Goal: Information Seeking & Learning: Learn about a topic

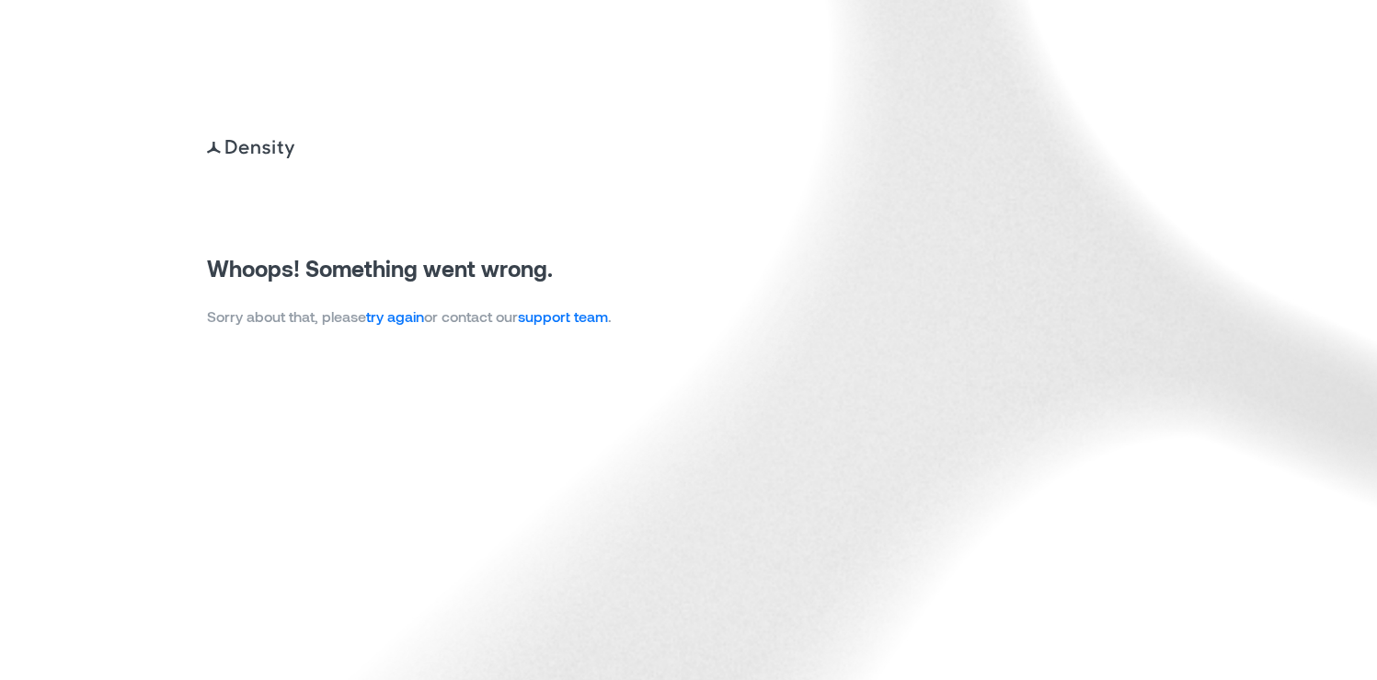
click at [408, 314] on link "try again" at bounding box center [395, 315] width 58 height 17
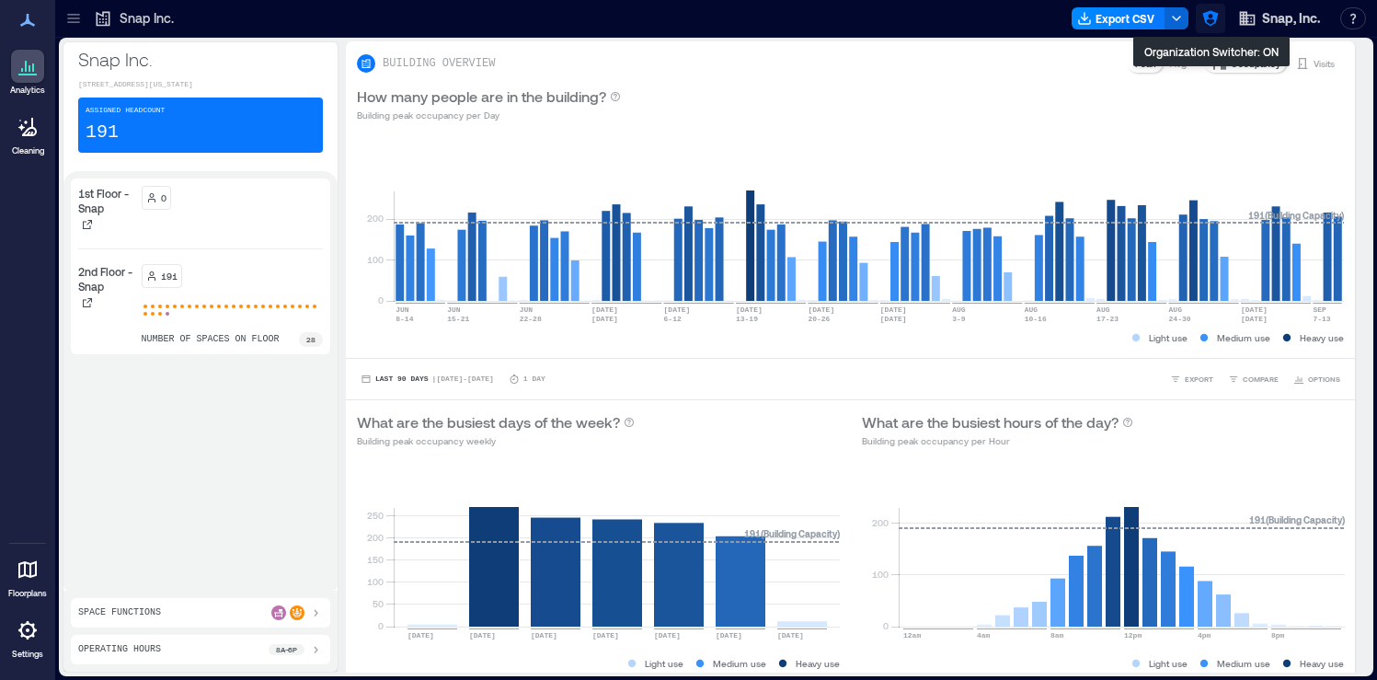
click at [1206, 17] on icon "button" at bounding box center [1210, 19] width 16 height 16
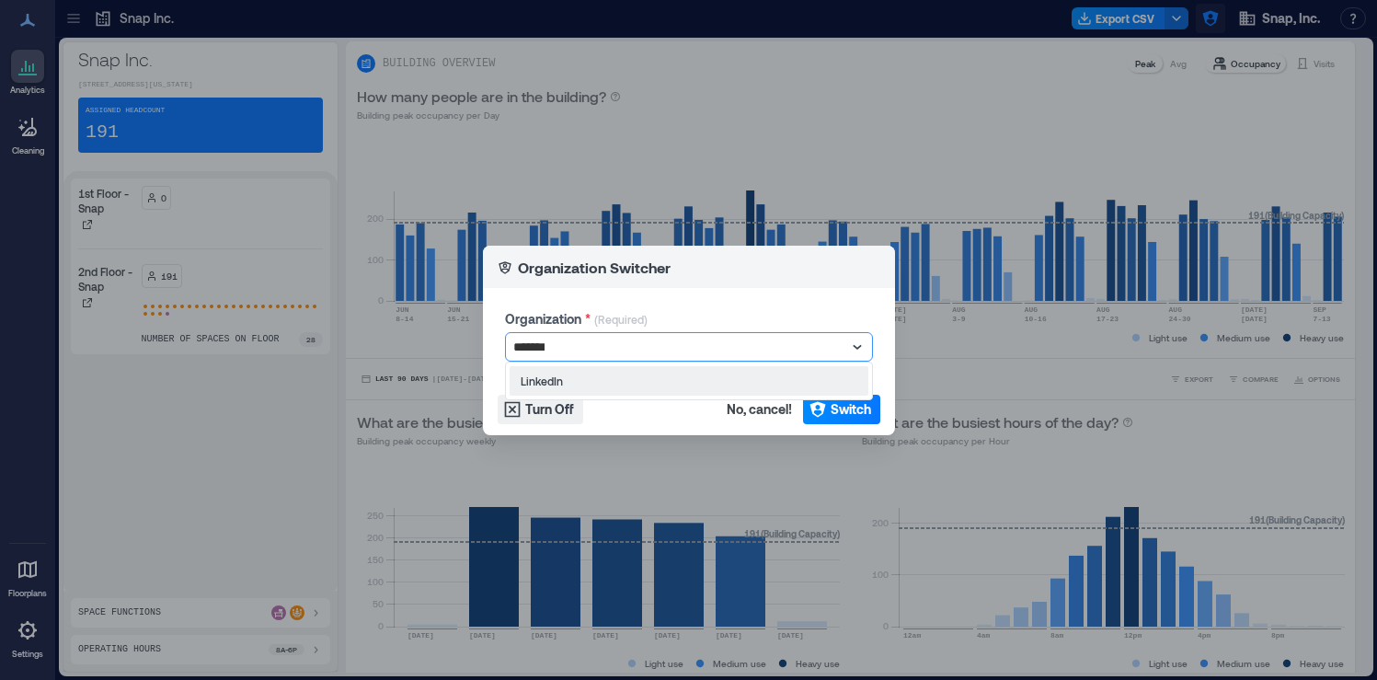
type input "********"
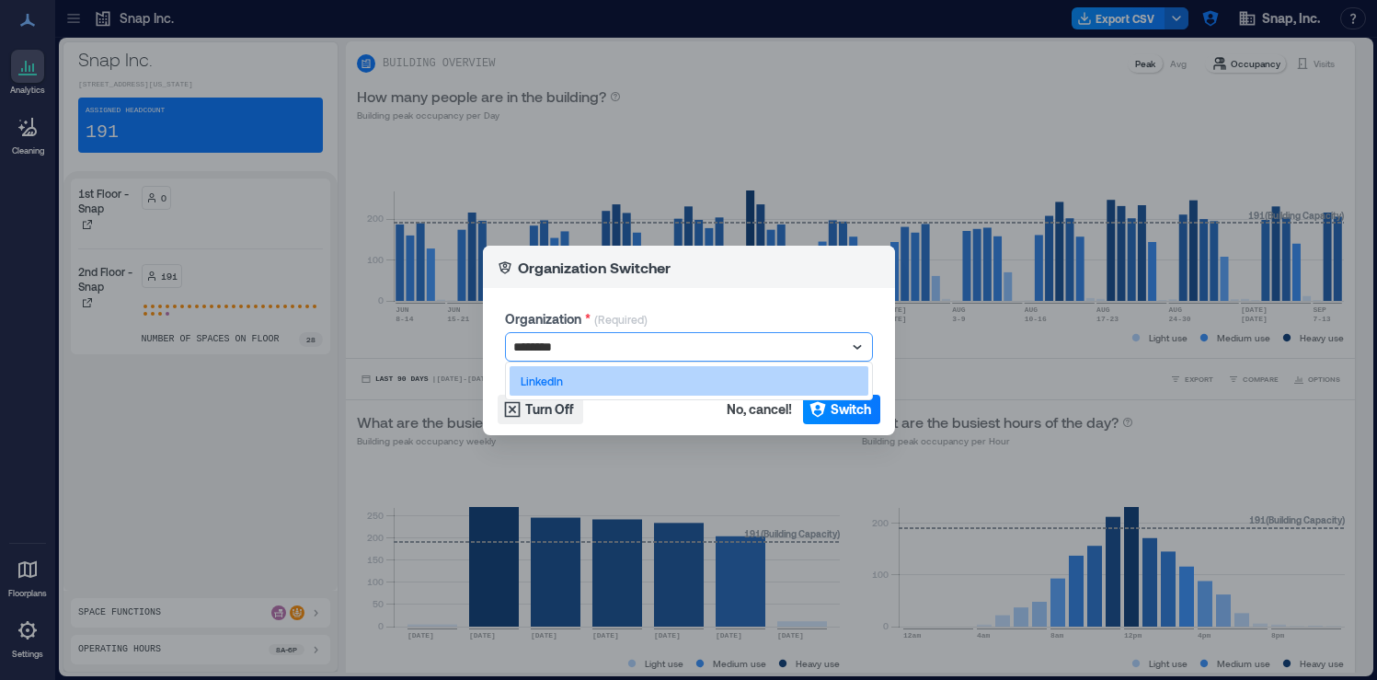
click at [841, 386] on div "LinkedIn" at bounding box center [688, 380] width 359 height 29
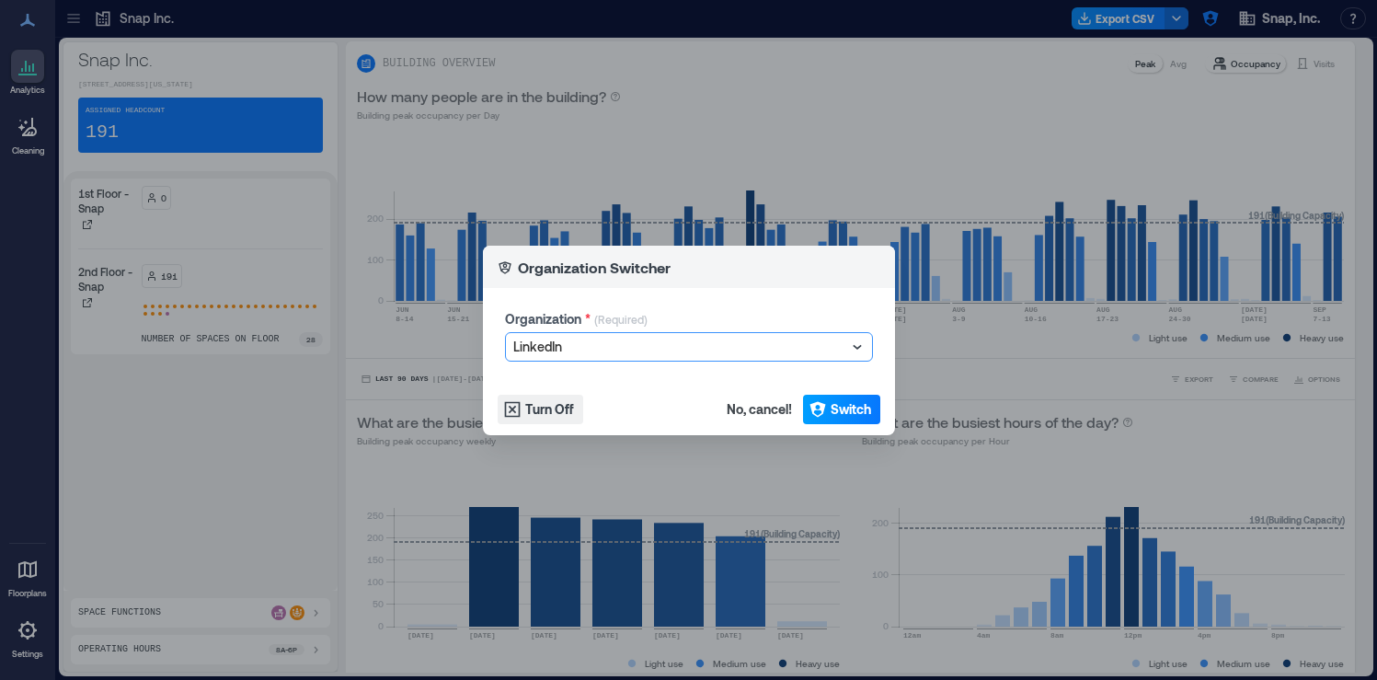
click at [844, 404] on span "Switch" at bounding box center [850, 409] width 40 height 18
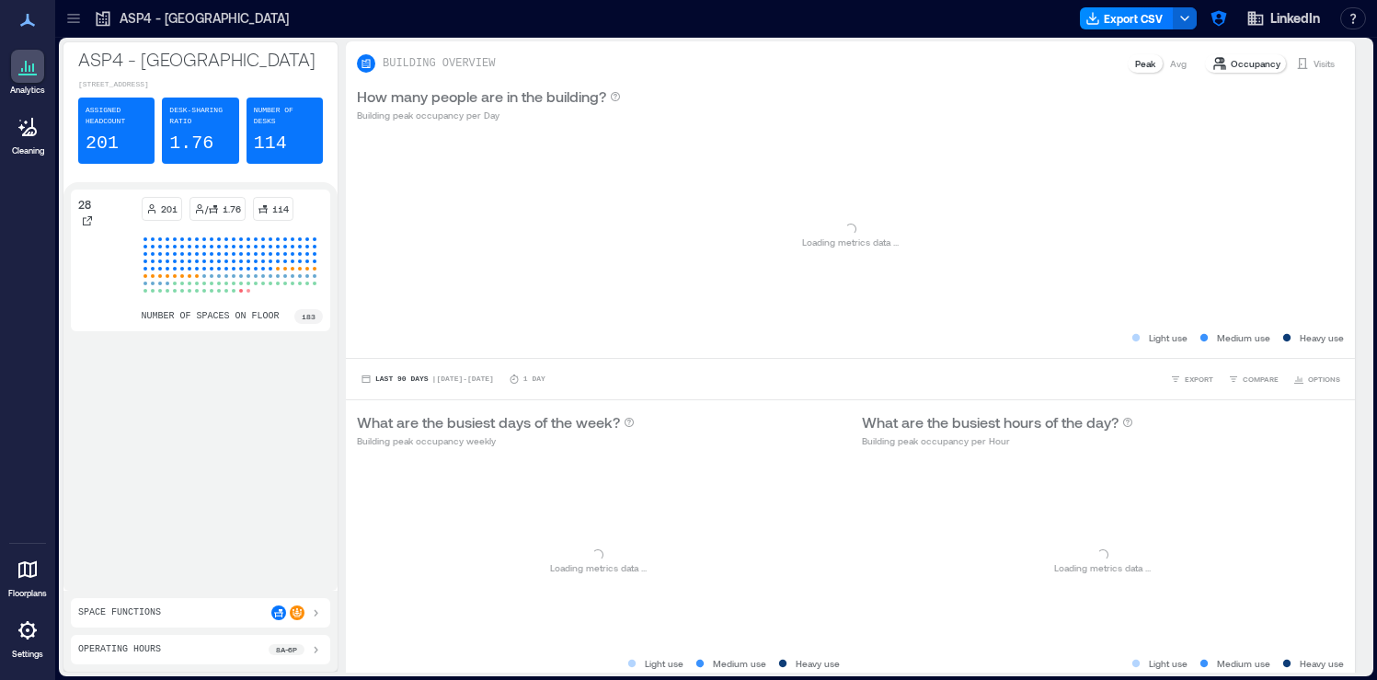
click at [75, 22] on icon at bounding box center [73, 22] width 12 height 2
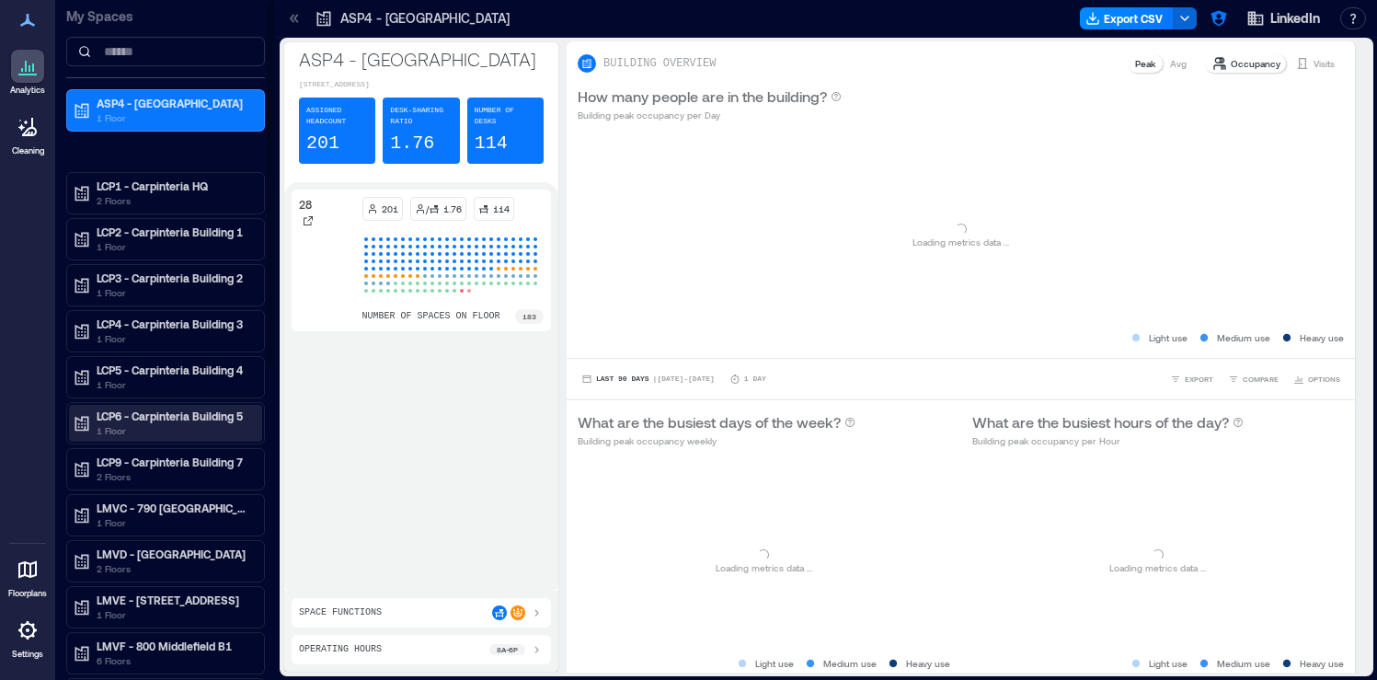
scroll to position [587, 0]
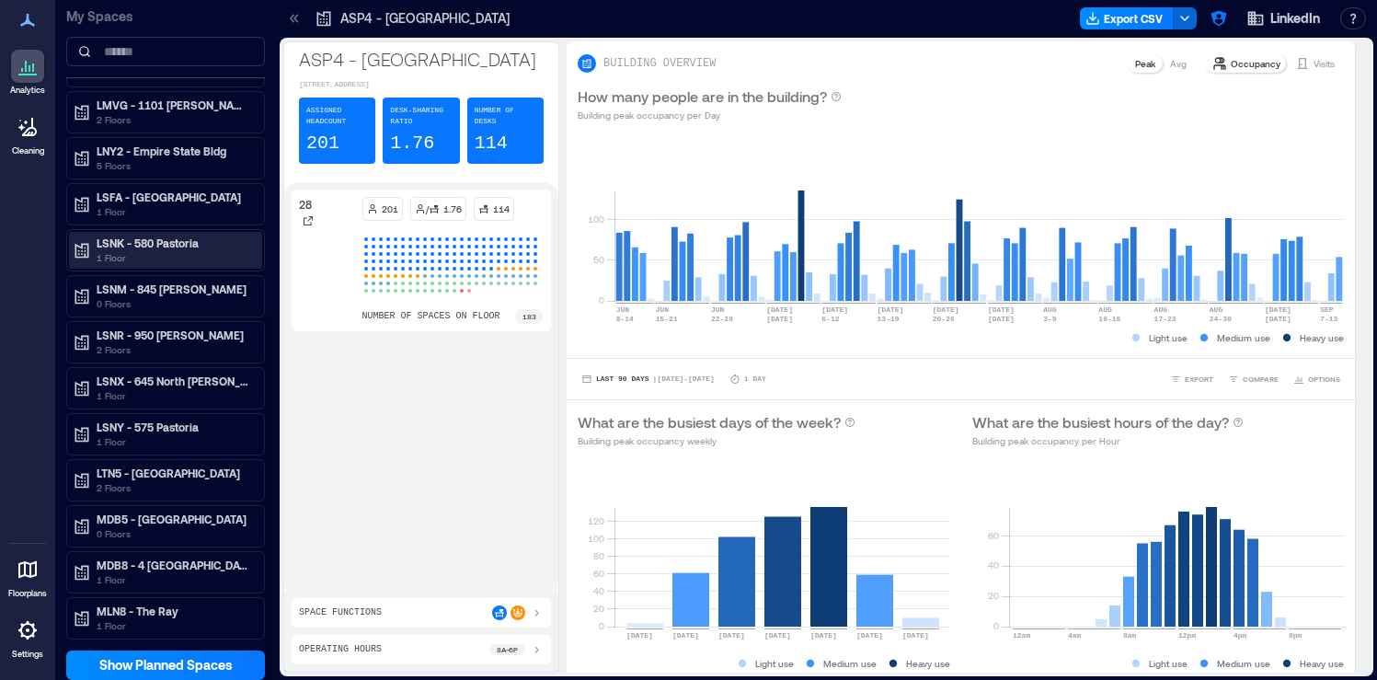
click at [223, 250] on p "1 Floor" at bounding box center [174, 257] width 154 height 15
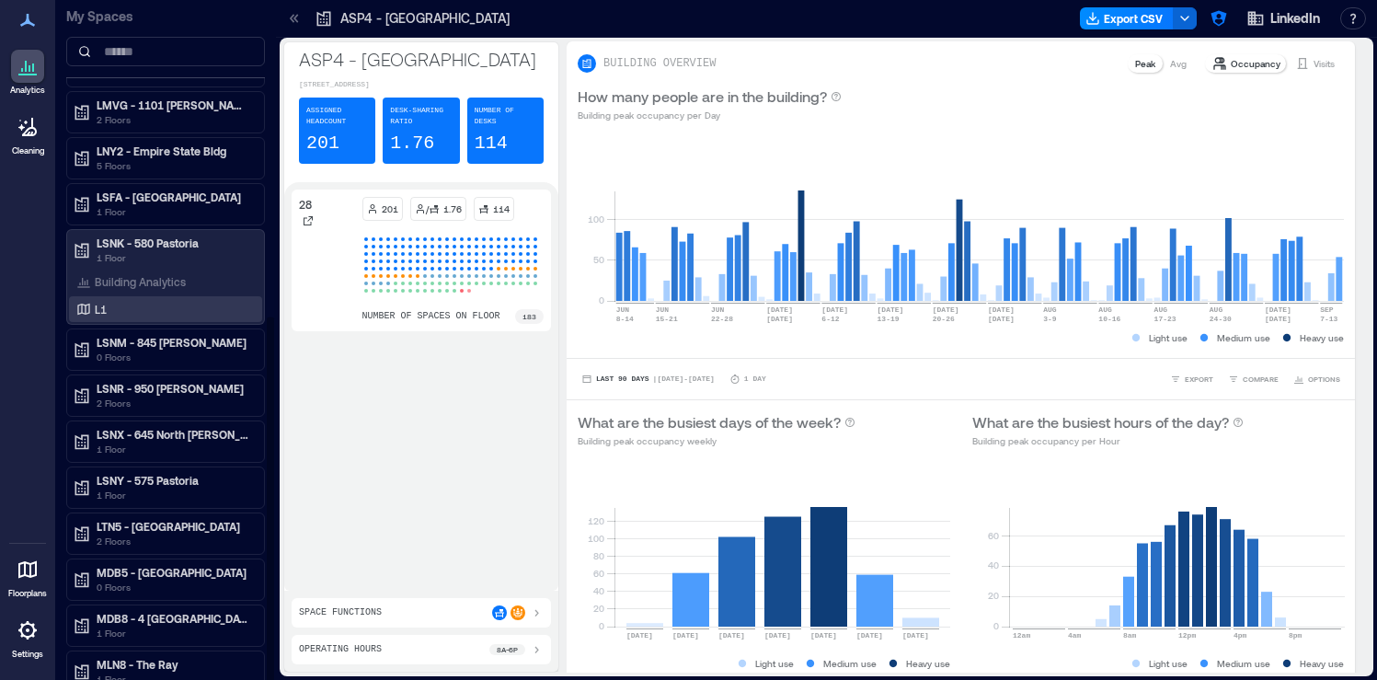
click at [171, 303] on div "L1" at bounding box center [162, 309] width 178 height 18
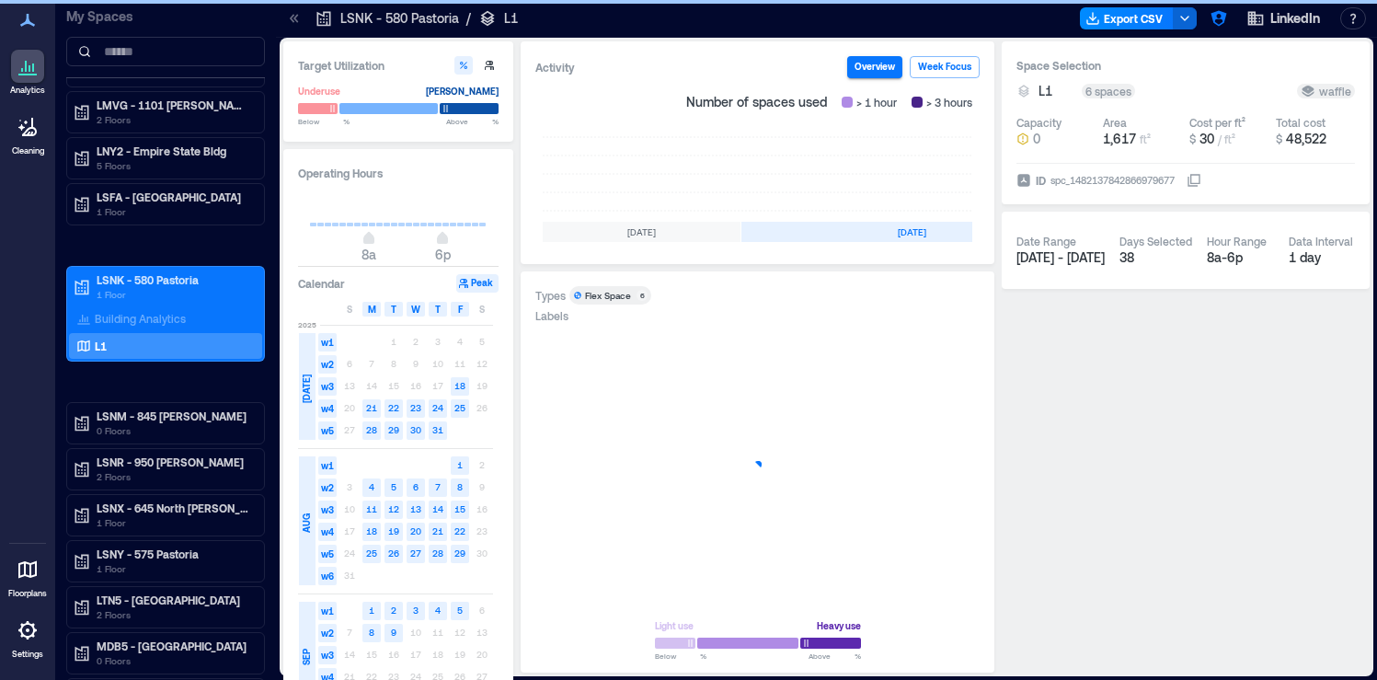
scroll to position [0, 564]
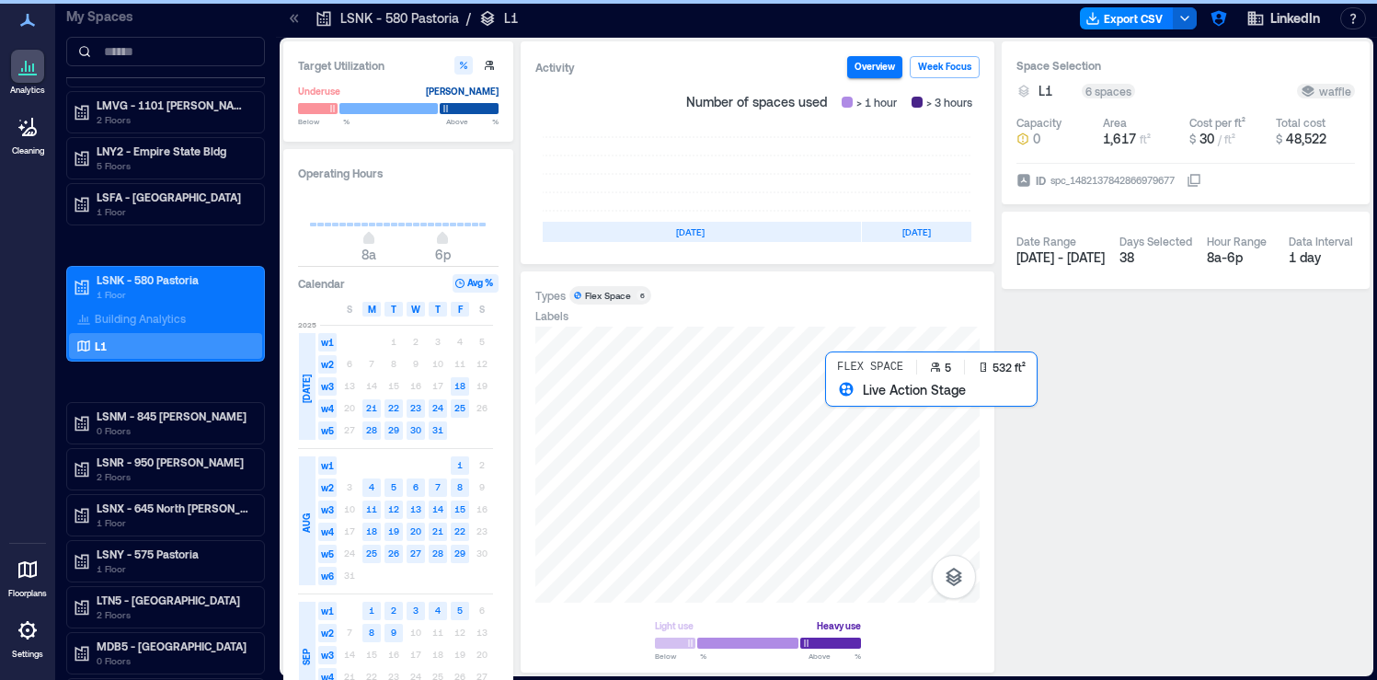
click at [851, 418] on div at bounding box center [757, 464] width 444 height 276
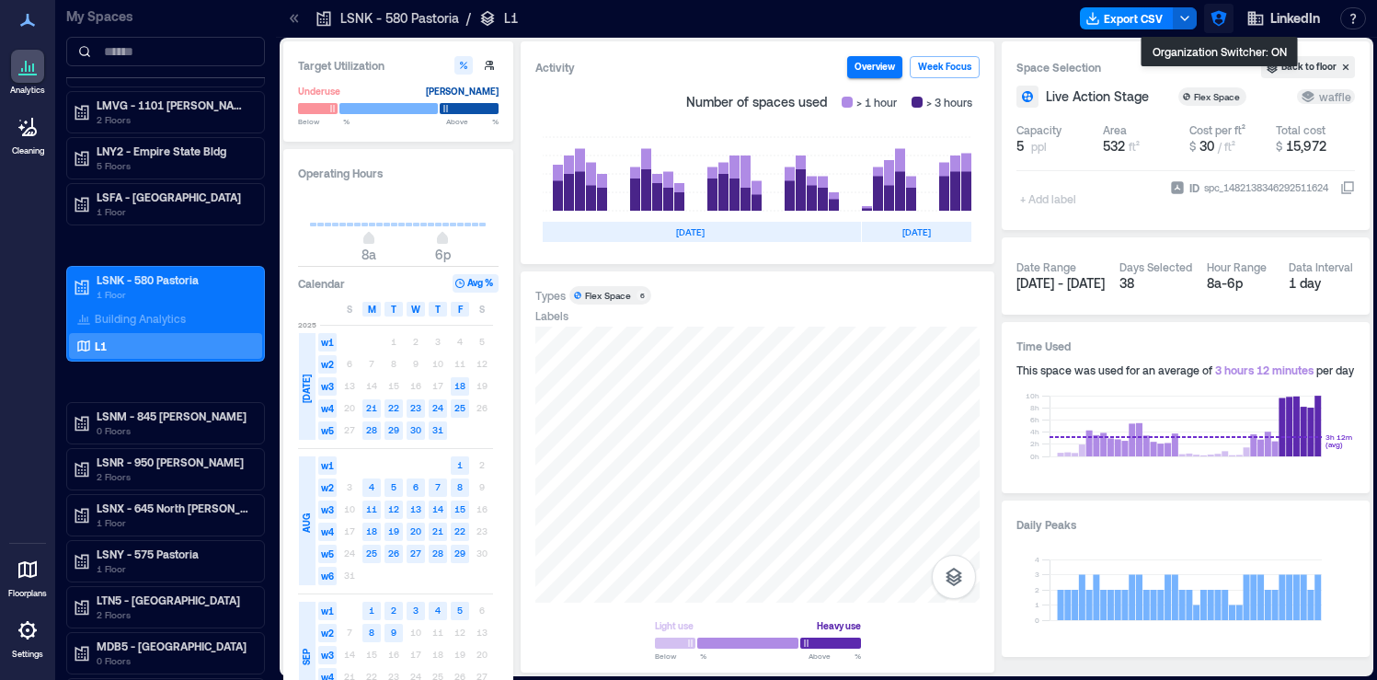
click at [1216, 19] on icon "button" at bounding box center [1218, 18] width 18 height 18
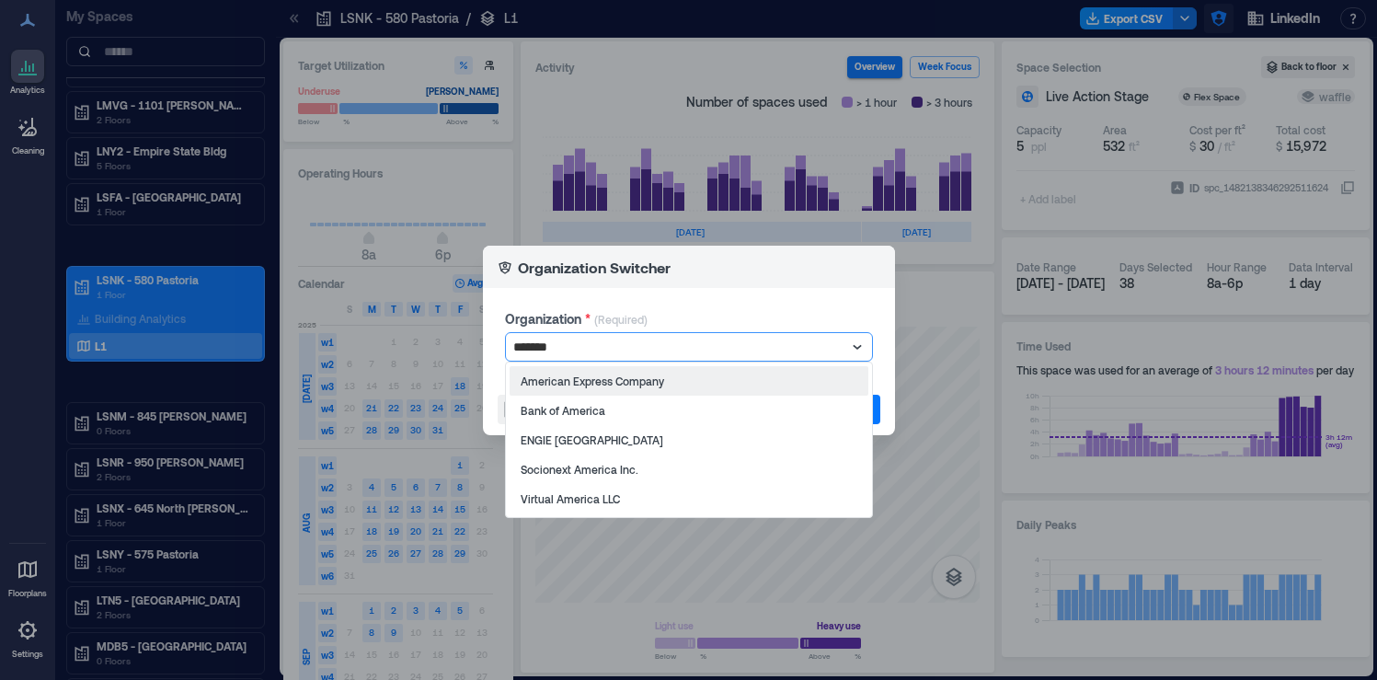
type input "********"
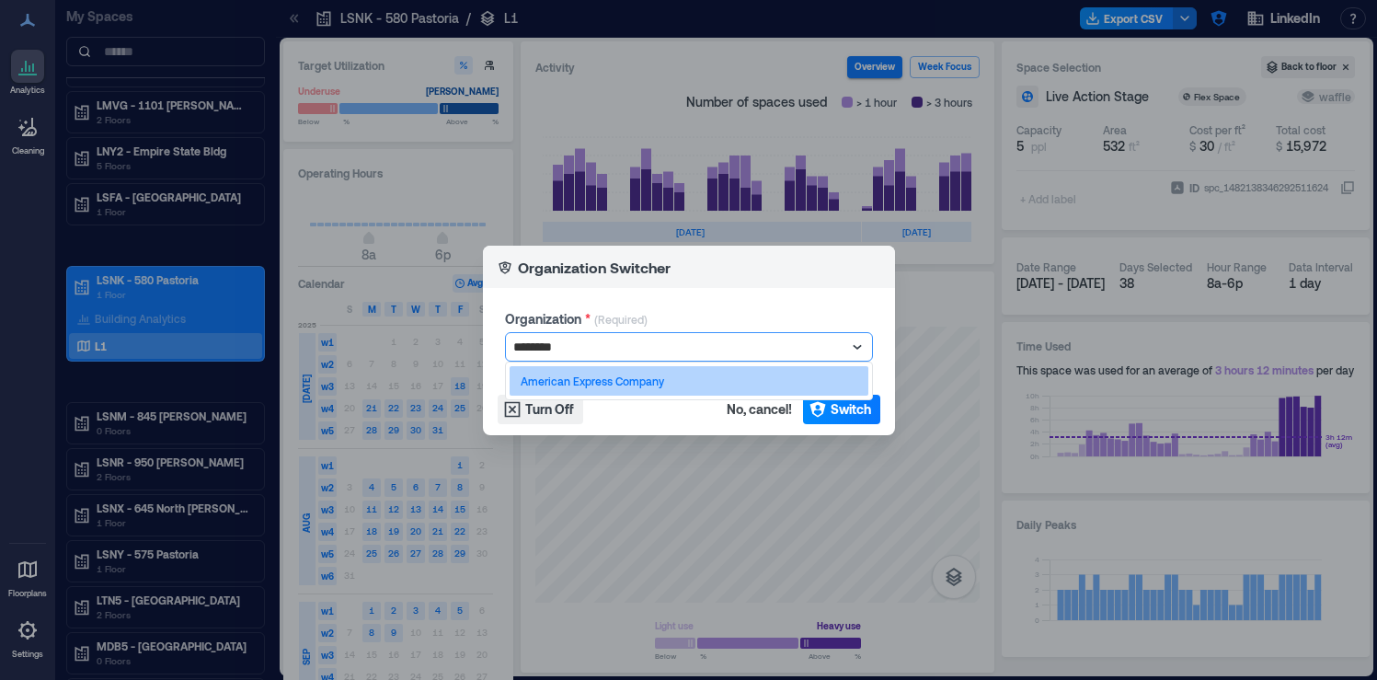
click at [713, 383] on div "American Express Company" at bounding box center [688, 380] width 359 height 29
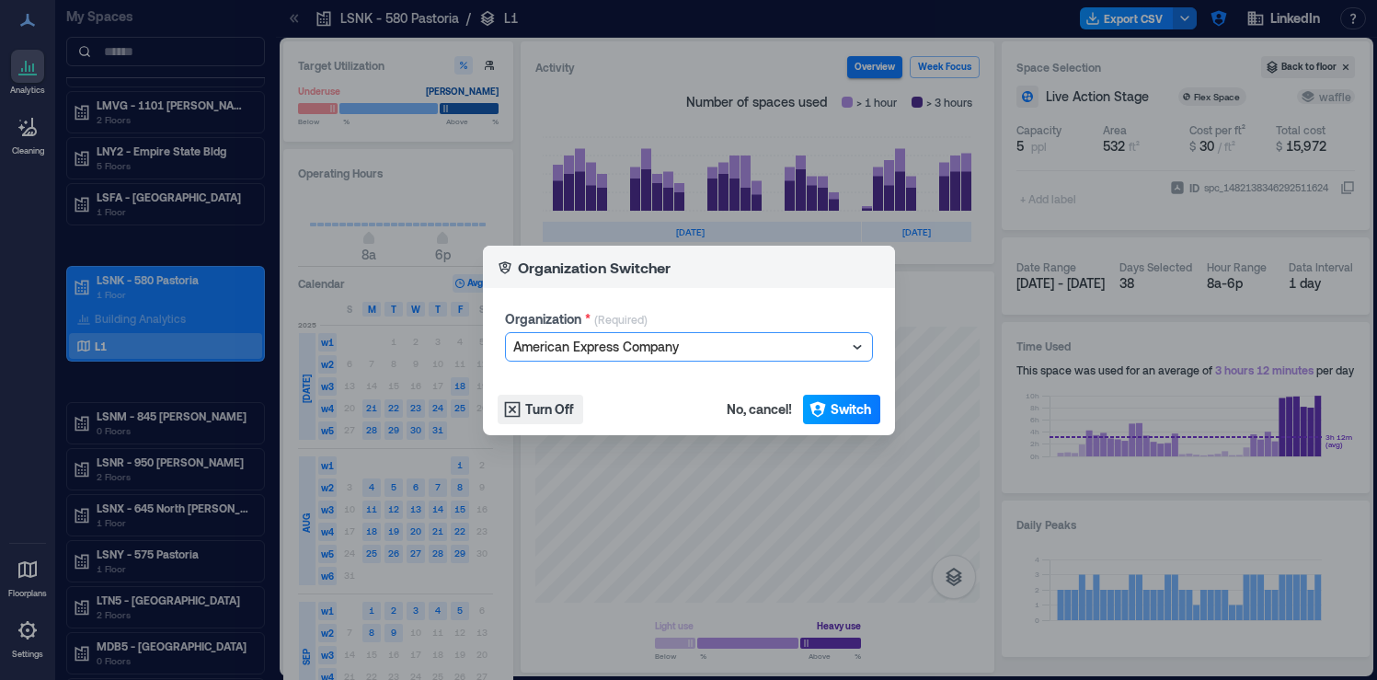
click at [819, 409] on icon "button" at bounding box center [817, 409] width 16 height 16
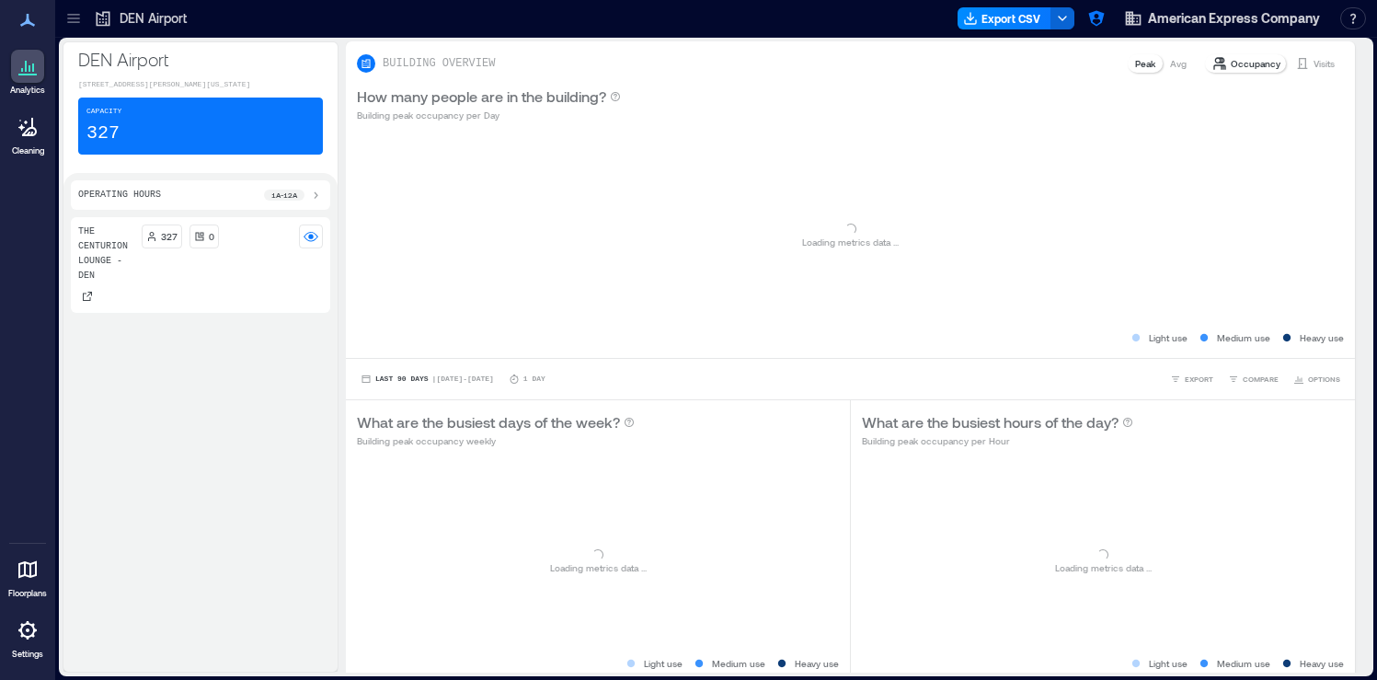
click at [74, 22] on icon at bounding box center [73, 22] width 12 height 2
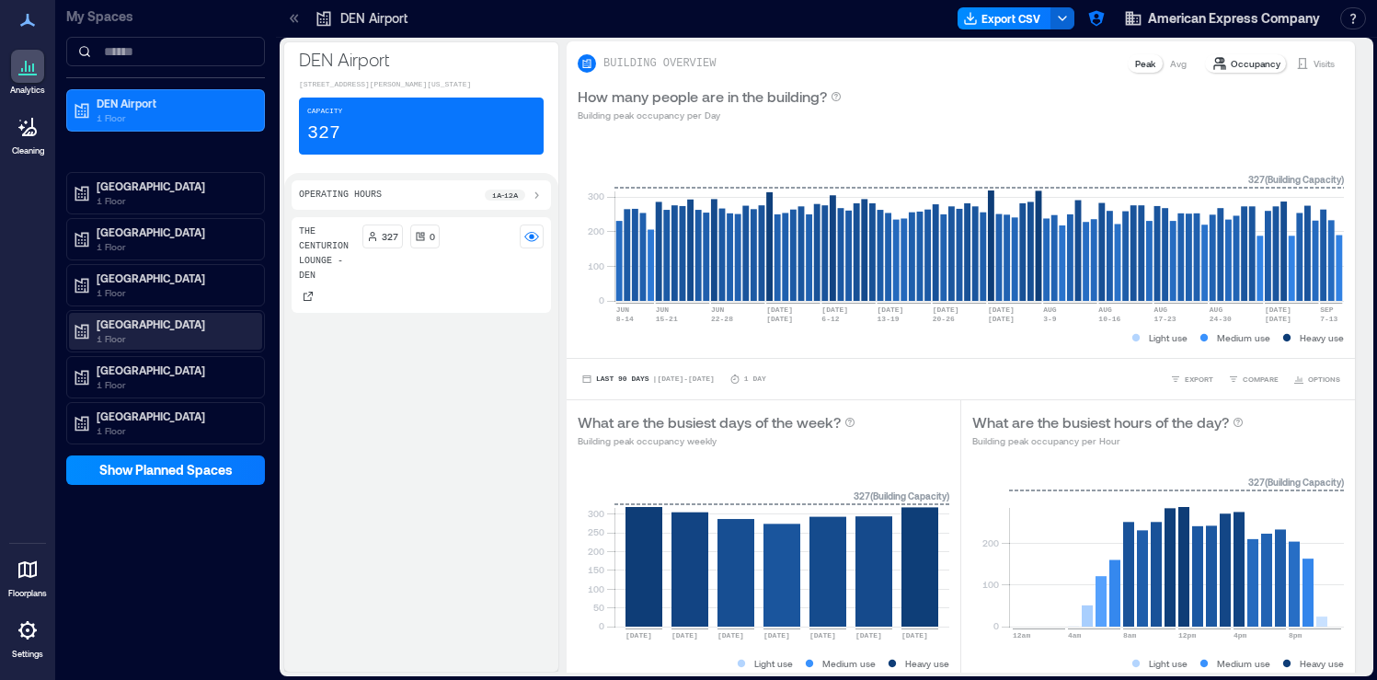
click at [214, 327] on p "LAS Airport" at bounding box center [174, 323] width 154 height 15
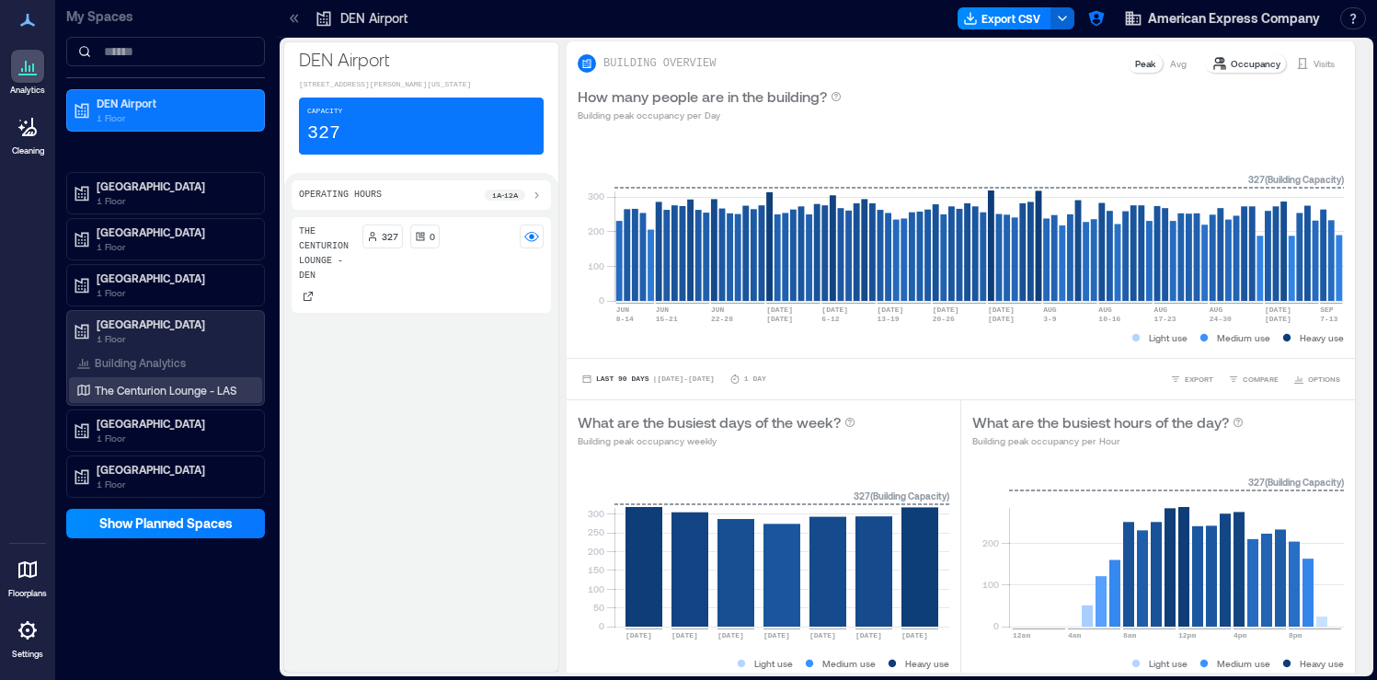
click at [169, 390] on p "The Centurion Lounge - LAS" at bounding box center [166, 390] width 142 height 15
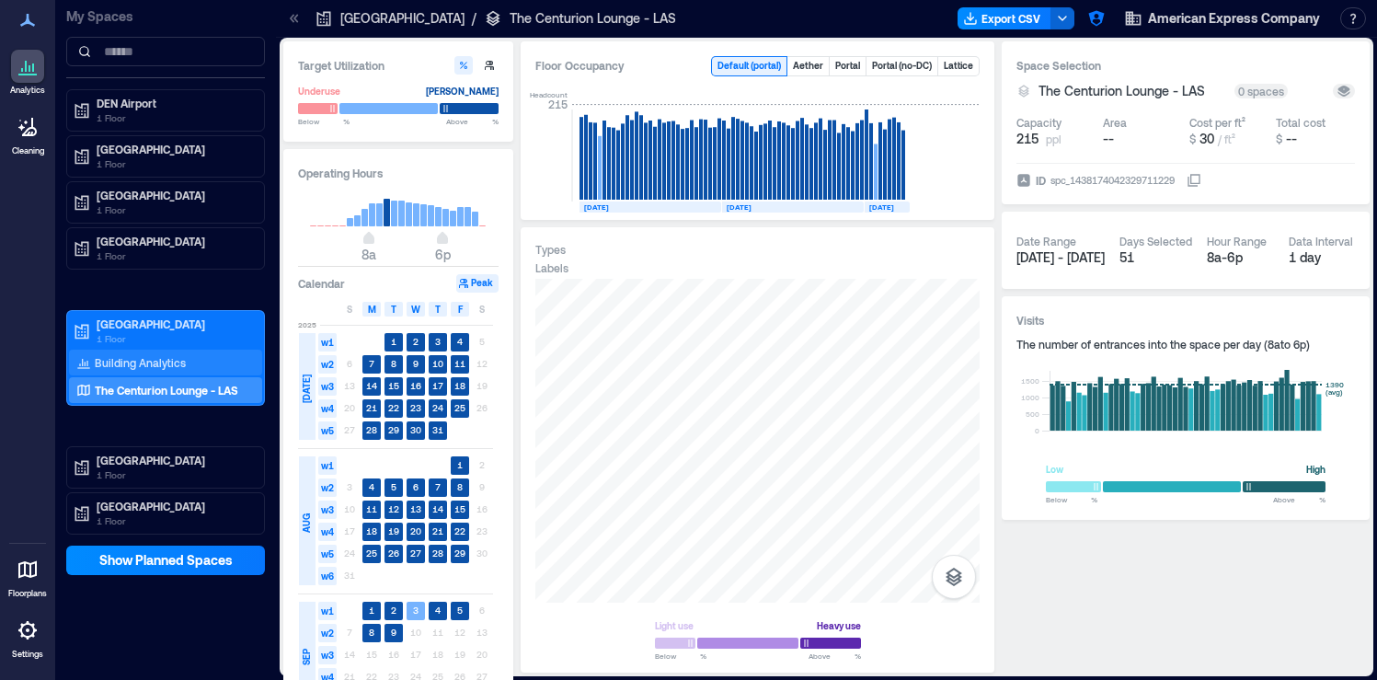
click at [204, 360] on div "Building Analytics" at bounding box center [165, 362] width 193 height 26
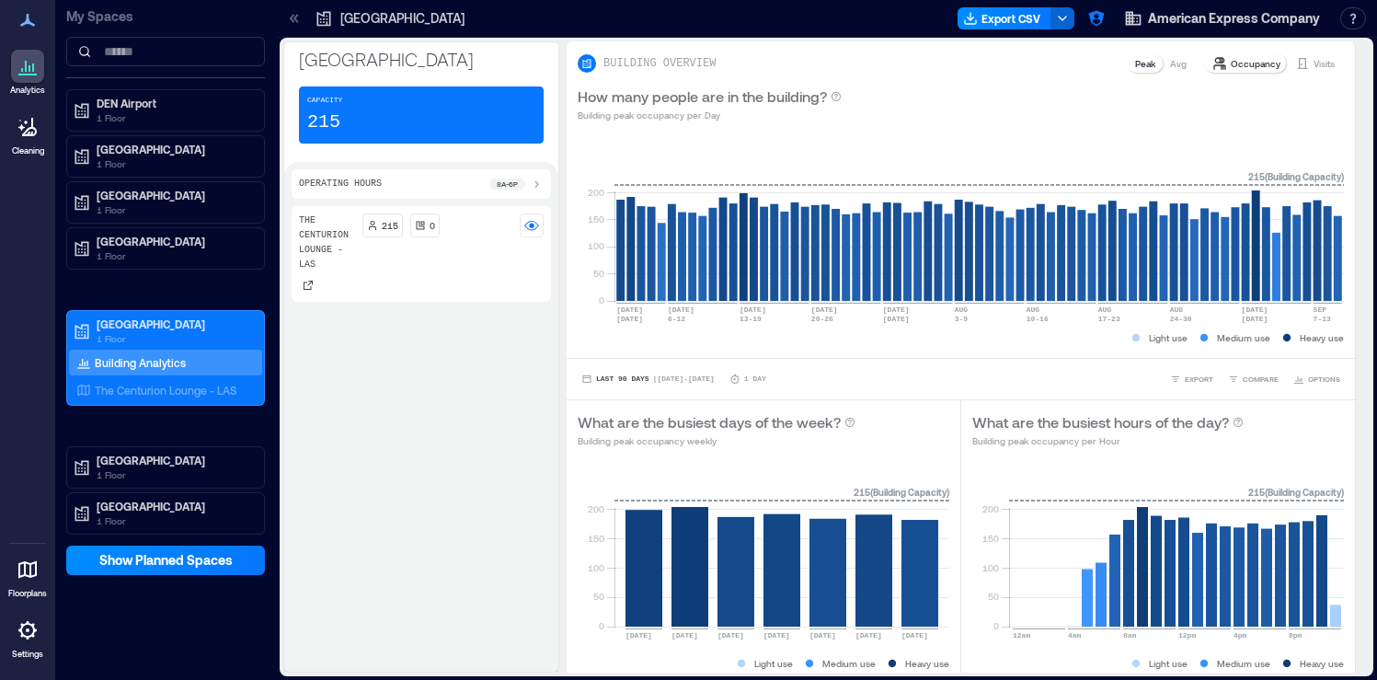
click at [292, 19] on icon at bounding box center [294, 18] width 18 height 18
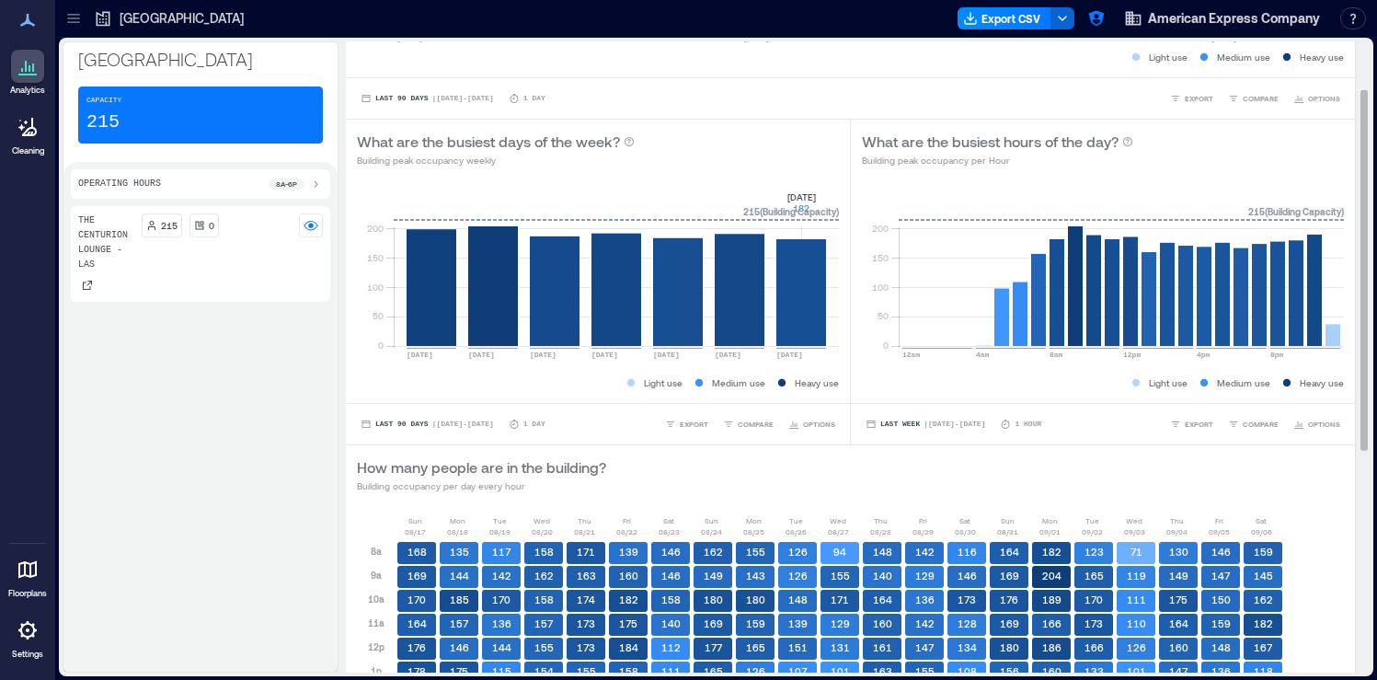
scroll to position [474, 0]
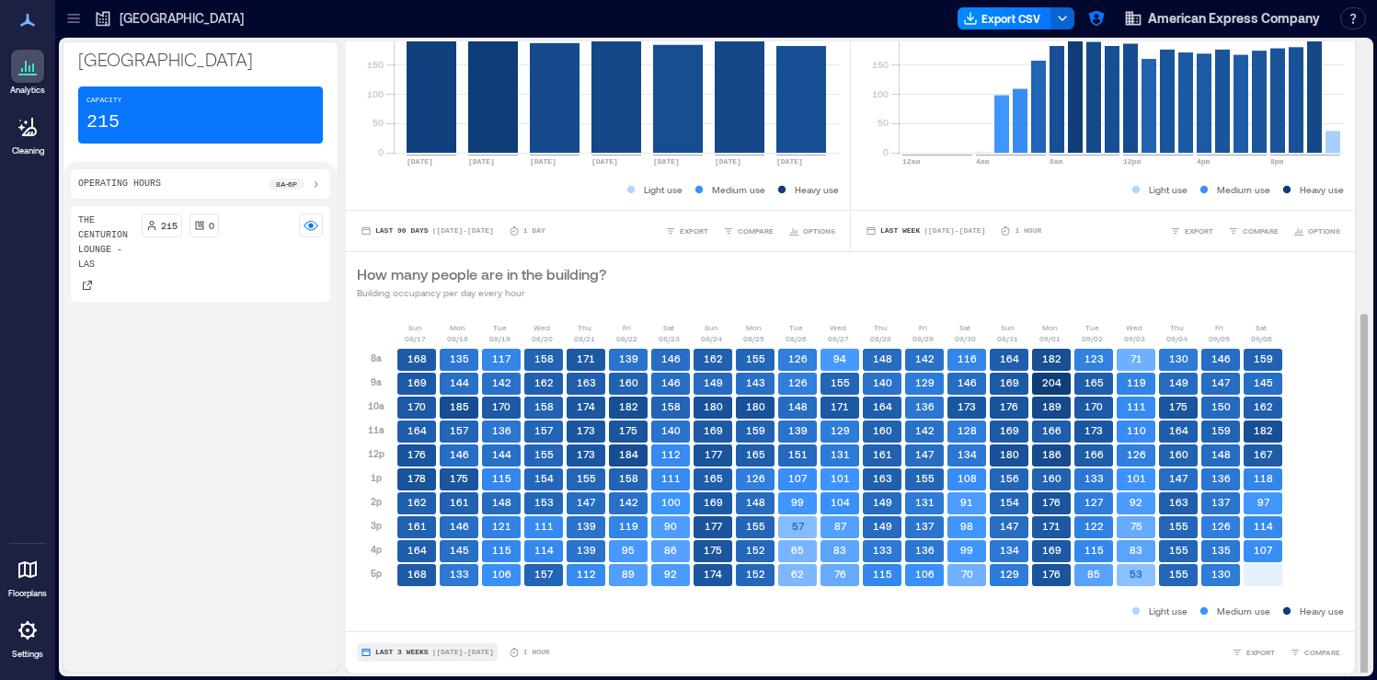
click at [454, 652] on span "| Aug 17 - Sep 6" at bounding box center [463, 652] width 62 height 0
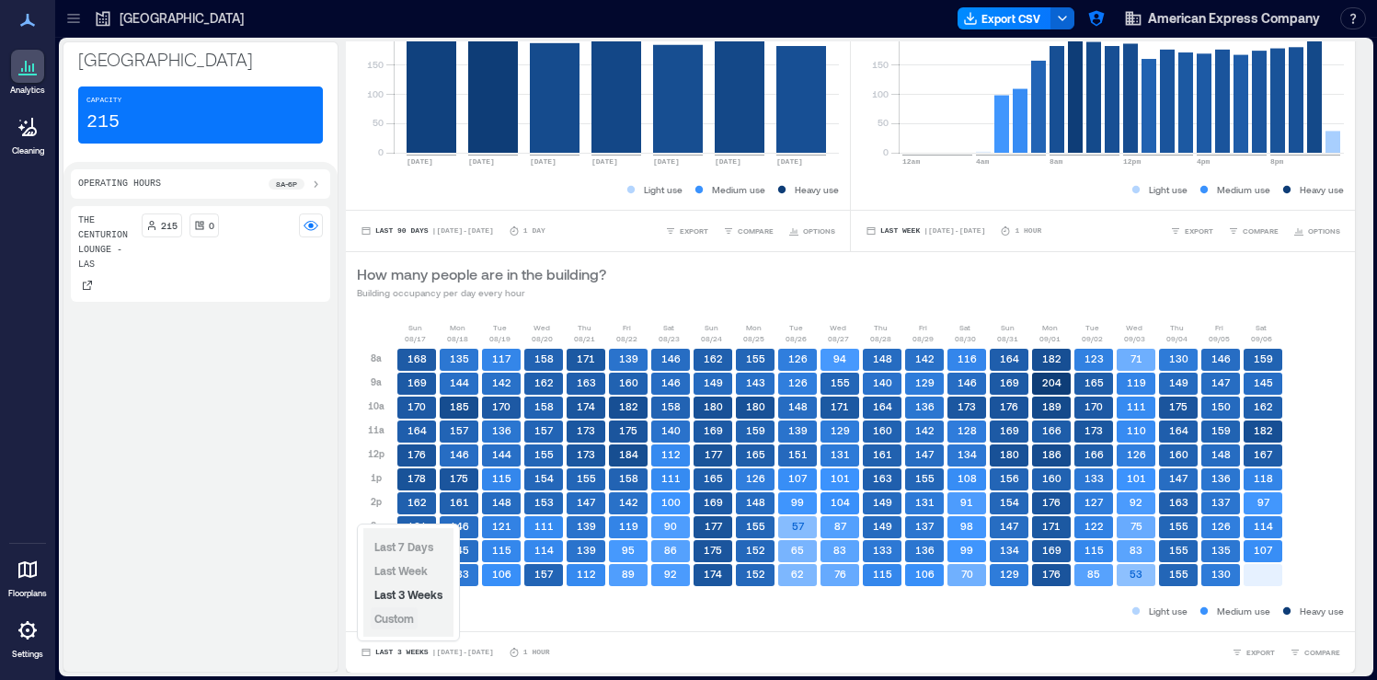
click at [412, 617] on span "Custom" at bounding box center [394, 618] width 40 height 13
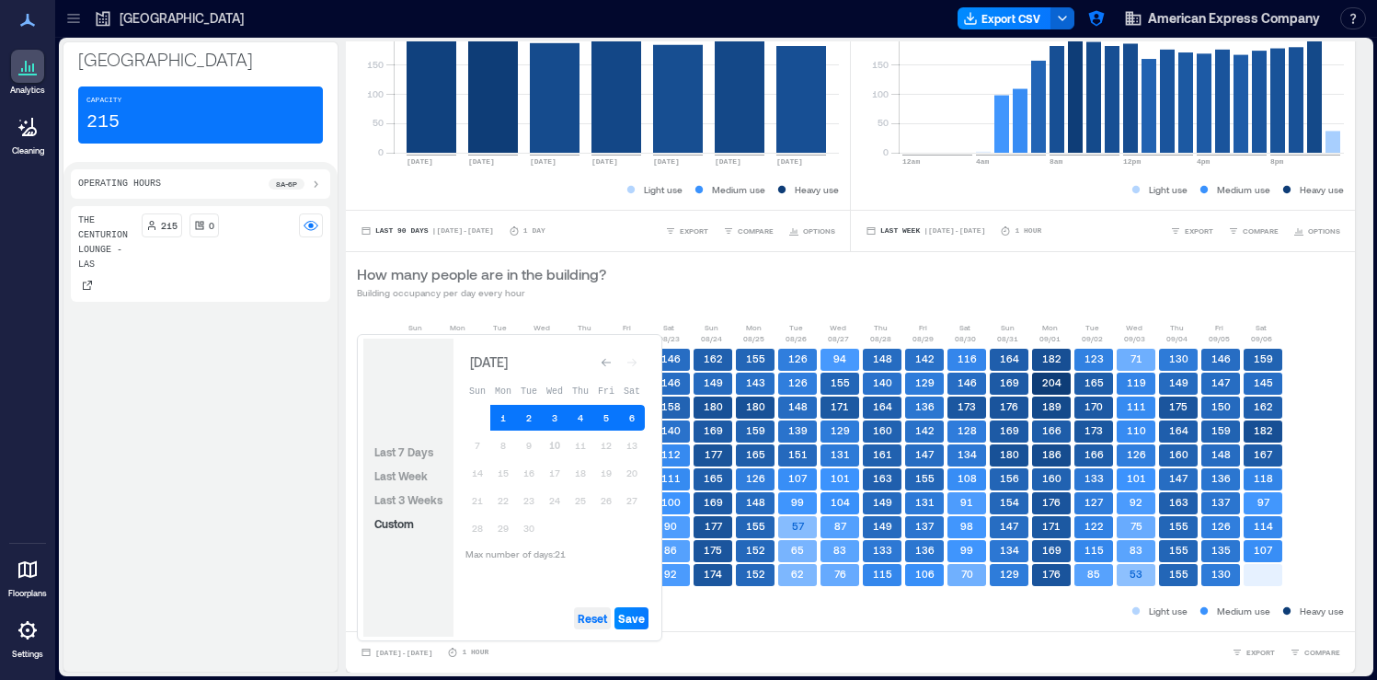
click at [599, 624] on span "Reset" at bounding box center [591, 618] width 29 height 15
click at [527, 419] on button "2" at bounding box center [529, 418] width 26 height 26
click at [554, 444] on button "10" at bounding box center [555, 445] width 26 height 26
click at [641, 618] on span "Save" at bounding box center [631, 618] width 27 height 15
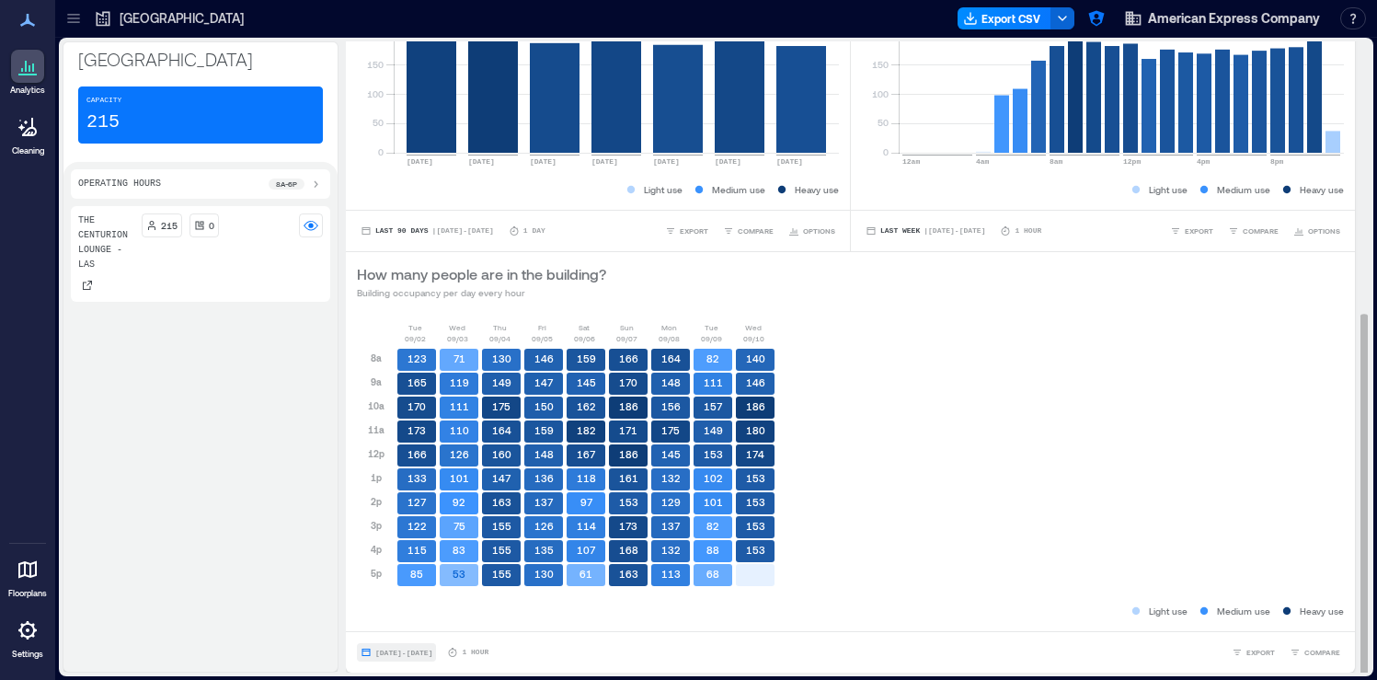
click at [426, 654] on span "Sep 2, 2025 - Sep 10, 2025" at bounding box center [403, 652] width 57 height 8
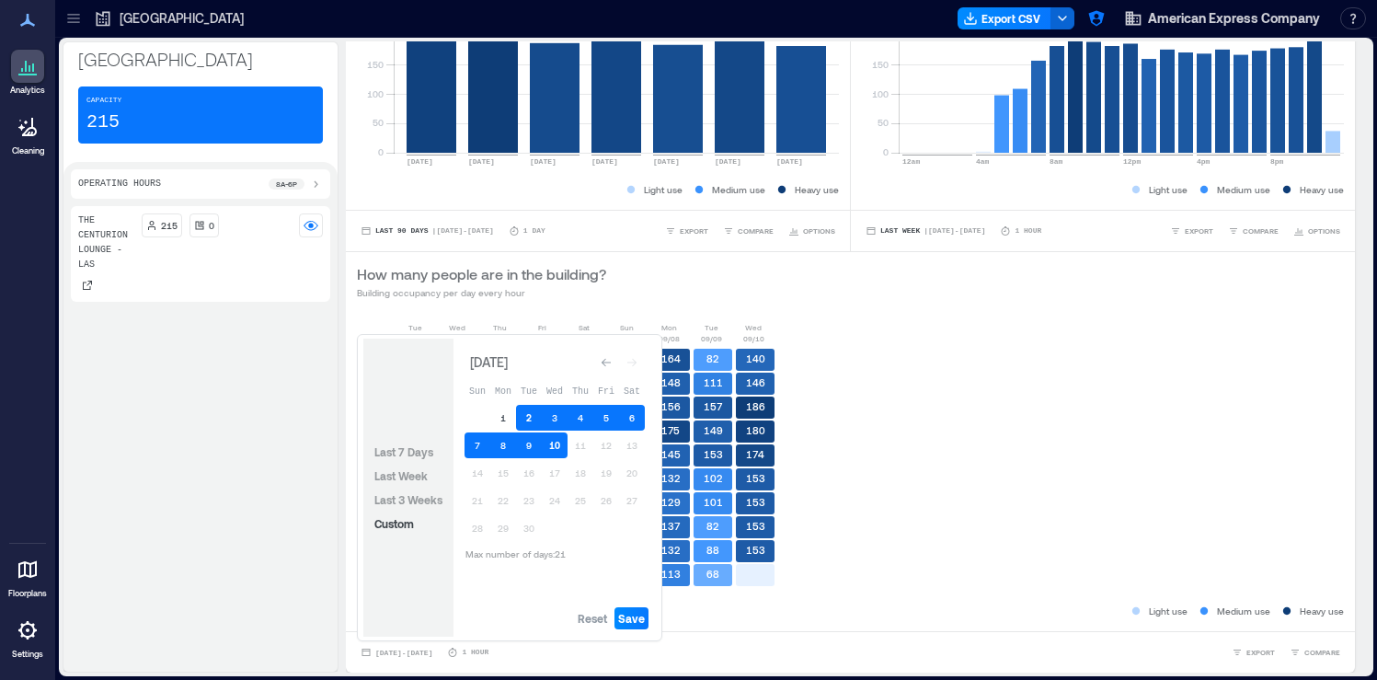
click at [528, 414] on button "2" at bounding box center [529, 418] width 26 height 26
click at [603, 360] on icon "Go to previous month" at bounding box center [605, 362] width 11 height 11
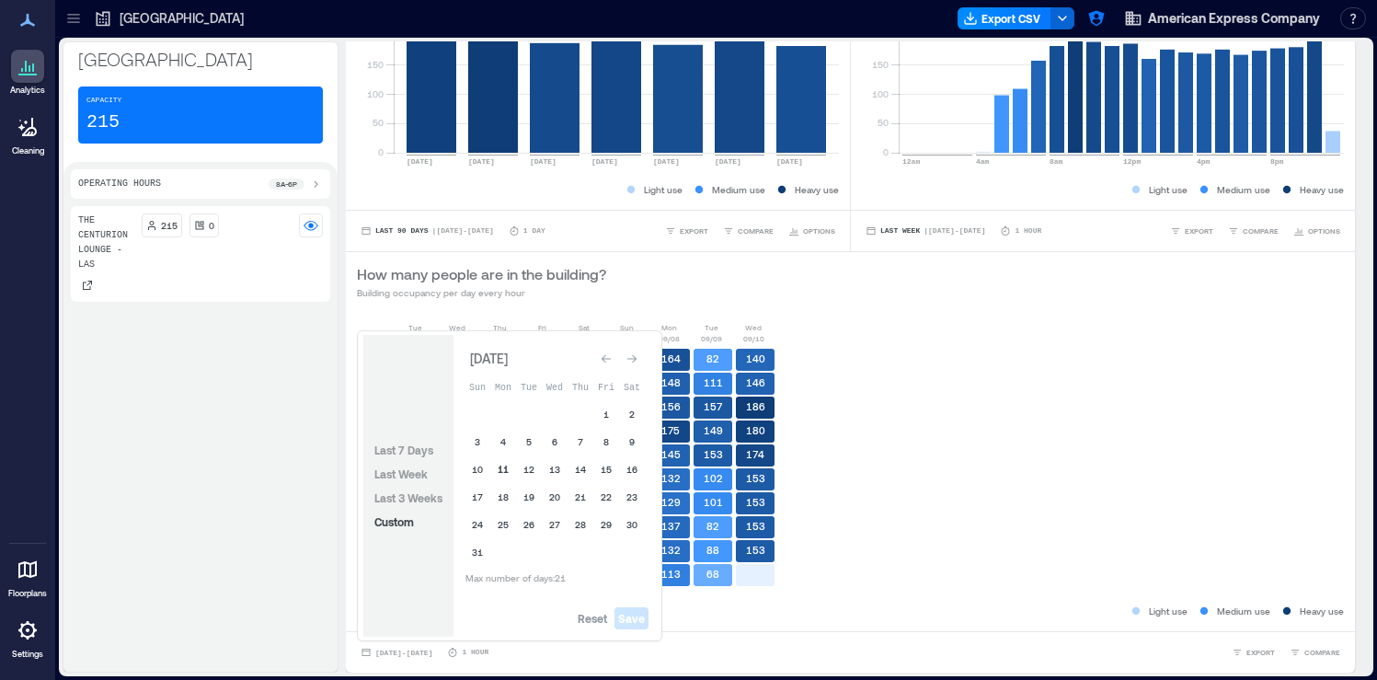
click at [505, 470] on button "11" at bounding box center [503, 469] width 26 height 26
click at [634, 352] on div "Go to next month" at bounding box center [632, 358] width 18 height 18
click at [608, 362] on icon "Go to previous month" at bounding box center [605, 363] width 9 height 8
click at [509, 532] on button "25" at bounding box center [503, 524] width 26 height 26
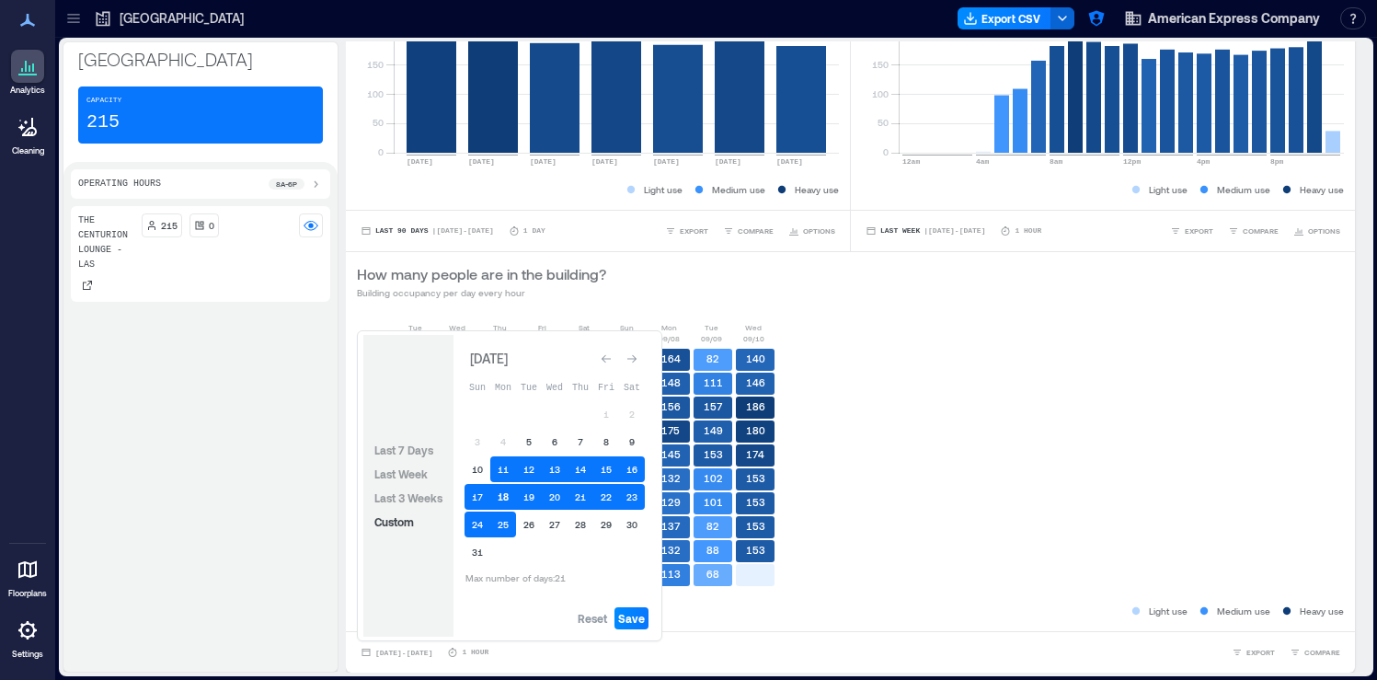
click at [505, 491] on button "18" at bounding box center [503, 497] width 26 height 26
click at [599, 619] on span "Reset" at bounding box center [591, 618] width 29 height 15
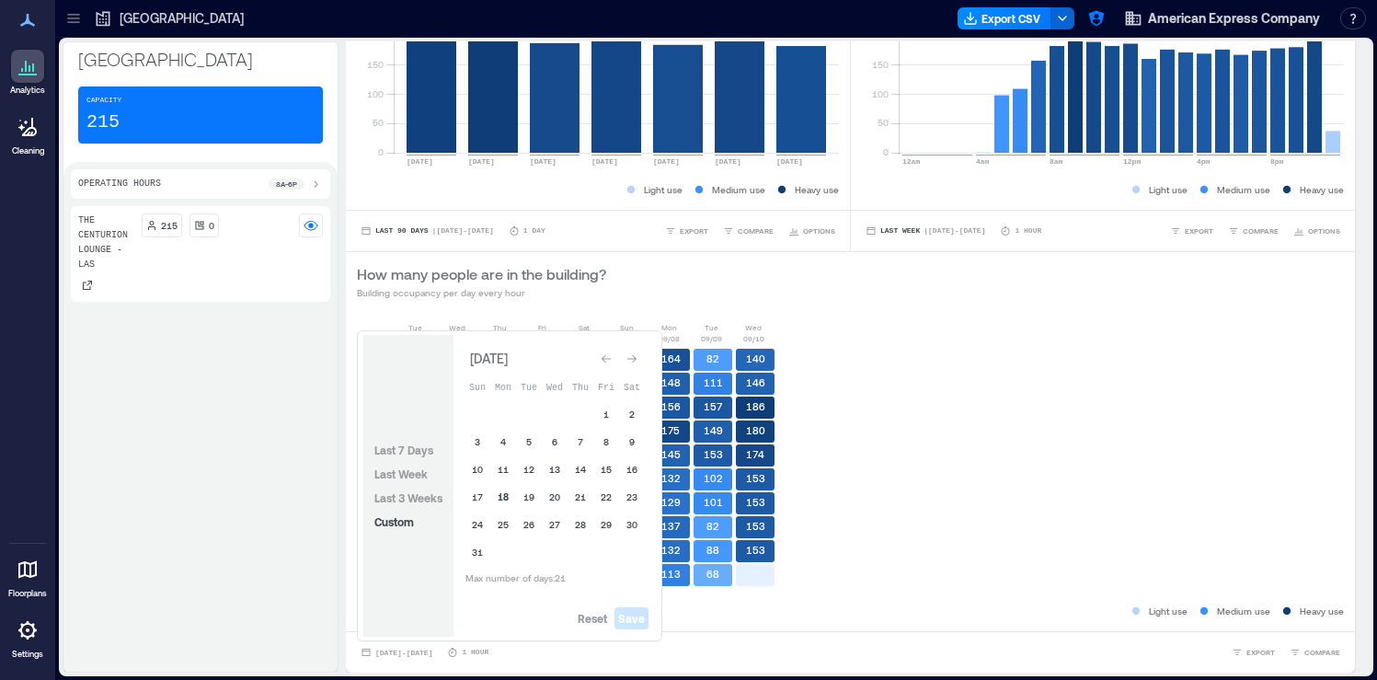
click at [500, 499] on button "18" at bounding box center [503, 497] width 26 height 26
click at [630, 364] on div "Go to next month" at bounding box center [632, 358] width 18 height 18
click at [608, 366] on icon "Go to previous month" at bounding box center [605, 362] width 11 height 11
click at [590, 617] on span "Reset" at bounding box center [591, 618] width 29 height 15
click at [532, 499] on button "19" at bounding box center [529, 497] width 26 height 26
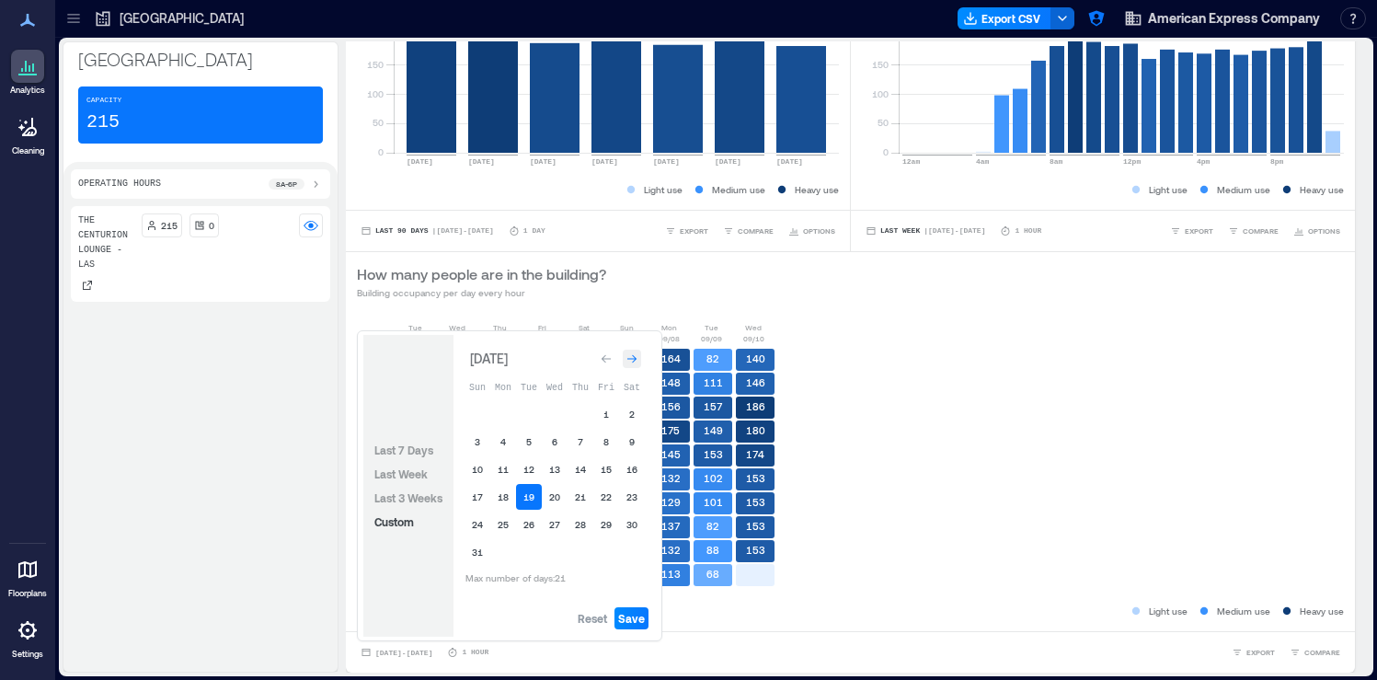
click at [632, 359] on icon "Go to next month" at bounding box center [631, 358] width 11 height 11
click at [606, 358] on icon "Go to previous month" at bounding box center [605, 362] width 11 height 11
click at [532, 497] on button "19" at bounding box center [529, 497] width 26 height 26
click at [553, 497] on button "20" at bounding box center [555, 497] width 26 height 26
click at [607, 617] on span "Reset" at bounding box center [591, 618] width 29 height 15
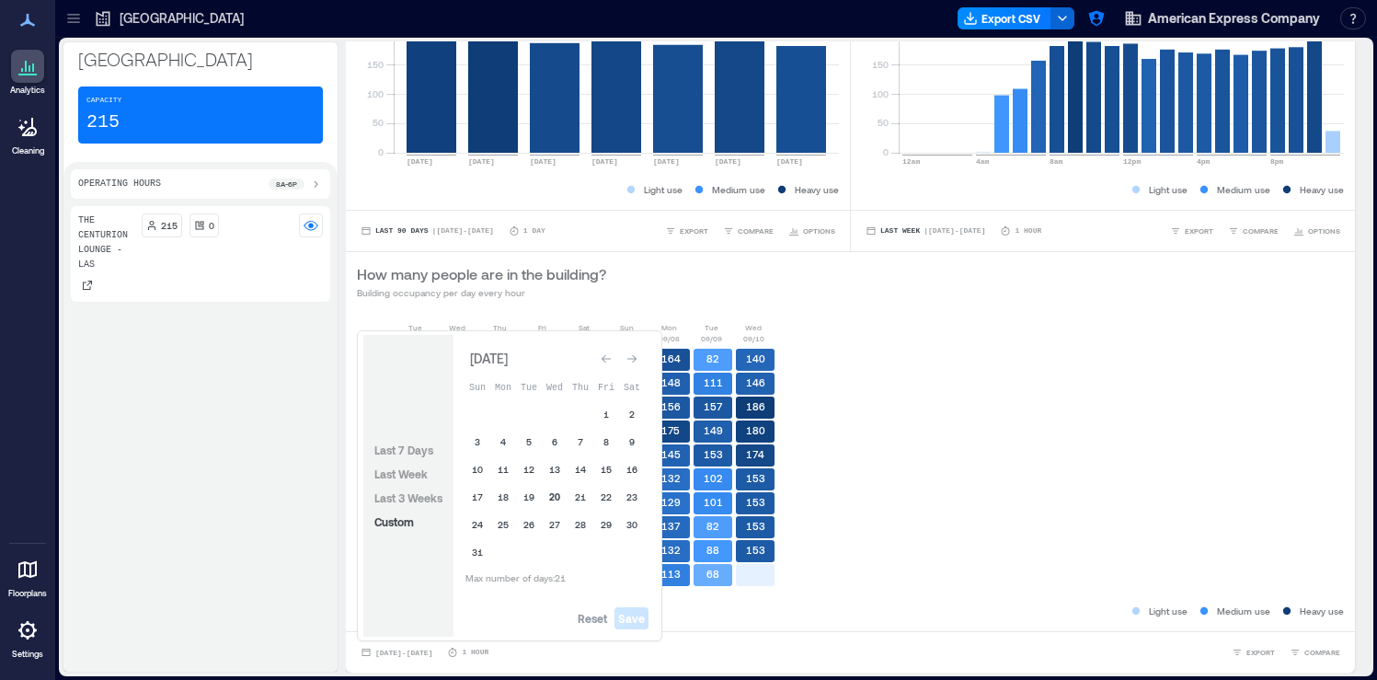
click at [555, 497] on button "20" at bounding box center [555, 497] width 26 height 26
click at [639, 357] on div "Go to next month" at bounding box center [632, 358] width 18 height 18
click at [533, 445] on button "9" at bounding box center [529, 445] width 26 height 26
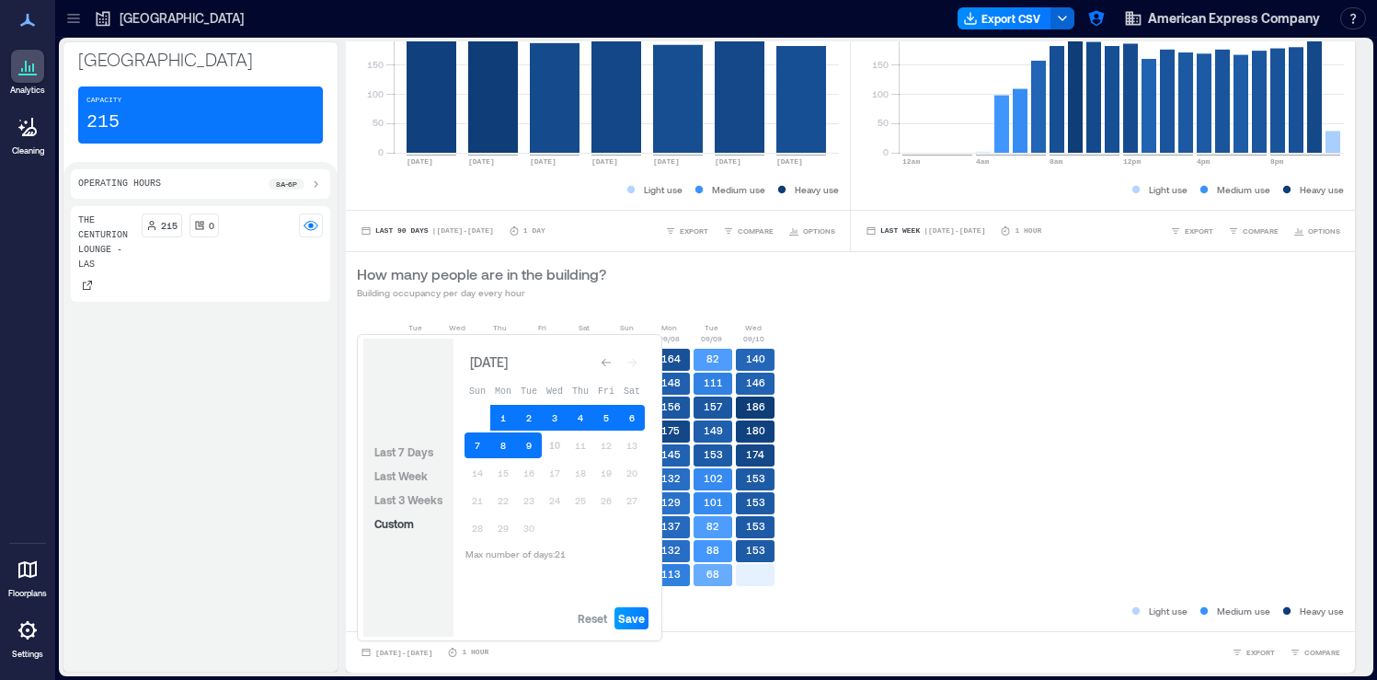
click at [634, 619] on span "Save" at bounding box center [631, 618] width 27 height 15
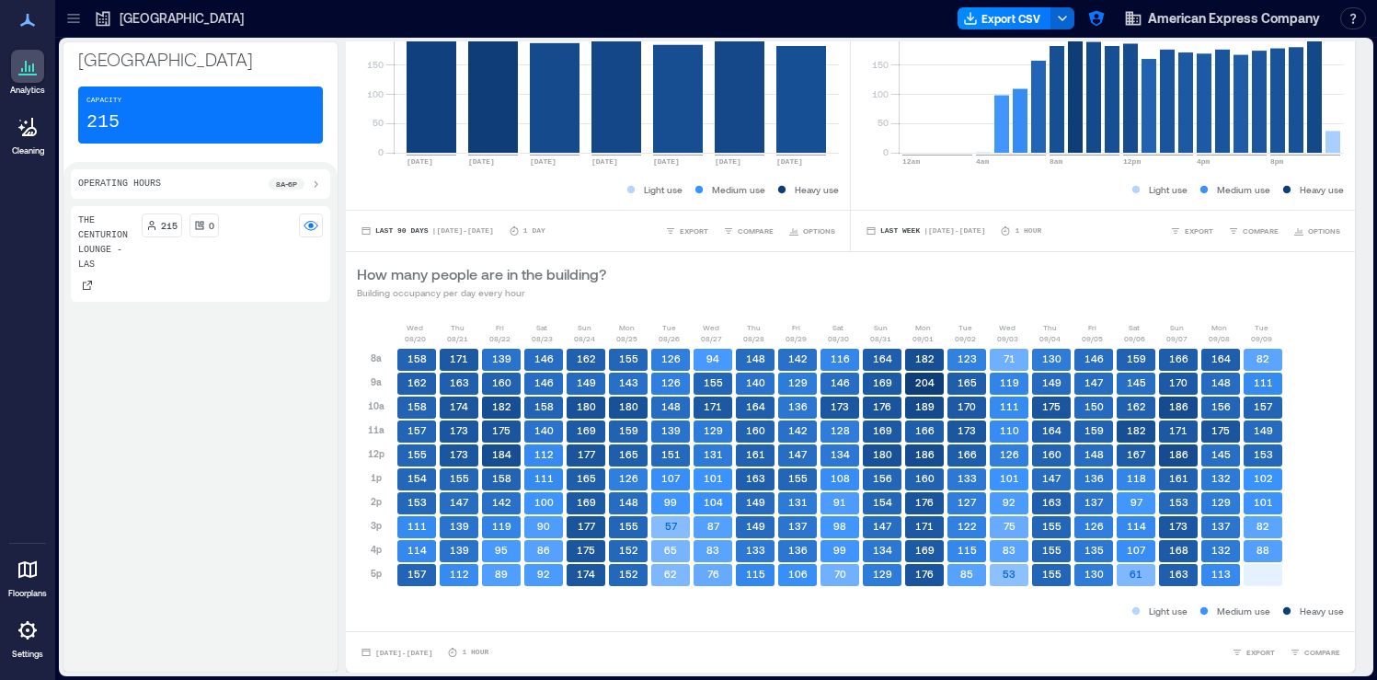
click at [292, 187] on p "8a - 6p" at bounding box center [286, 183] width 21 height 11
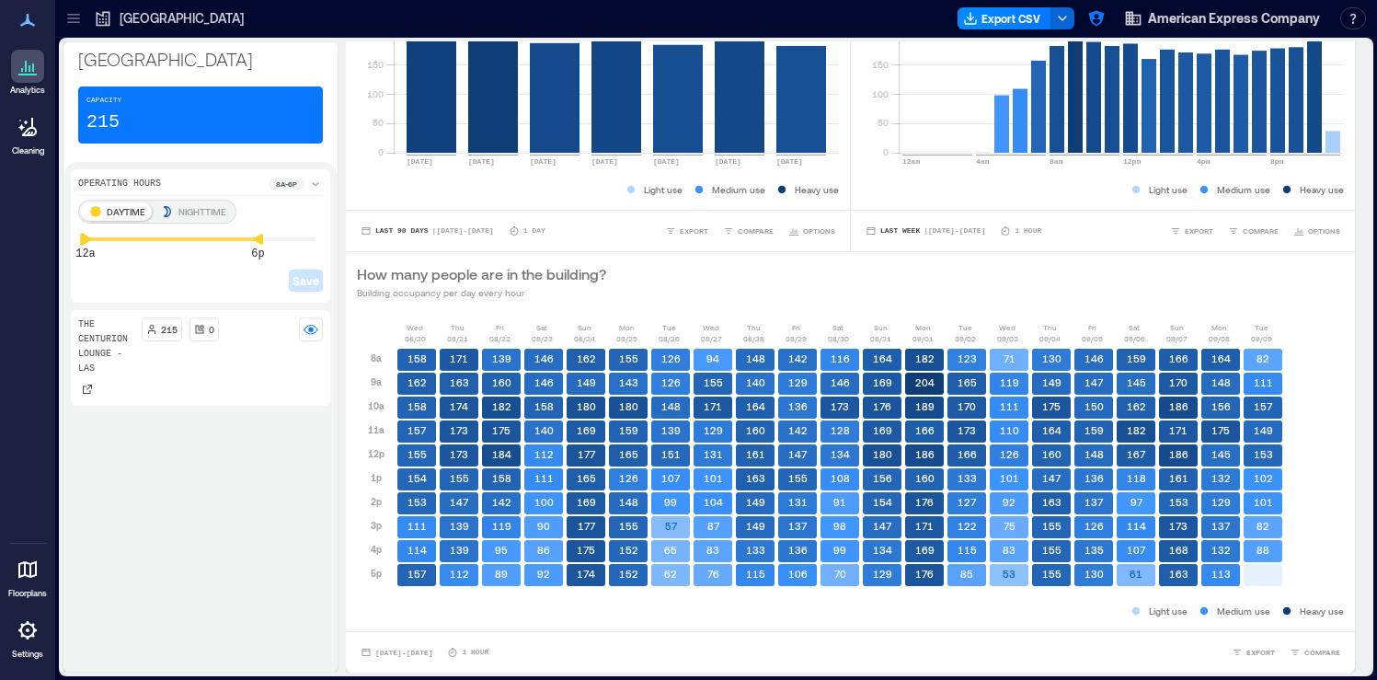
click at [85, 244] on icon at bounding box center [85, 239] width 13 height 13
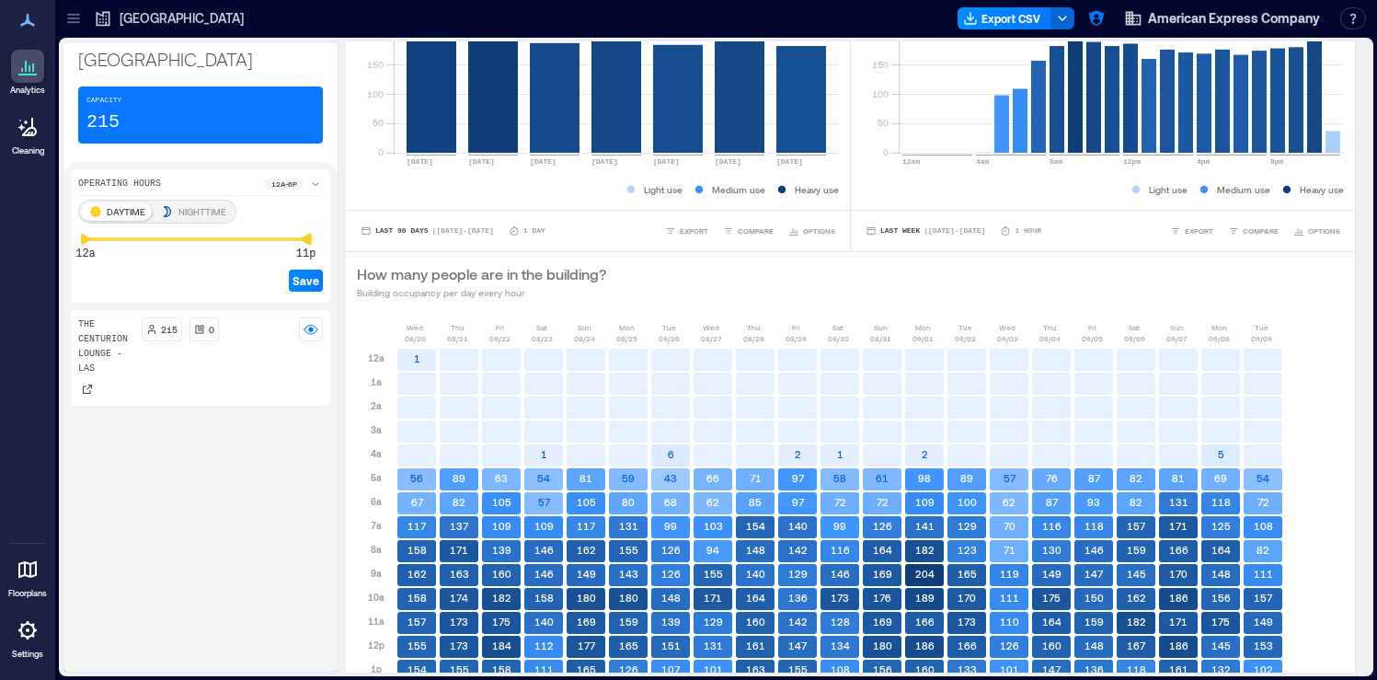
click at [304, 239] on icon at bounding box center [305, 239] width 11 height 12
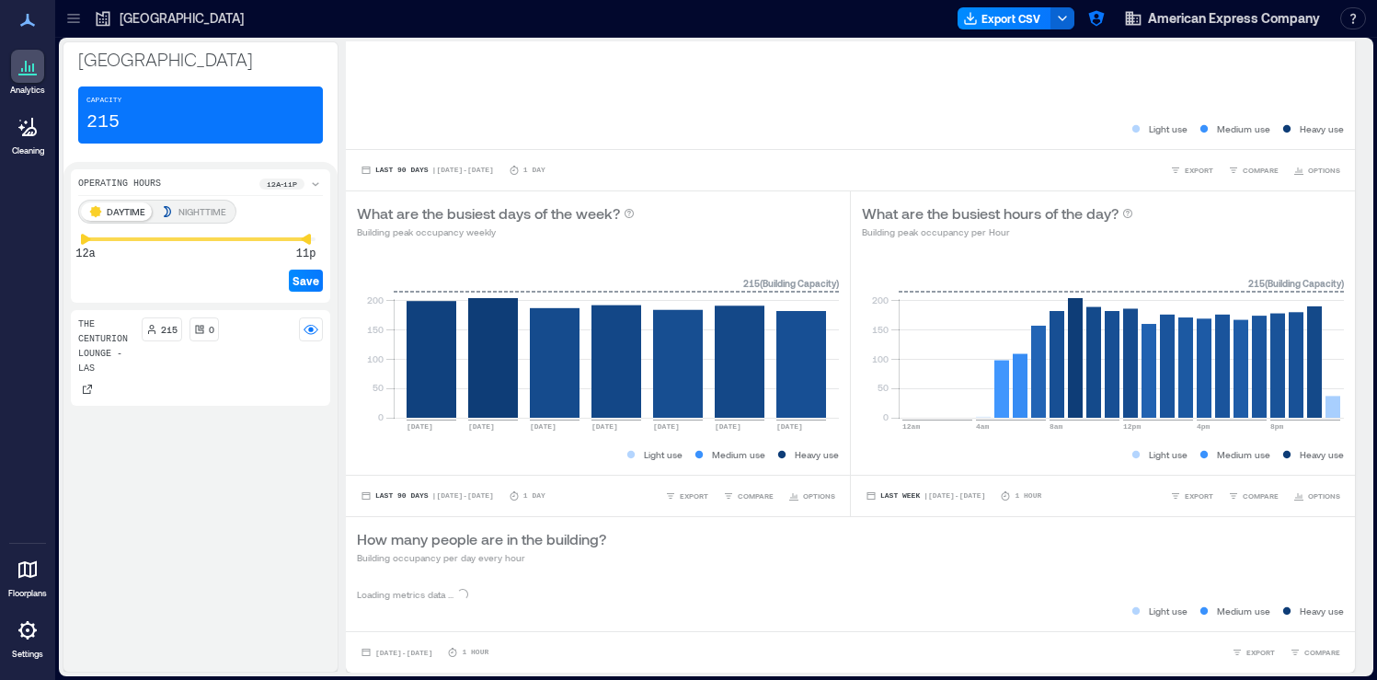
scroll to position [209, 0]
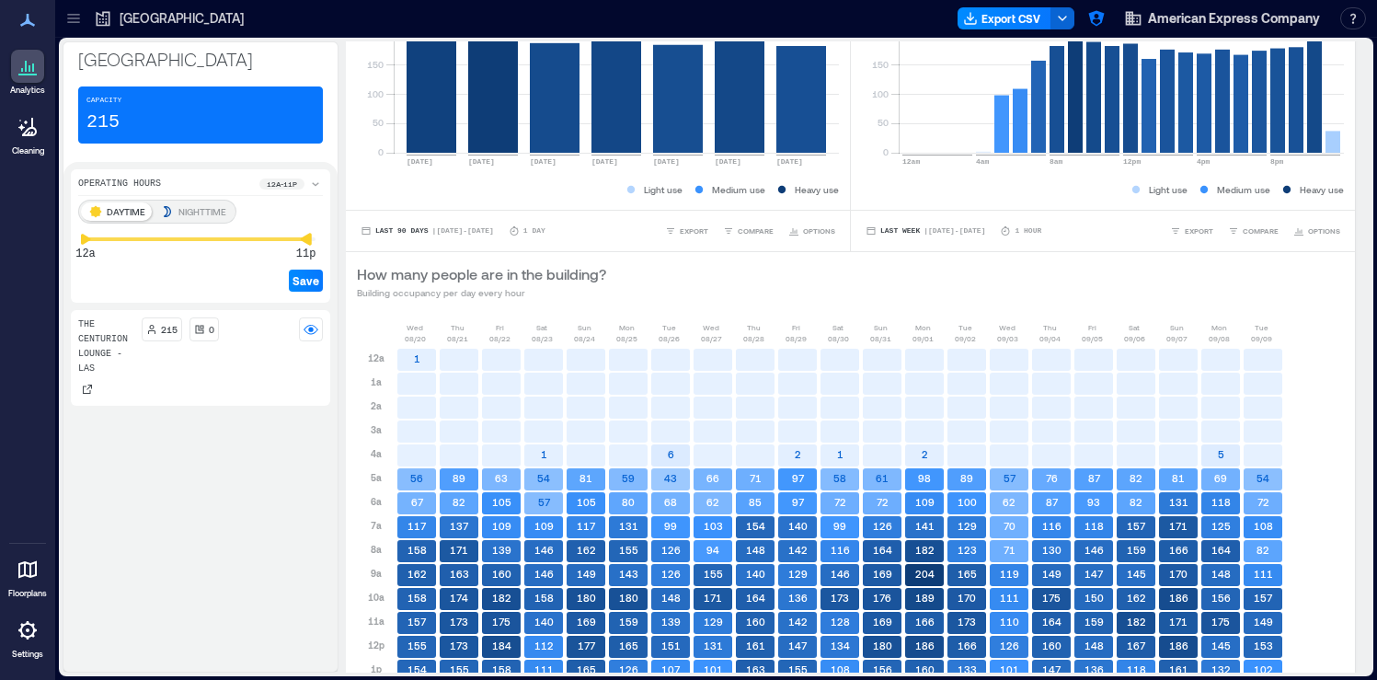
click at [311, 241] on icon at bounding box center [305, 239] width 11 height 12
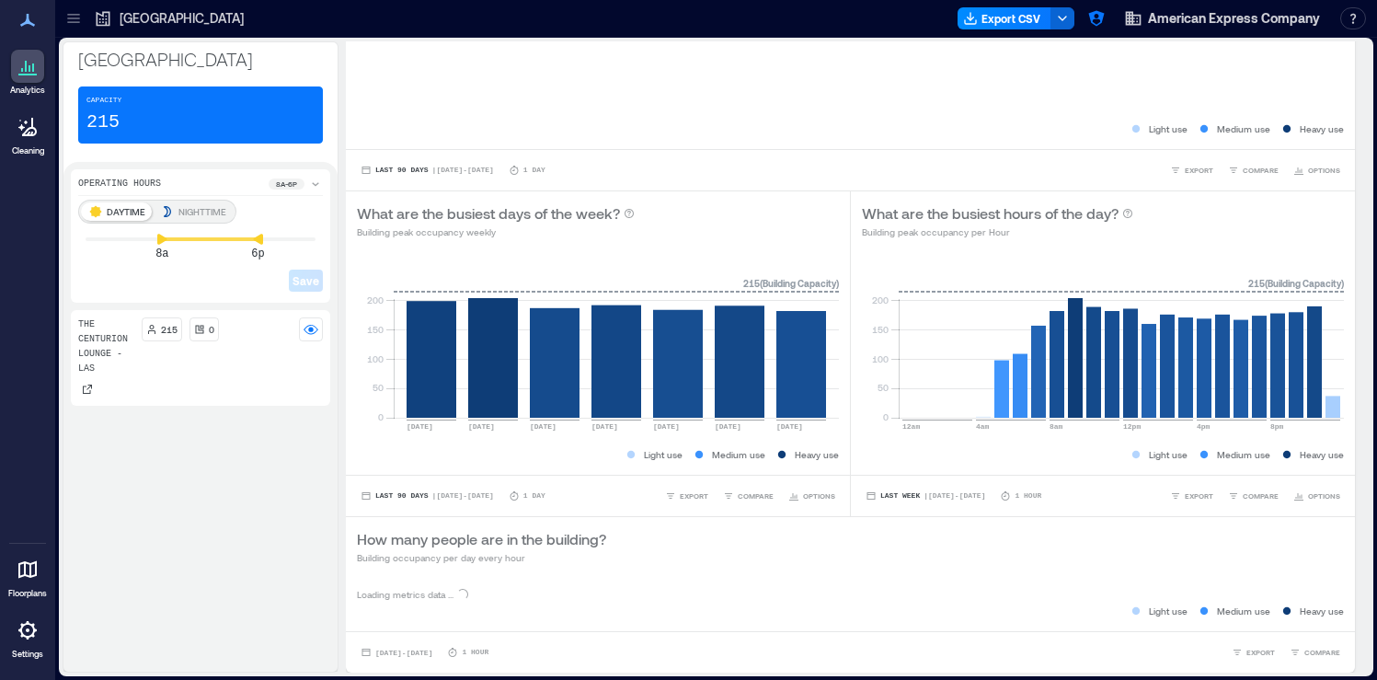
scroll to position [474, 0]
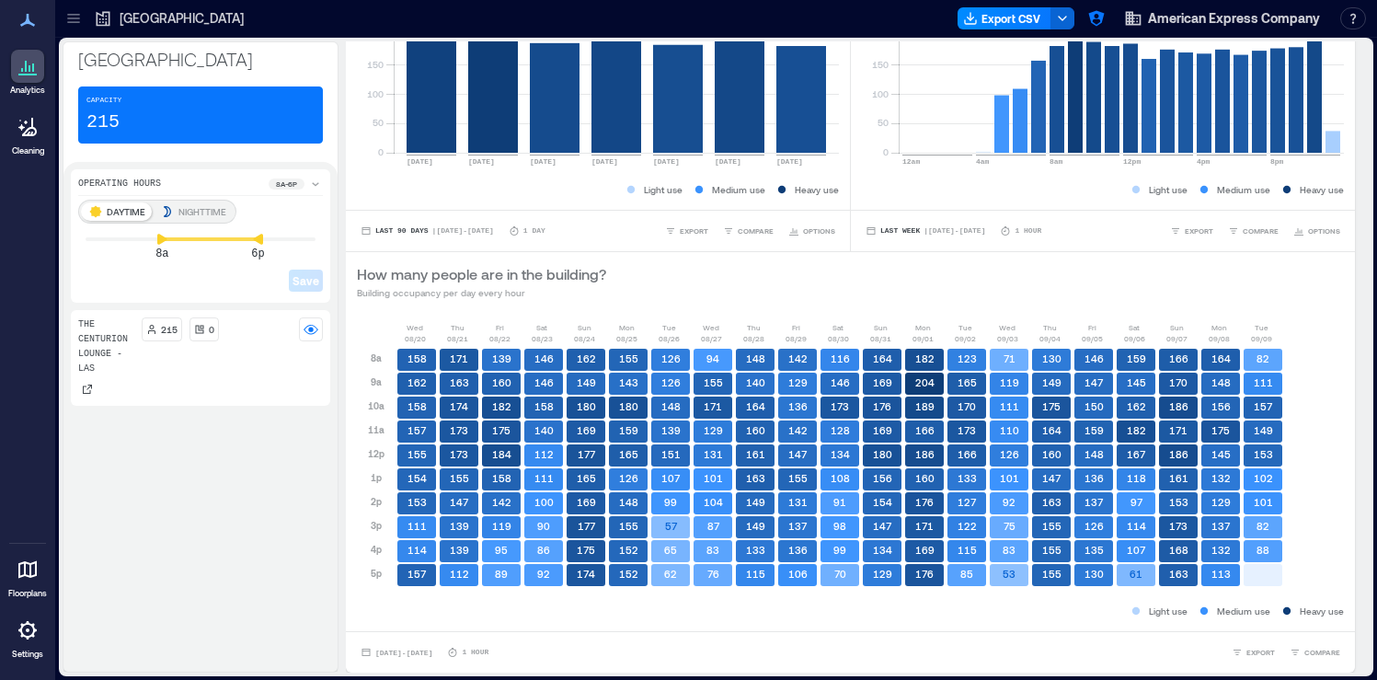
drag, startPoint x: 160, startPoint y: 245, endPoint x: 48, endPoint y: 241, distance: 112.2
click at [48, 241] on div "Analytics Cleaning Floorplans Settings My Spaces DEN Airport 1 Floor HND Airpor…" at bounding box center [688, 340] width 1377 height 680
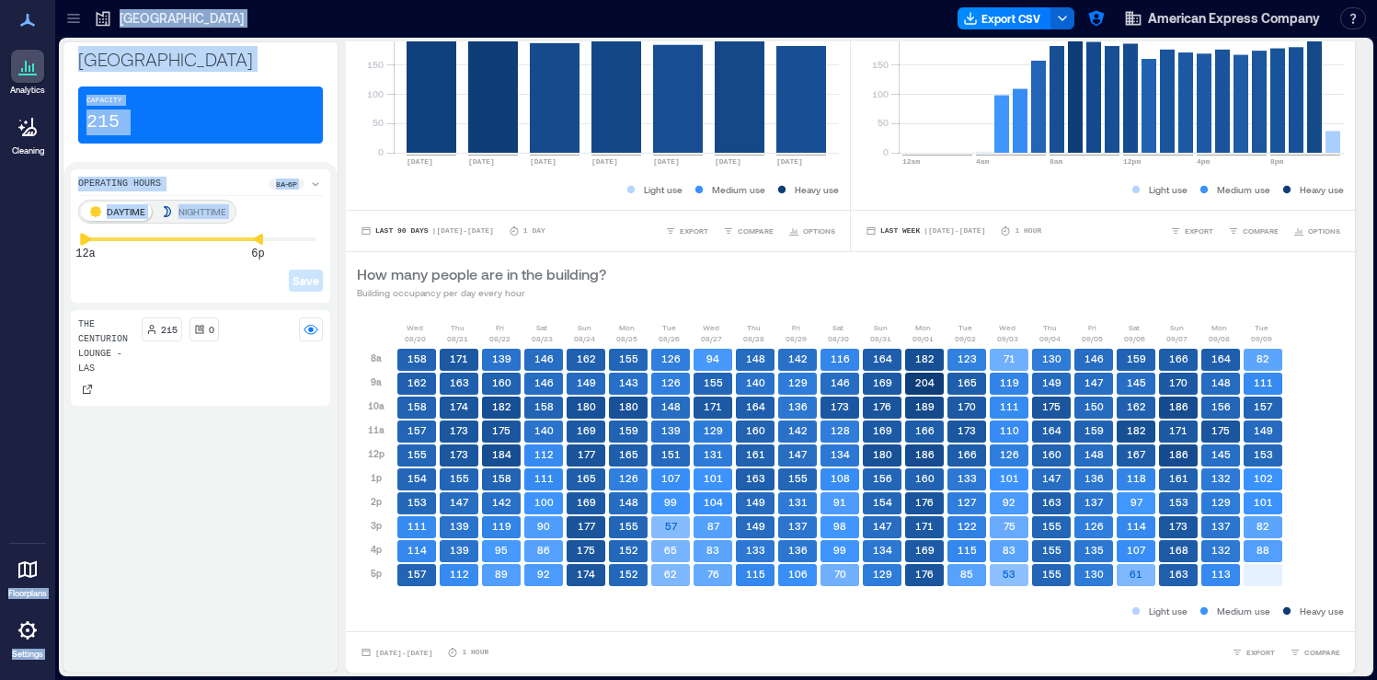
click at [65, 240] on div "Operating Hours 8a - 6p DAYTIME NIGHTTIME 12a 6p Save The Centurion Lounge - LA…" at bounding box center [200, 416] width 274 height 509
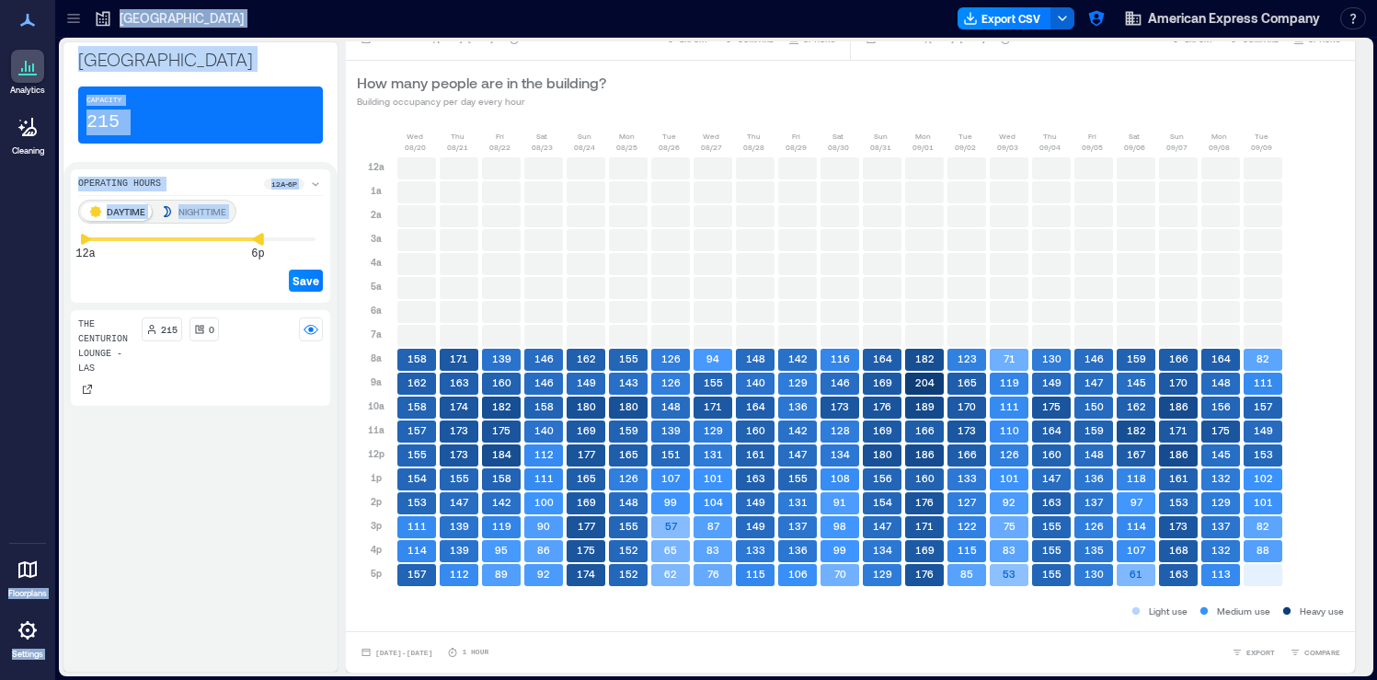
click at [321, 246] on div "DAYTIME NIGHTTIME 12a 6p Save" at bounding box center [200, 248] width 245 height 96
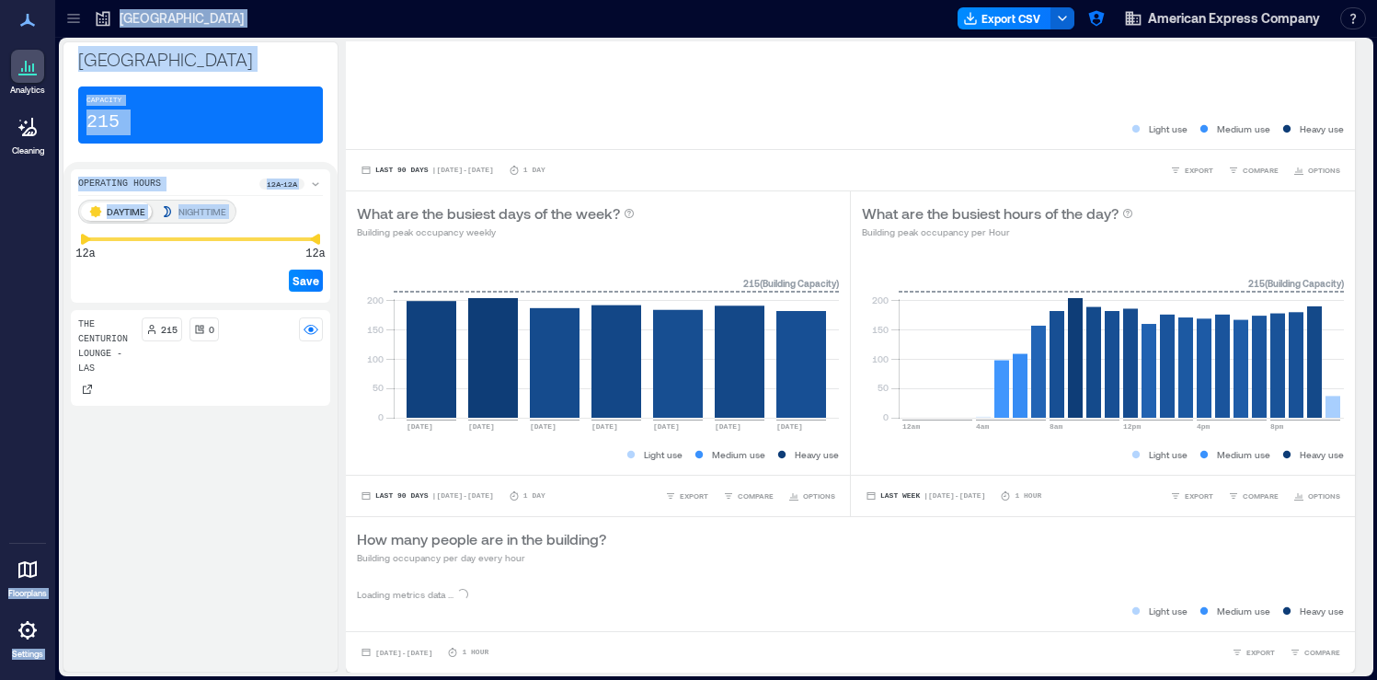
scroll to position [209, 0]
click at [310, 276] on span "Save" at bounding box center [305, 280] width 27 height 15
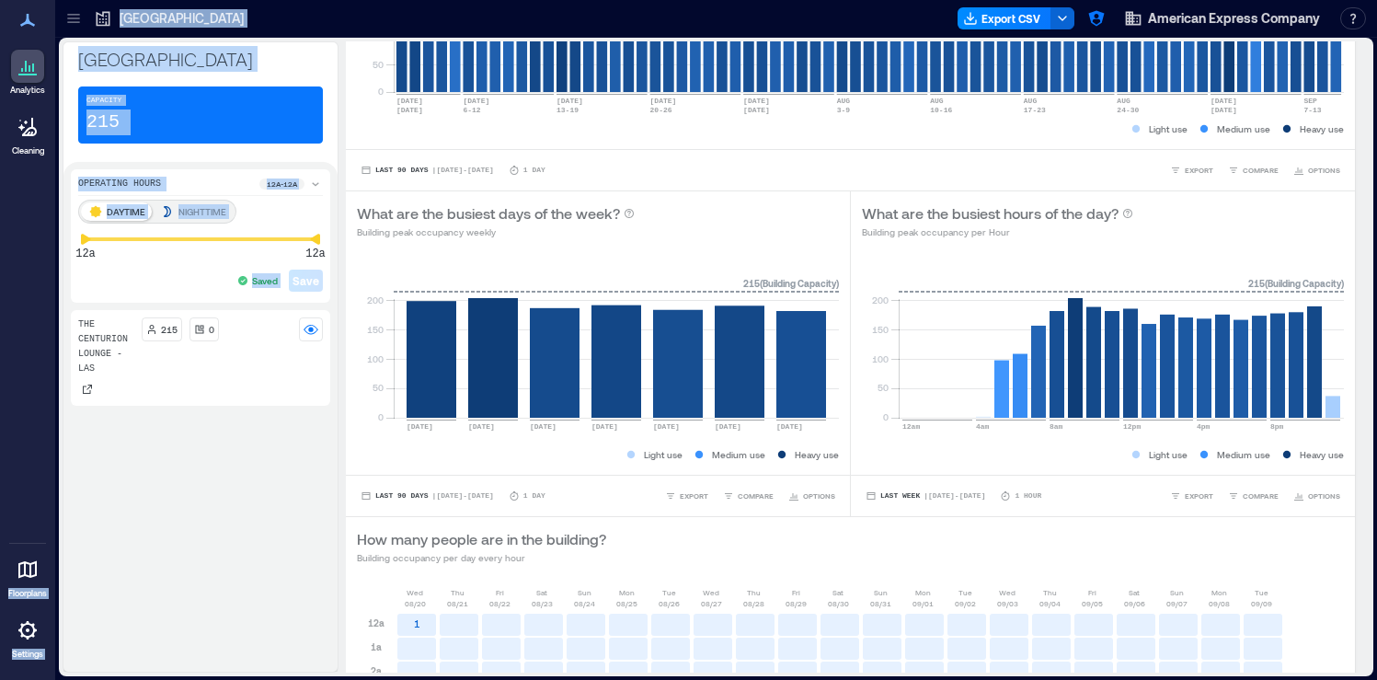
scroll to position [731, 0]
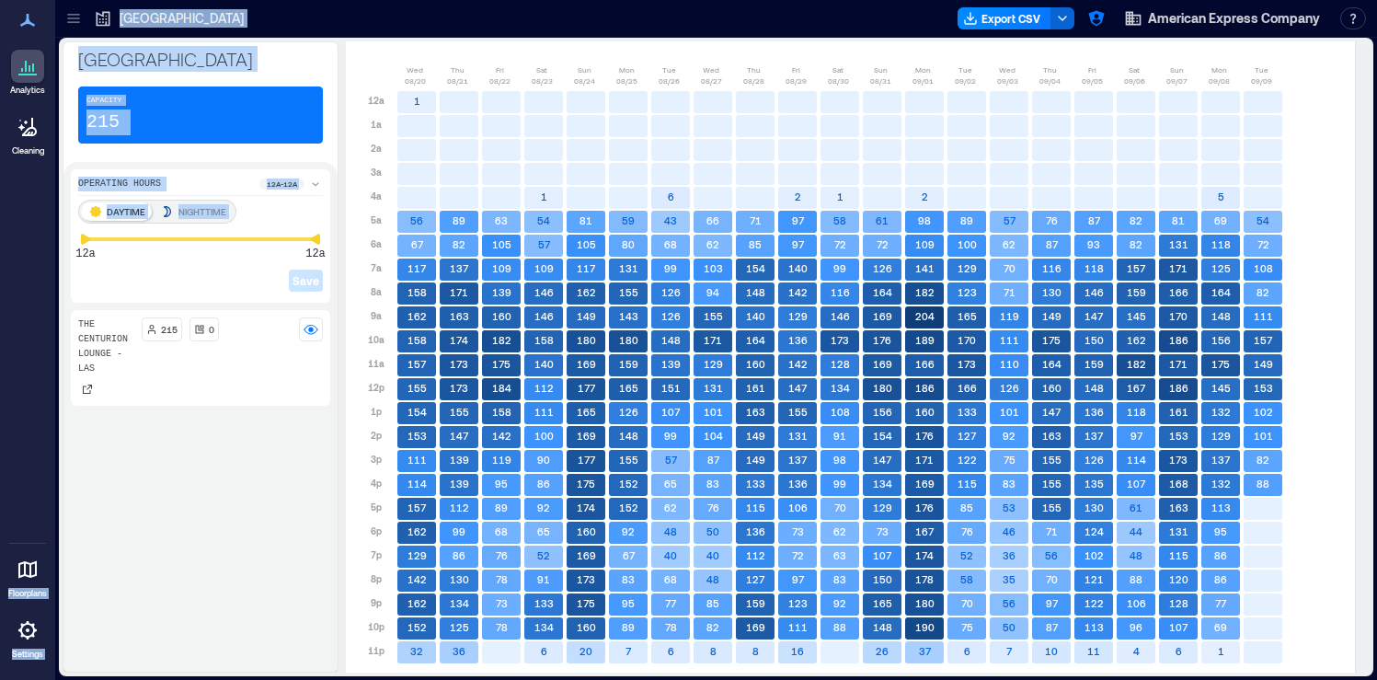
click at [152, 499] on div "The Centurion Lounge - LAS 215 0" at bounding box center [200, 487] width 259 height 354
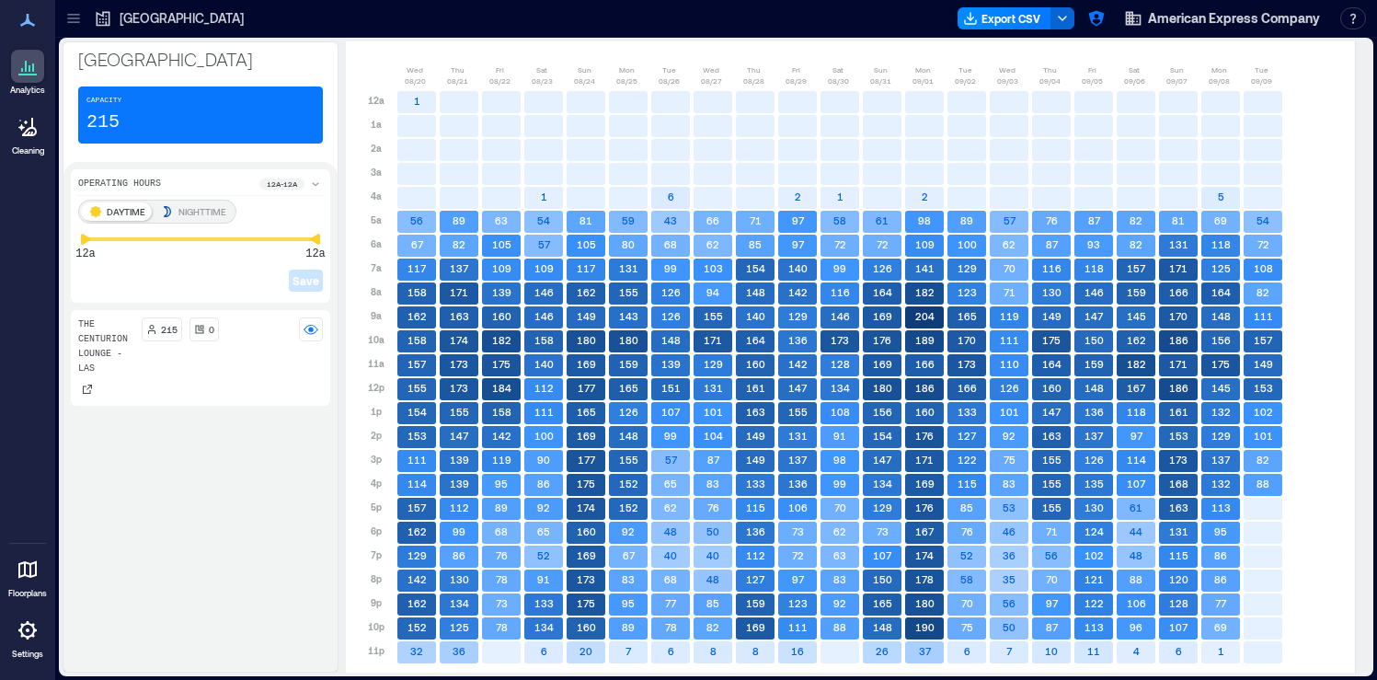
click at [80, 27] on icon at bounding box center [73, 18] width 18 height 18
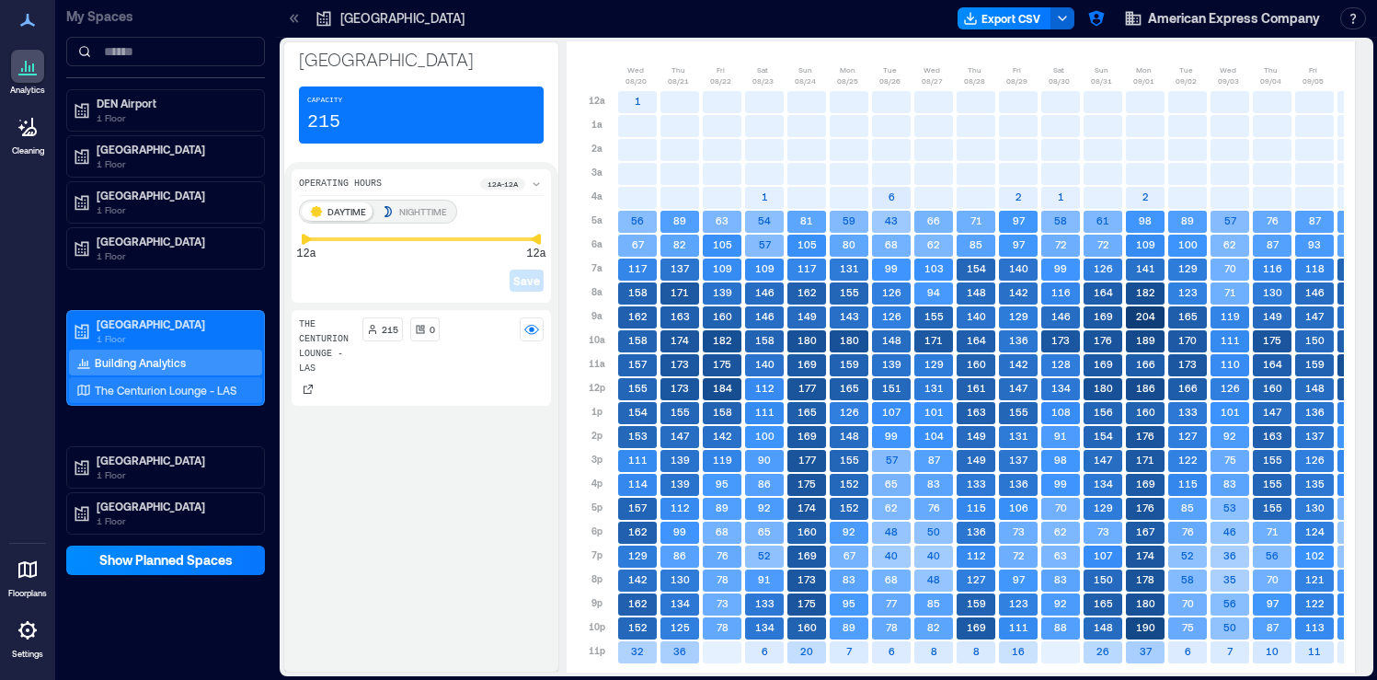
click at [169, 392] on p "The Centurion Lounge - LAS" at bounding box center [166, 390] width 142 height 15
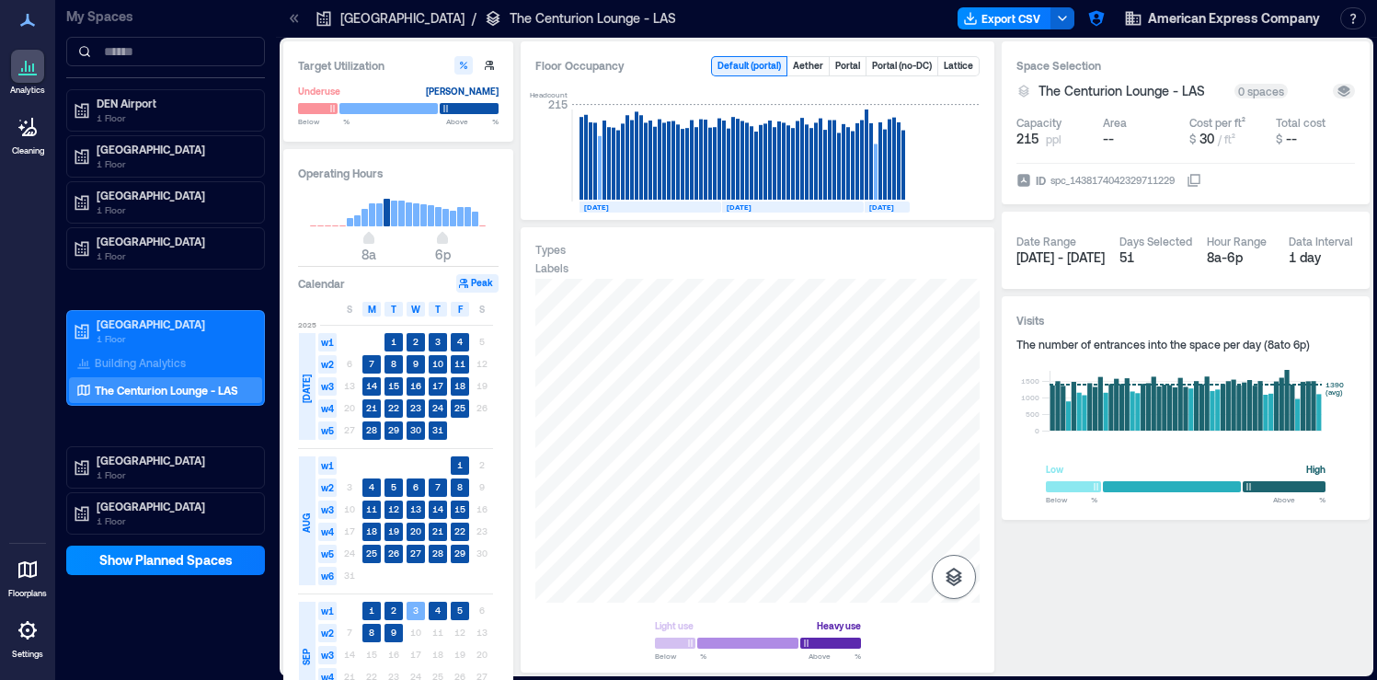
click at [949, 566] on icon "button" at bounding box center [954, 577] width 22 height 22
click at [961, 478] on icon "button" at bounding box center [953, 479] width 18 height 17
click at [1094, 24] on icon "button" at bounding box center [1096, 19] width 16 height 16
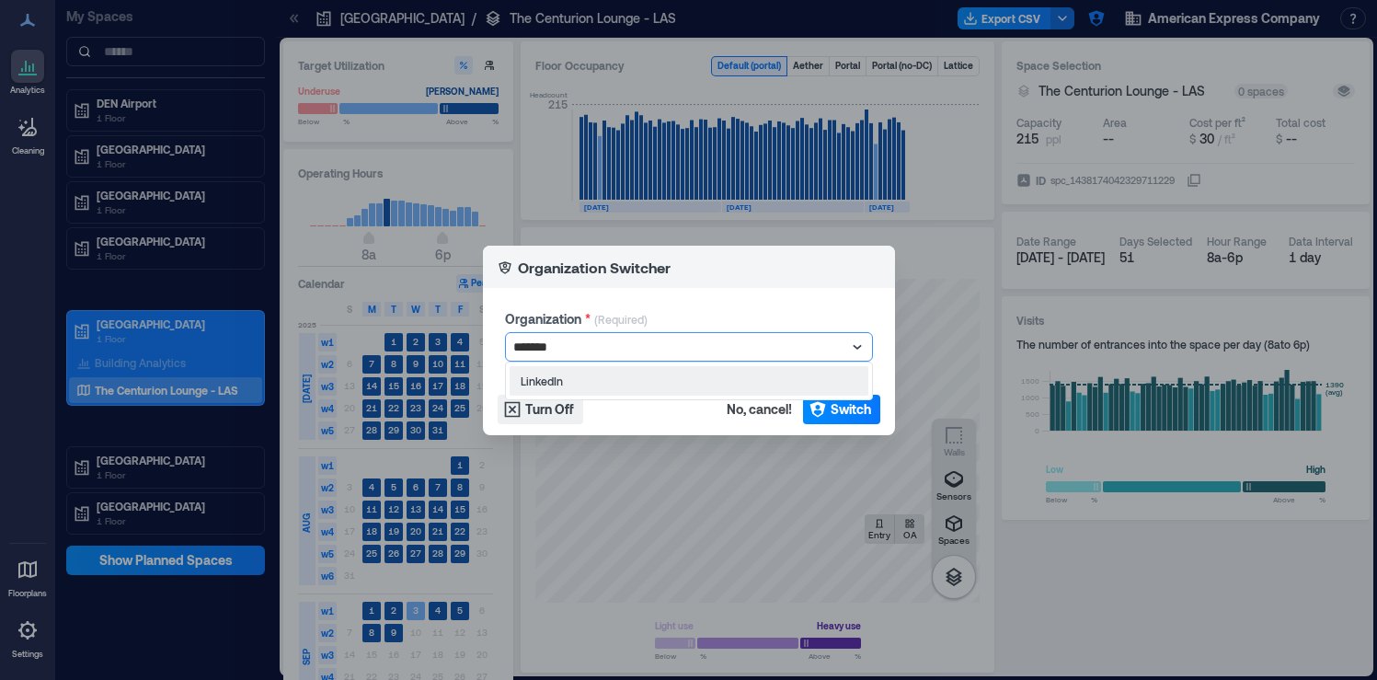
type input "********"
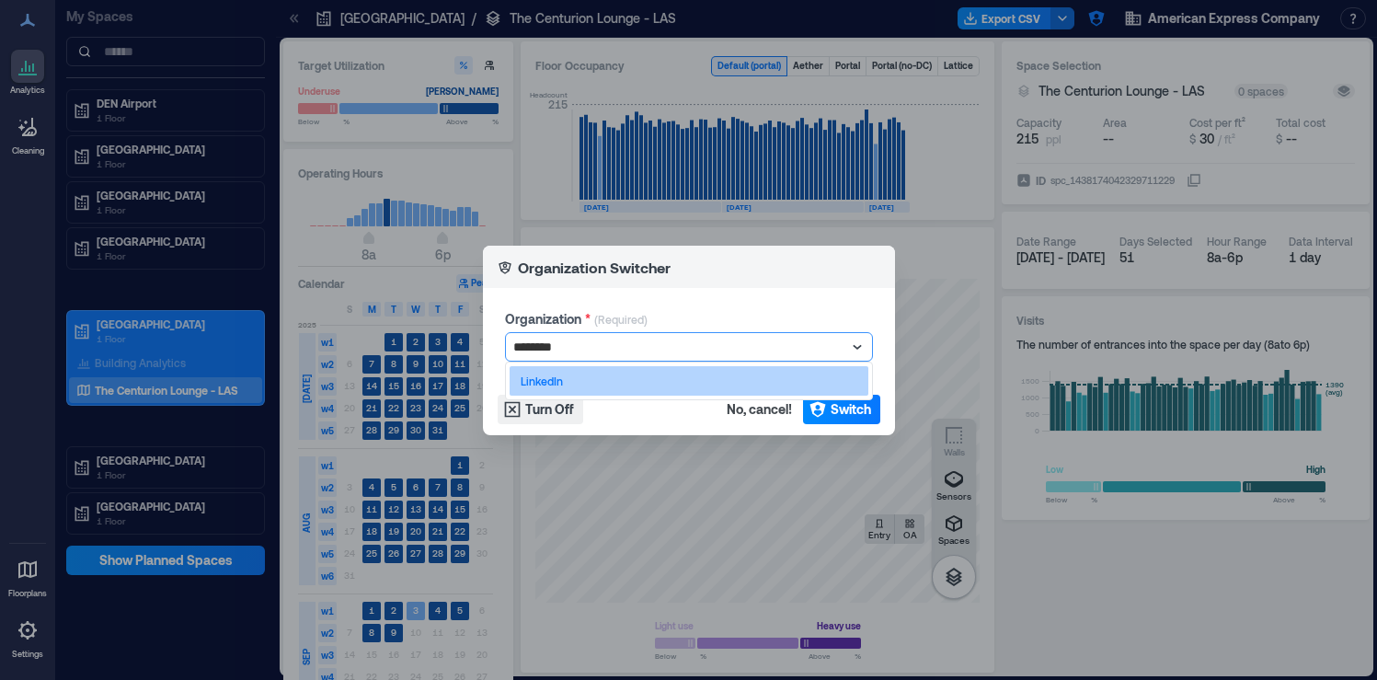
click at [691, 383] on div "LinkedIn" at bounding box center [688, 380] width 359 height 29
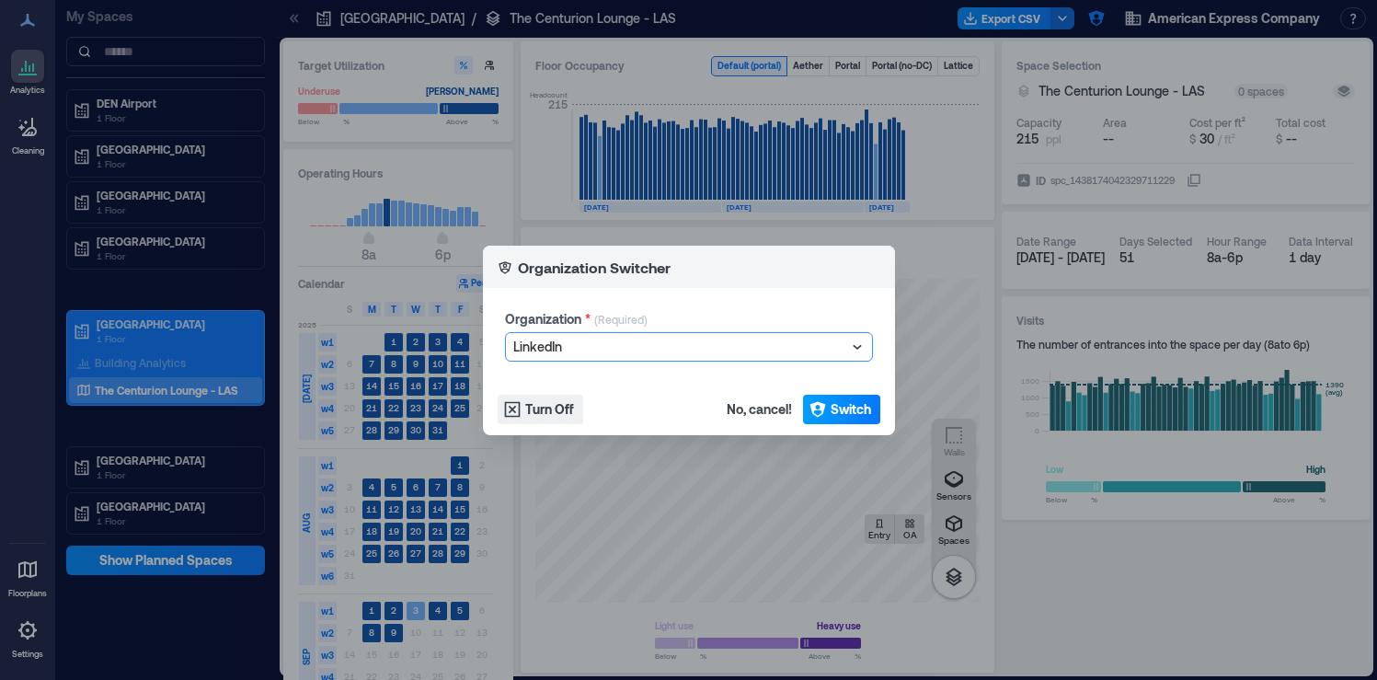
click at [831, 407] on span "Switch" at bounding box center [850, 409] width 40 height 18
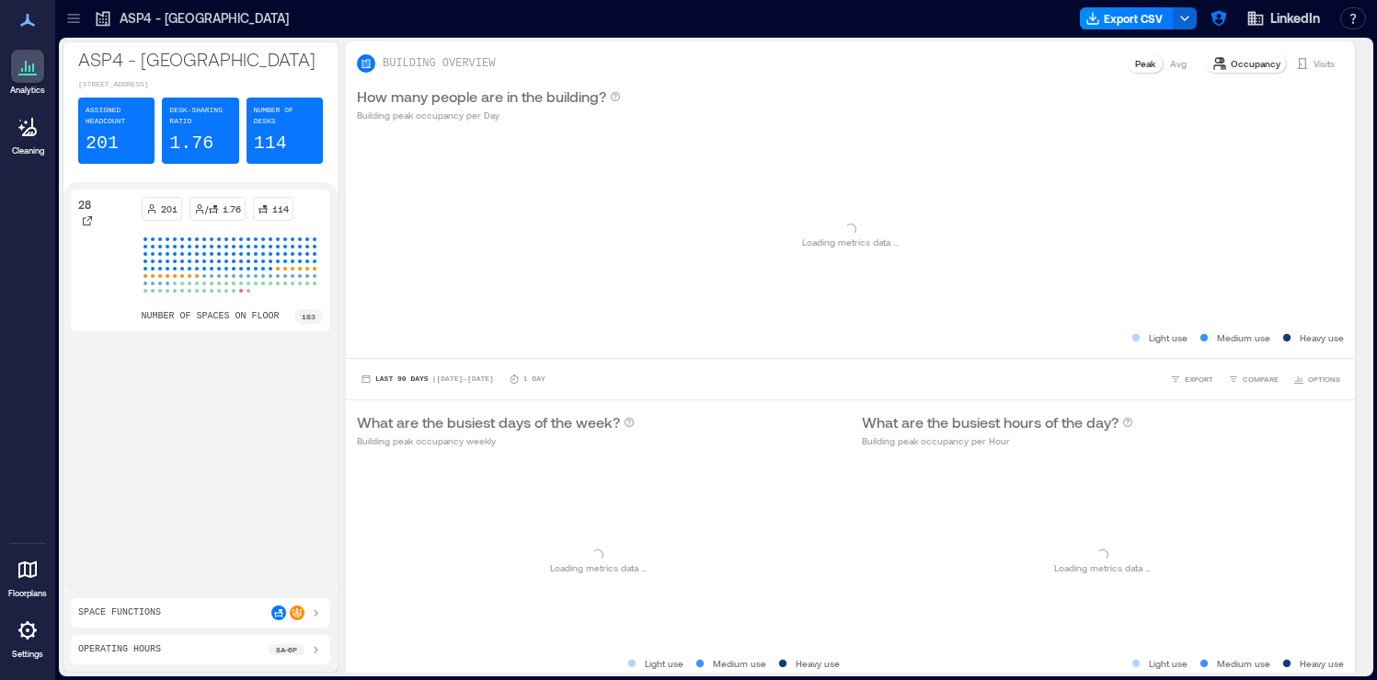
click at [73, 20] on icon at bounding box center [73, 18] width 18 height 18
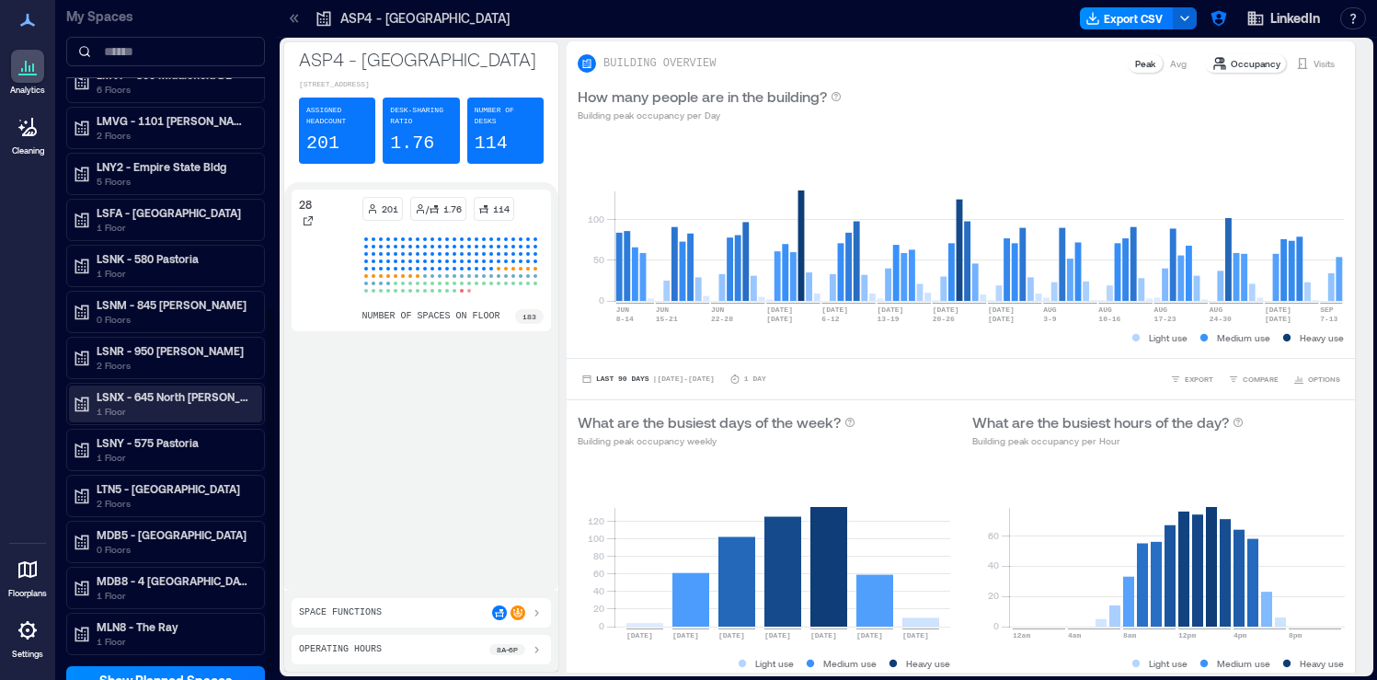
scroll to position [562, 0]
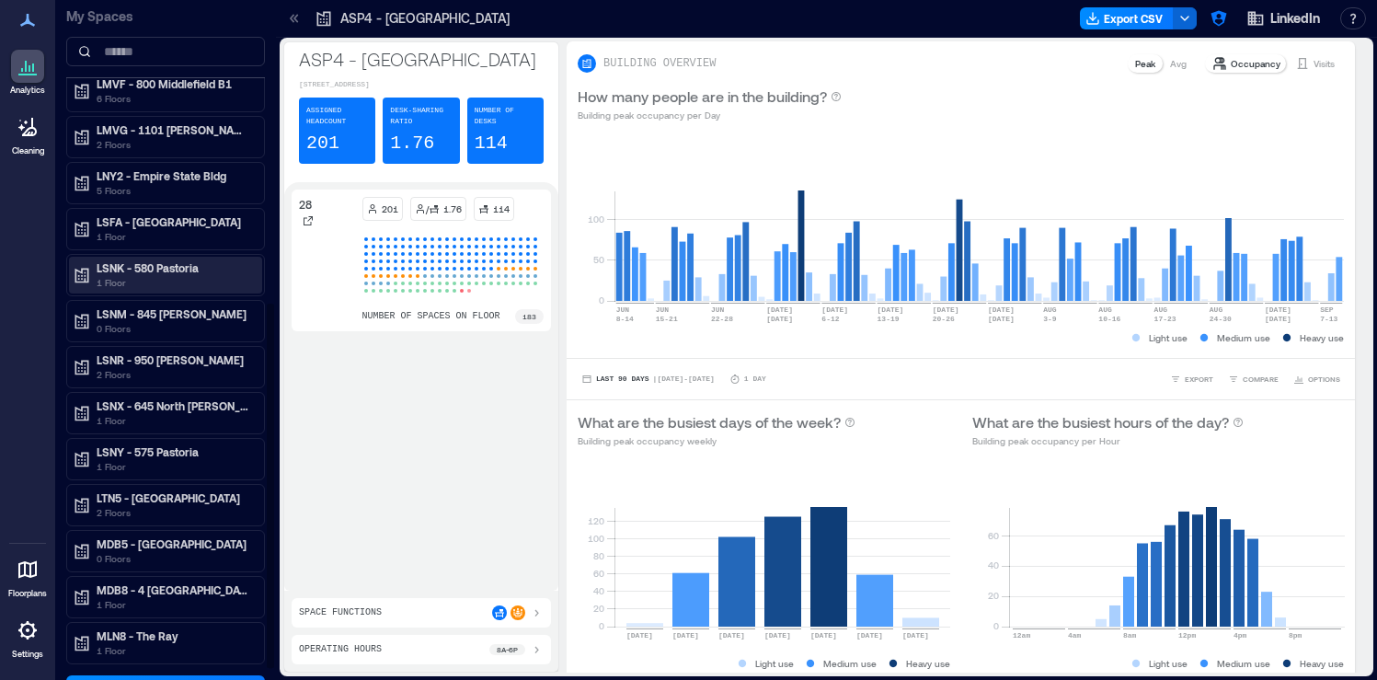
click at [207, 278] on p "1 Floor" at bounding box center [174, 282] width 154 height 15
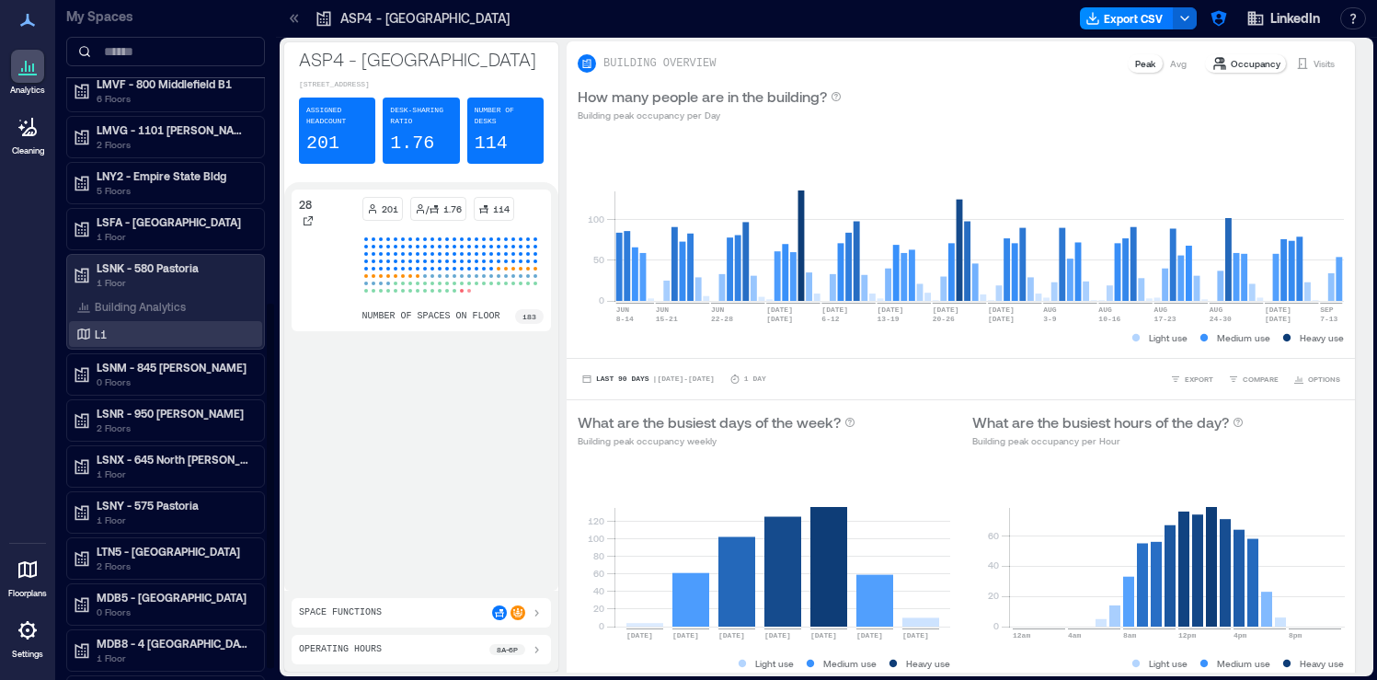
click at [171, 333] on div "L1" at bounding box center [162, 334] width 178 height 18
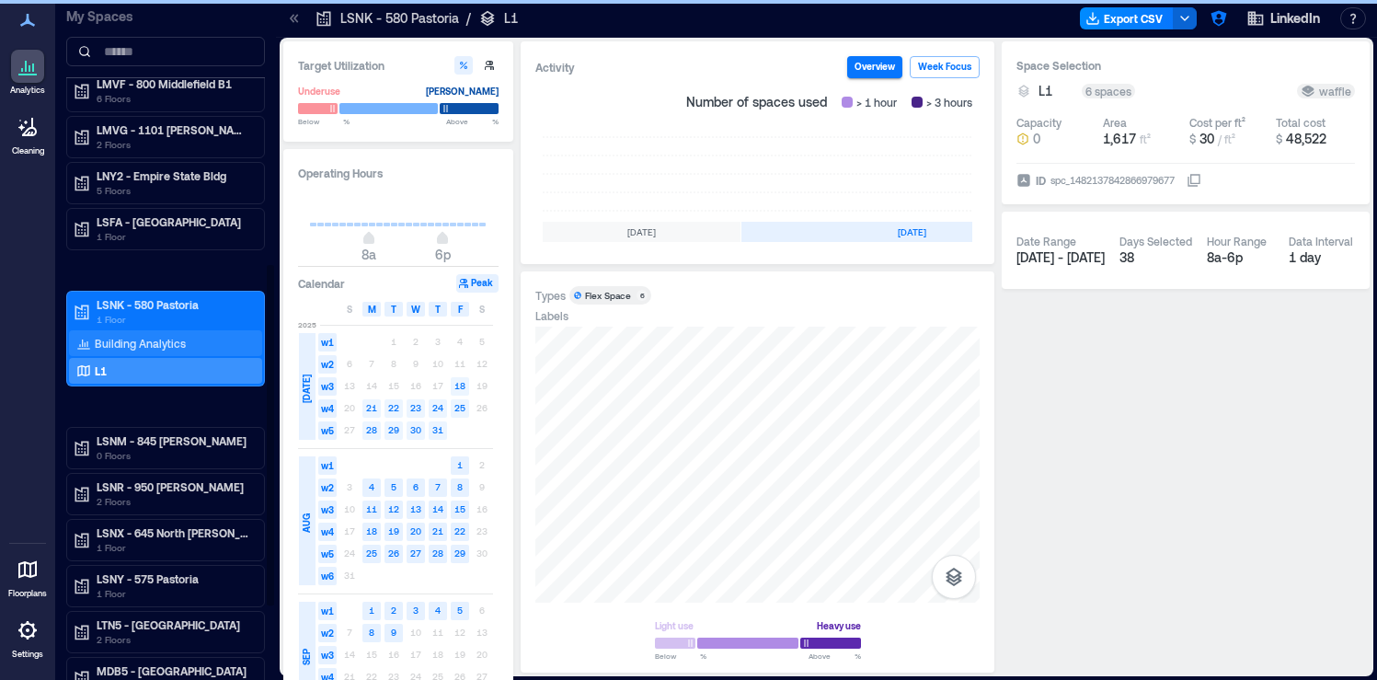
scroll to position [0, 564]
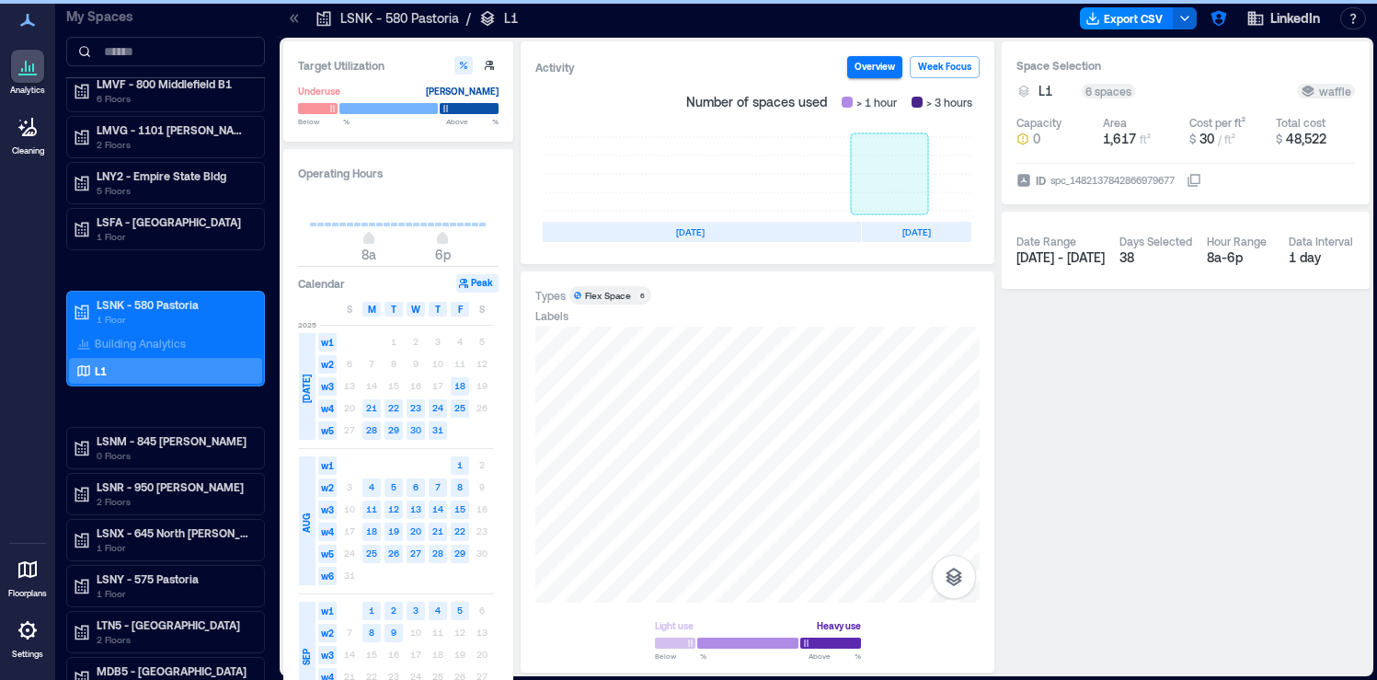
click at [914, 185] on rect at bounding box center [889, 174] width 77 height 74
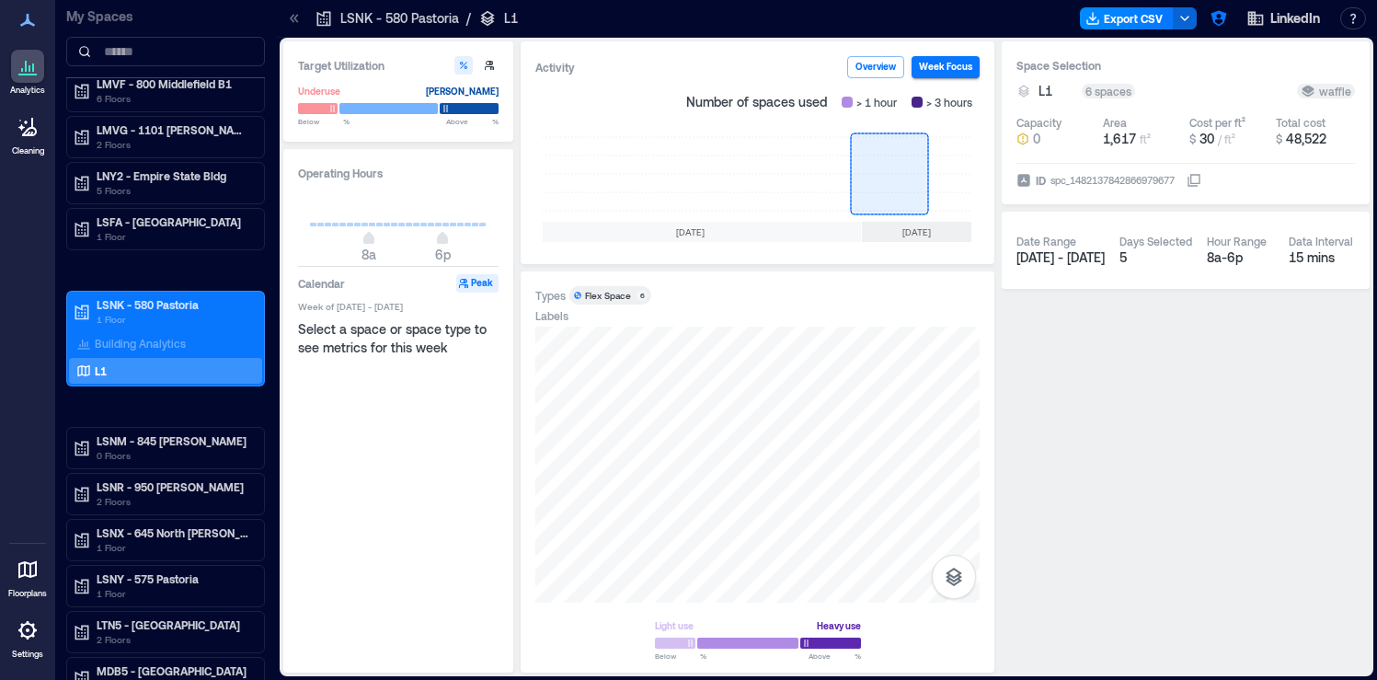
click at [878, 179] on rect at bounding box center [889, 174] width 77 height 74
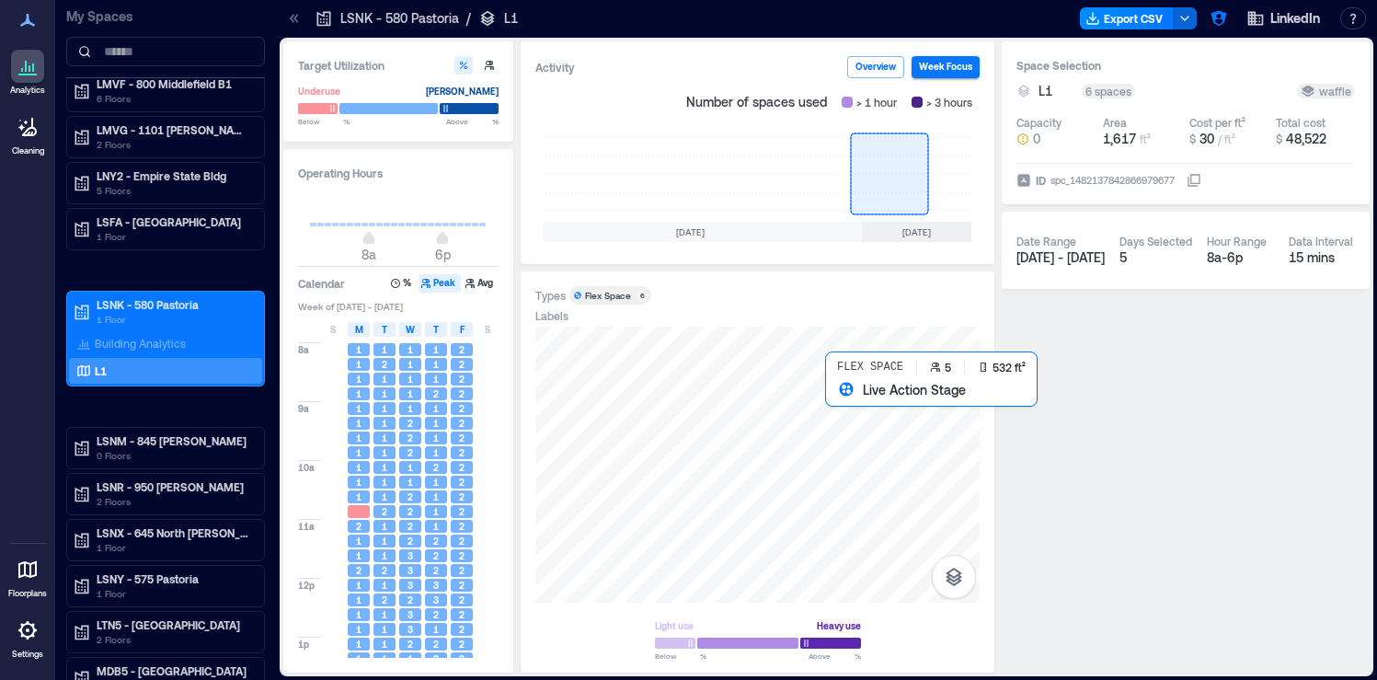
click at [853, 418] on div at bounding box center [757, 464] width 444 height 276
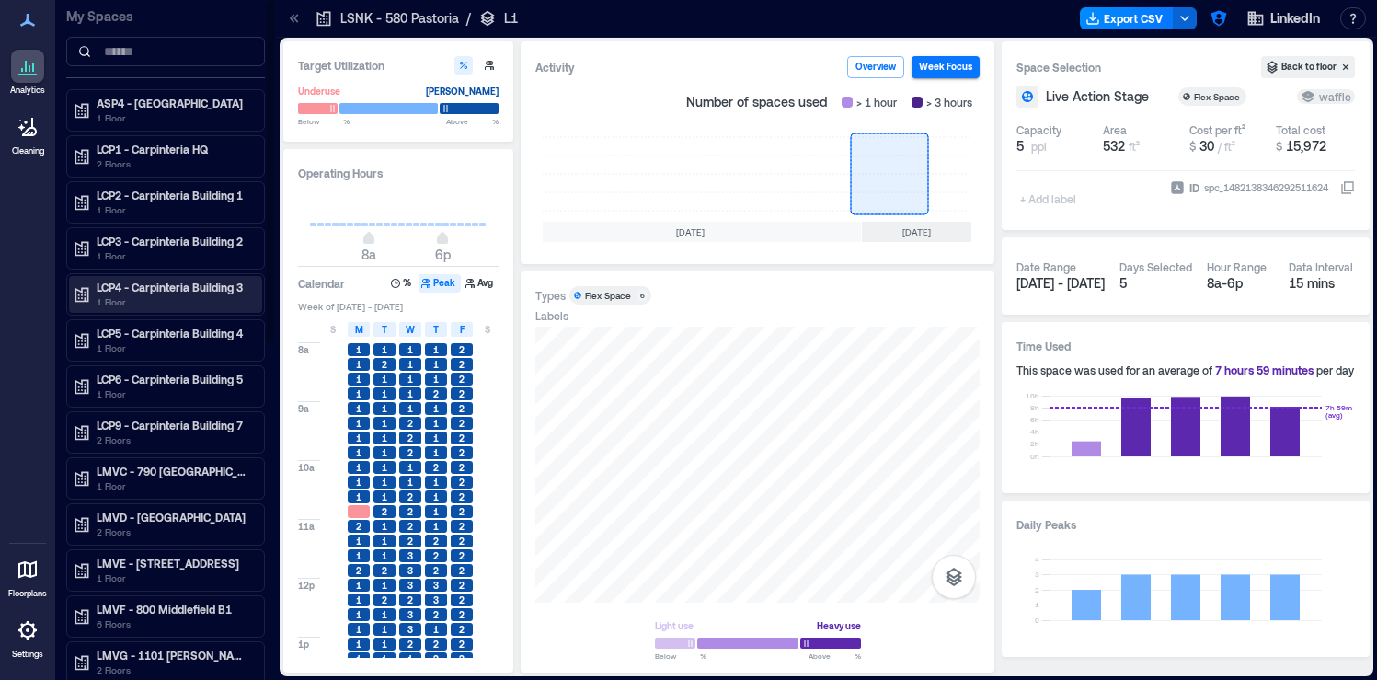
click at [183, 302] on p "1 Floor" at bounding box center [174, 301] width 154 height 15
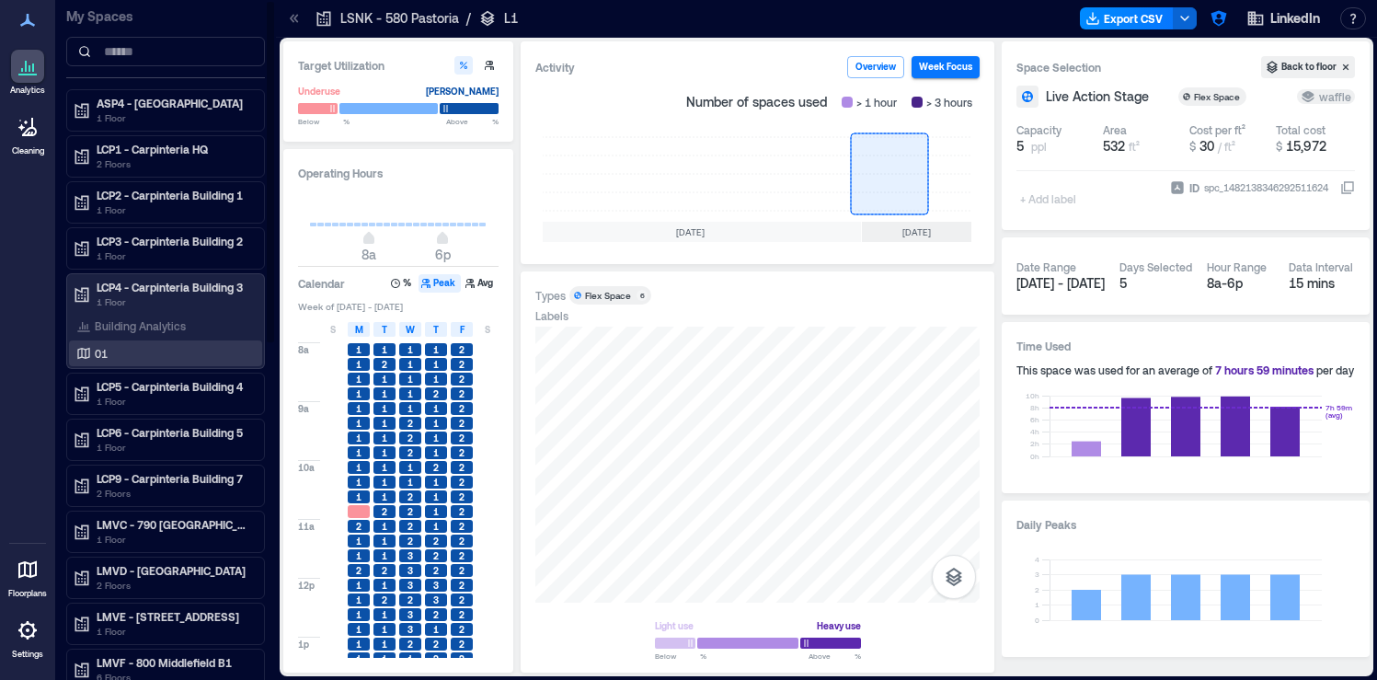
click at [159, 351] on div "01" at bounding box center [162, 353] width 178 height 18
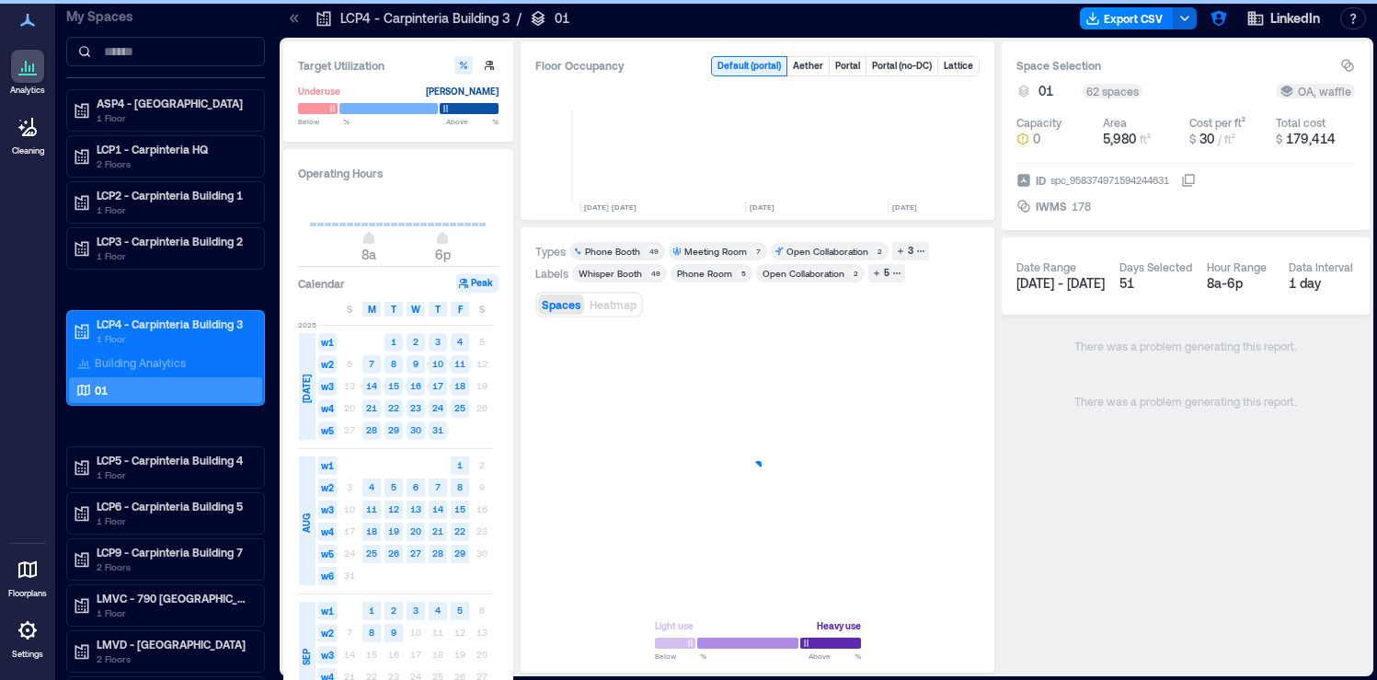
scroll to position [0, 4432]
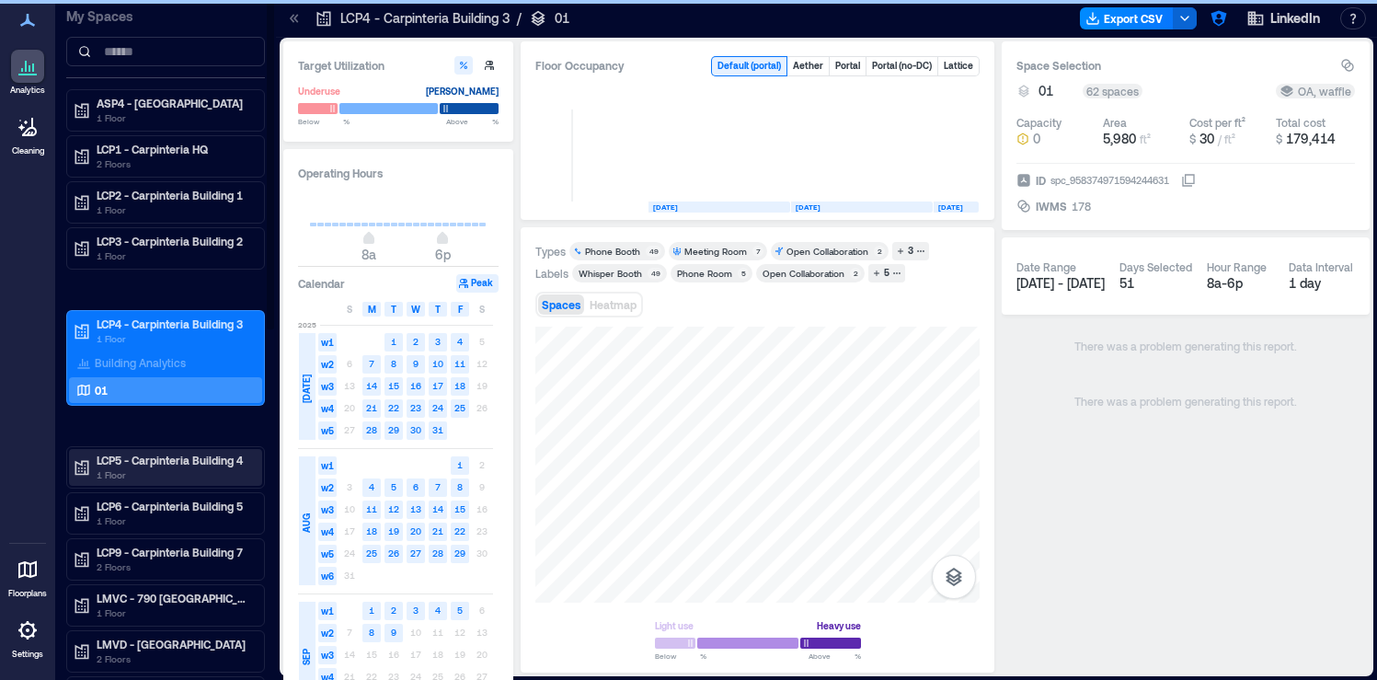
click at [189, 474] on p "1 Floor" at bounding box center [174, 474] width 154 height 15
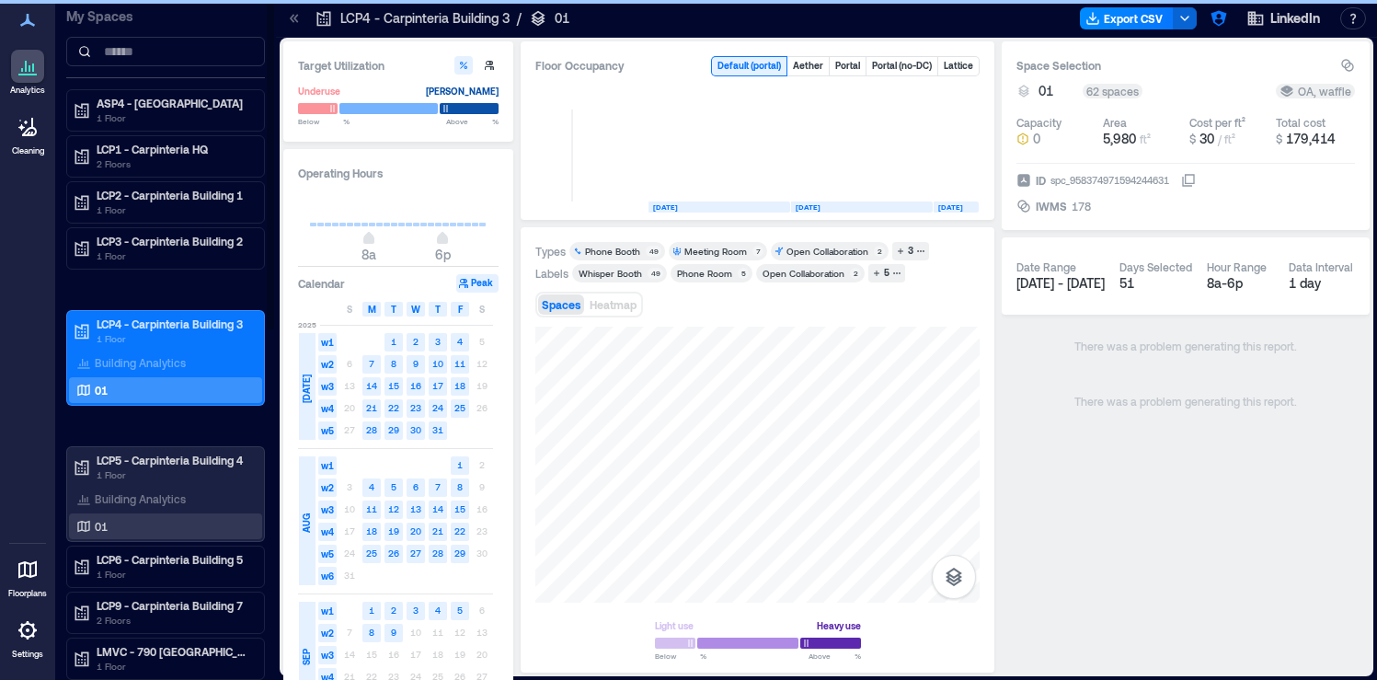
click at [154, 520] on div "01" at bounding box center [162, 526] width 178 height 18
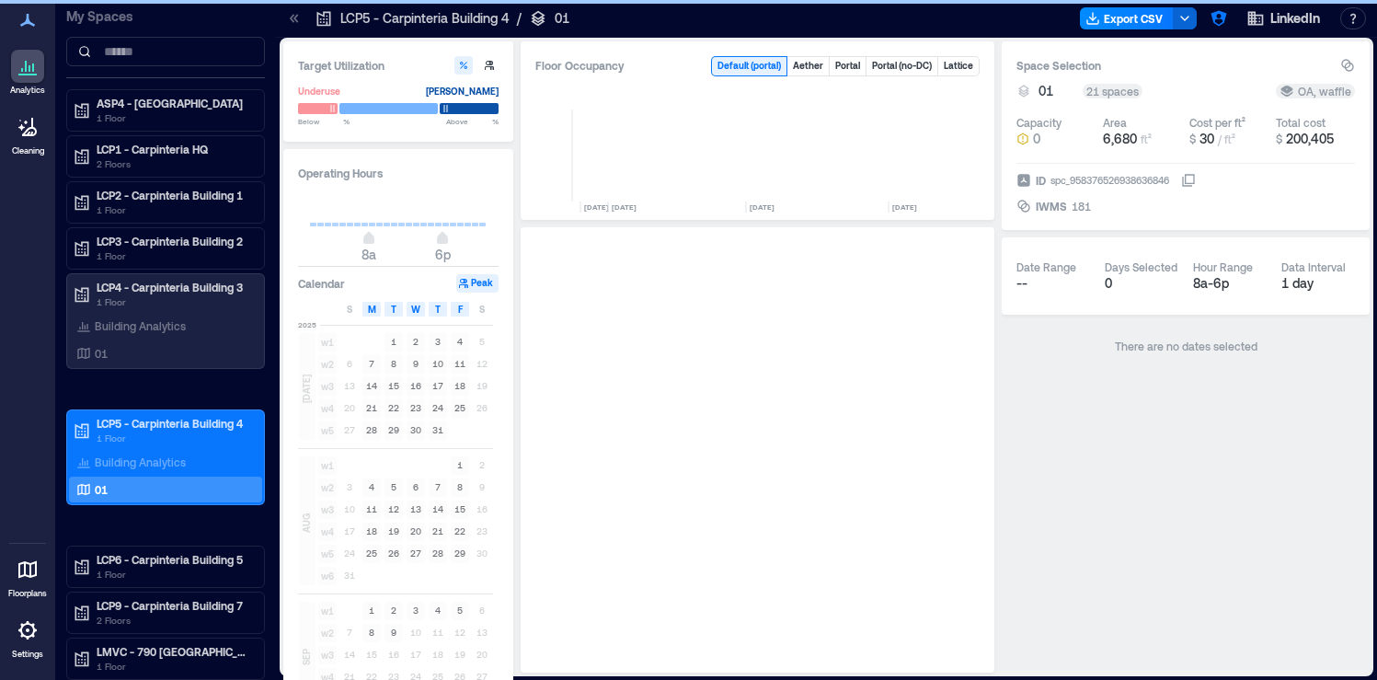
scroll to position [0, 4432]
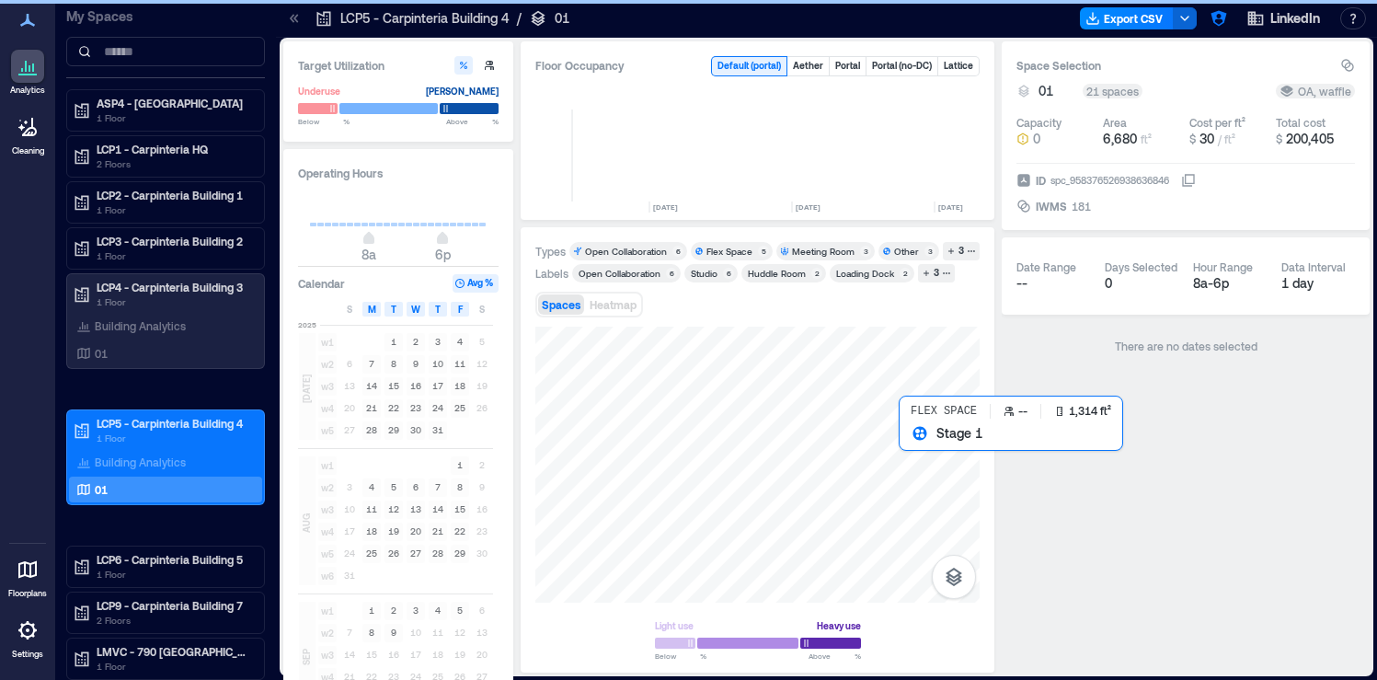
click at [915, 463] on div at bounding box center [757, 464] width 444 height 276
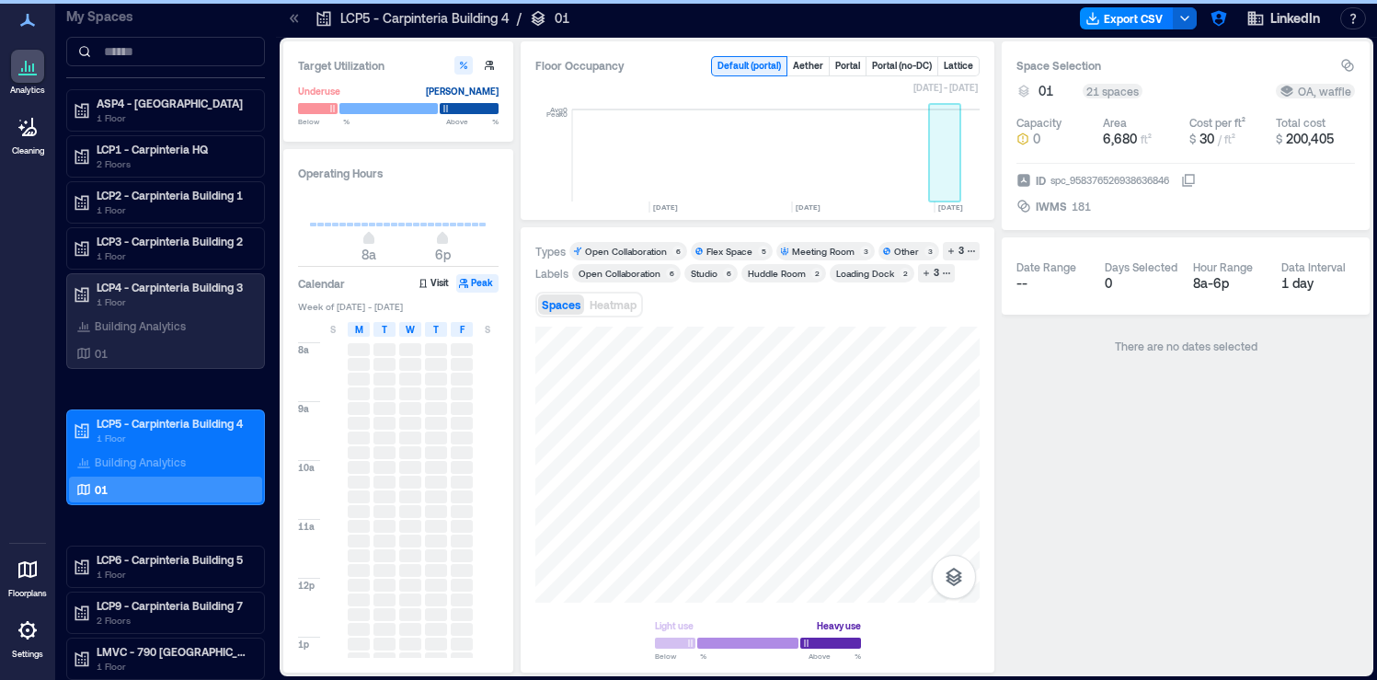
click at [932, 155] on rect at bounding box center [945, 155] width 32 height 92
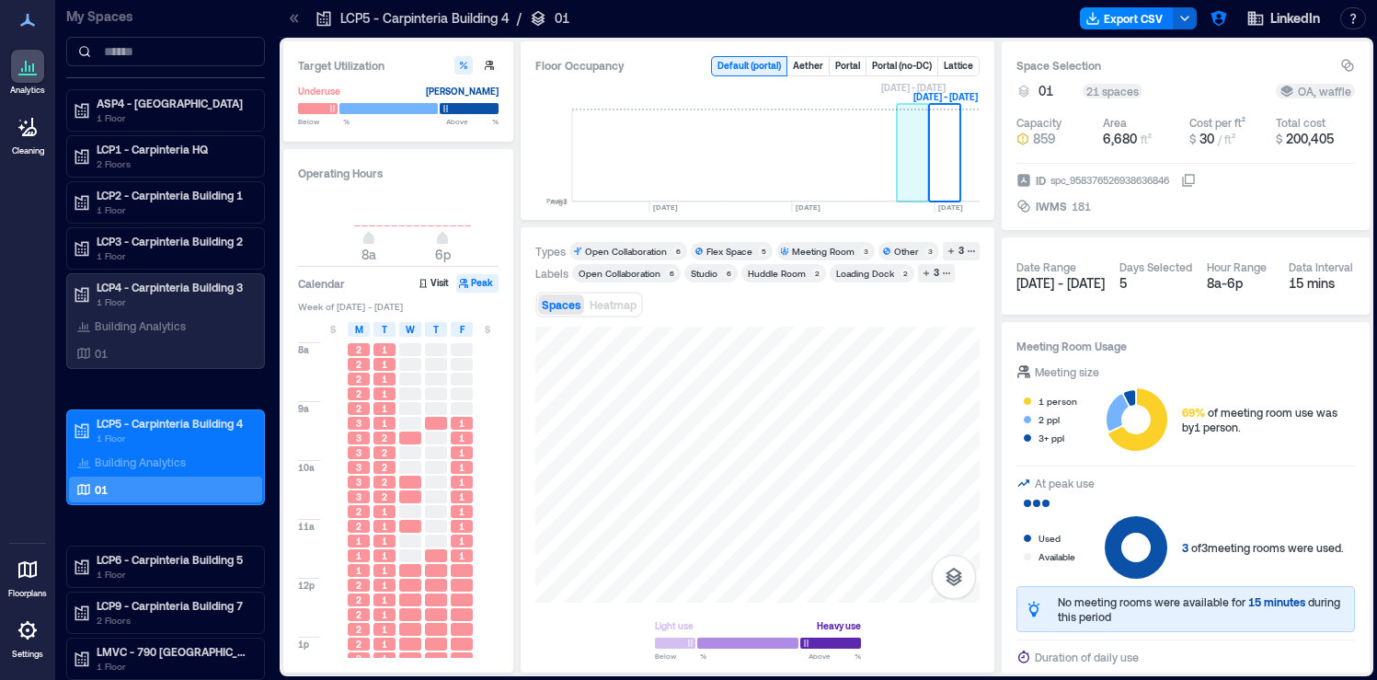
click at [905, 172] on rect at bounding box center [913, 155] width 32 height 92
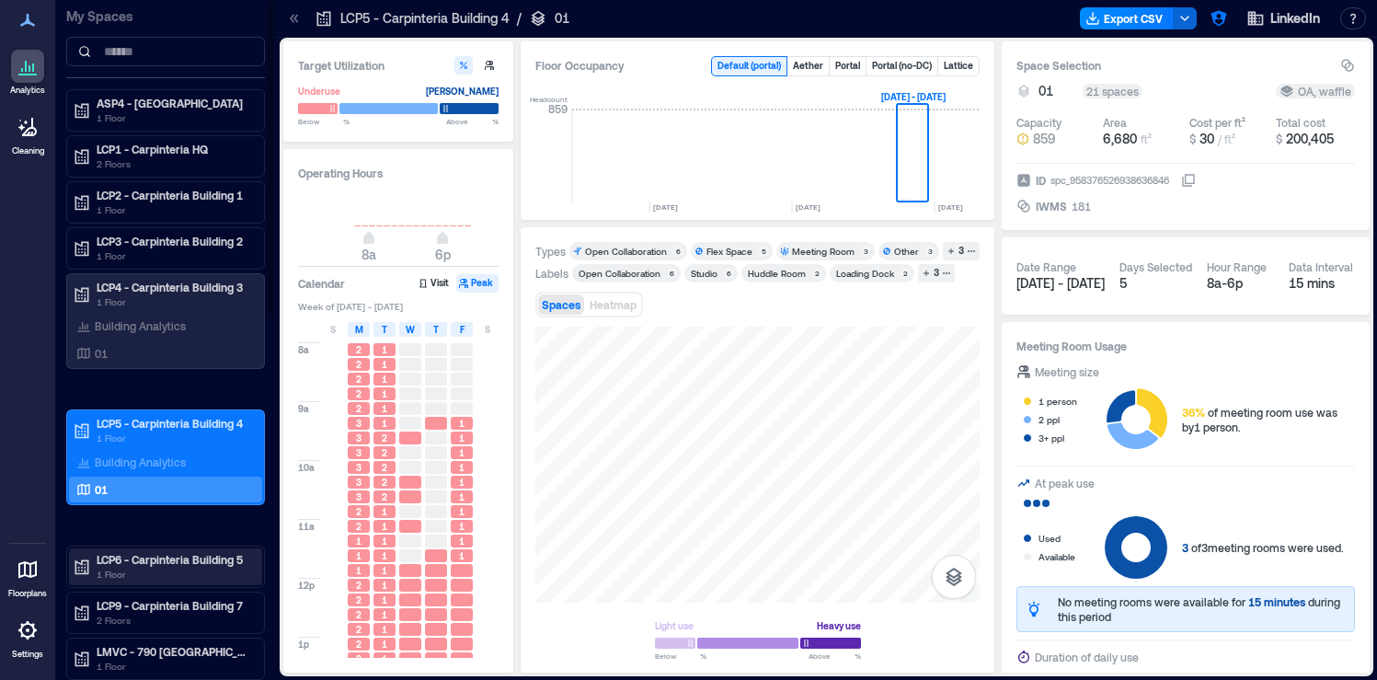
click at [196, 566] on p "1 Floor" at bounding box center [174, 573] width 154 height 15
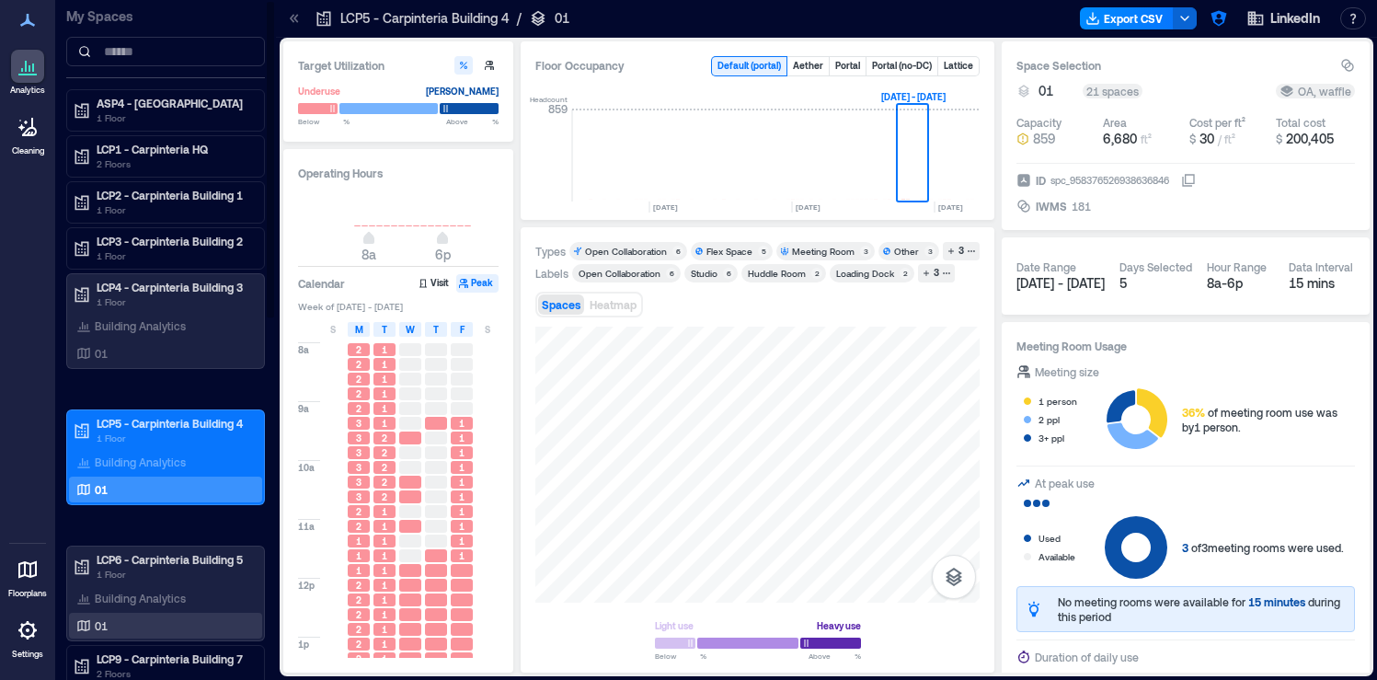
click at [171, 618] on div "01" at bounding box center [162, 625] width 178 height 18
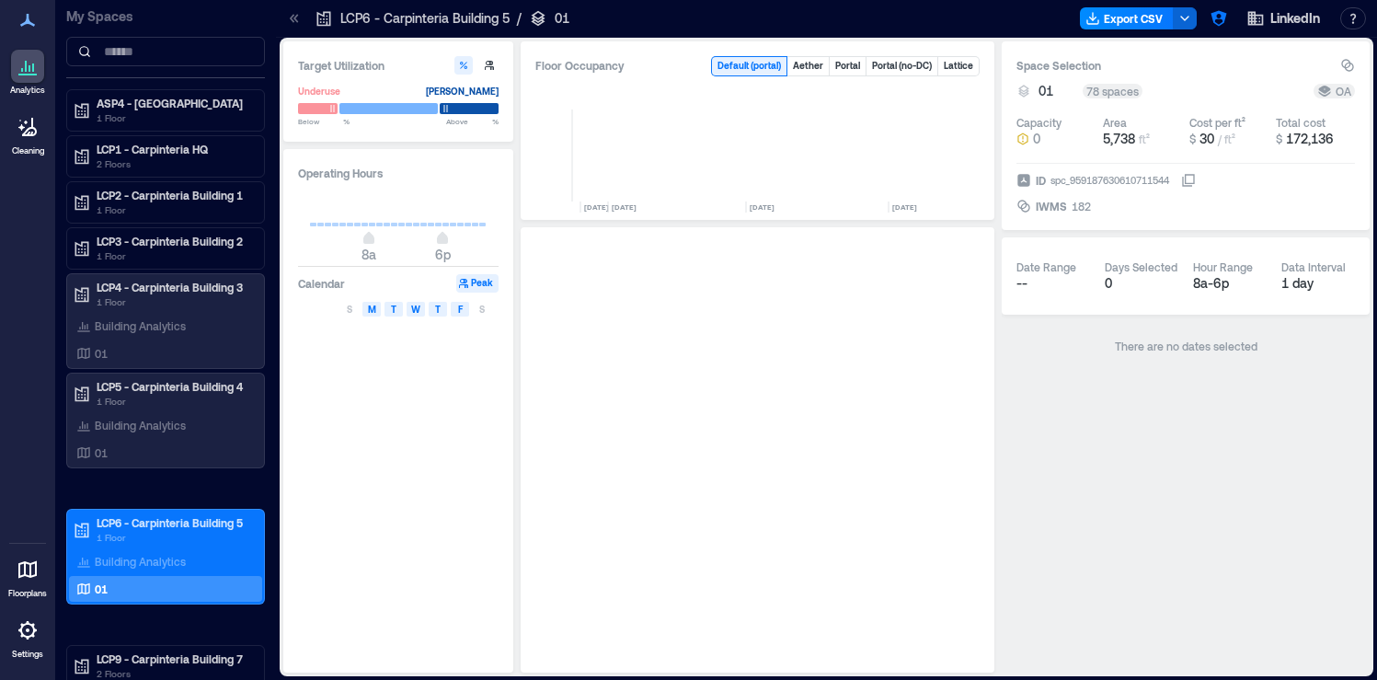
scroll to position [0, 4432]
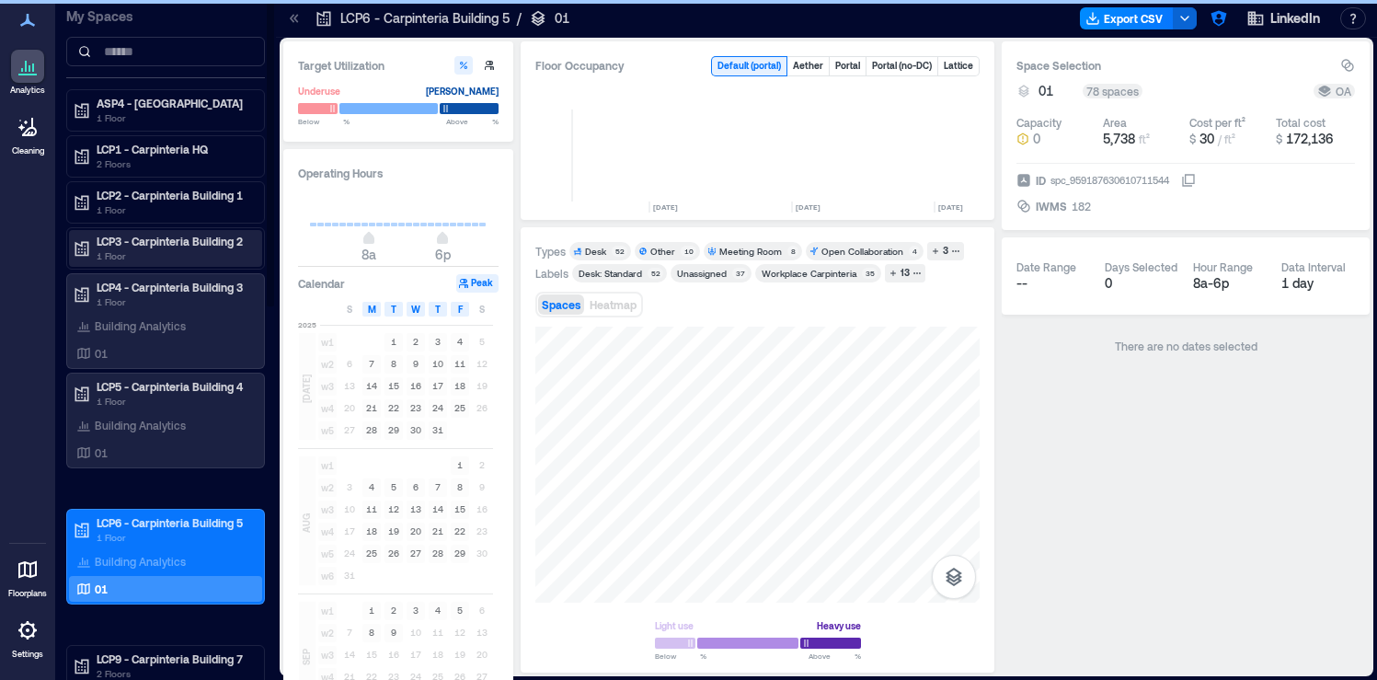
click at [215, 234] on p "LCP3 - Carpinteria Building 2" at bounding box center [174, 241] width 154 height 15
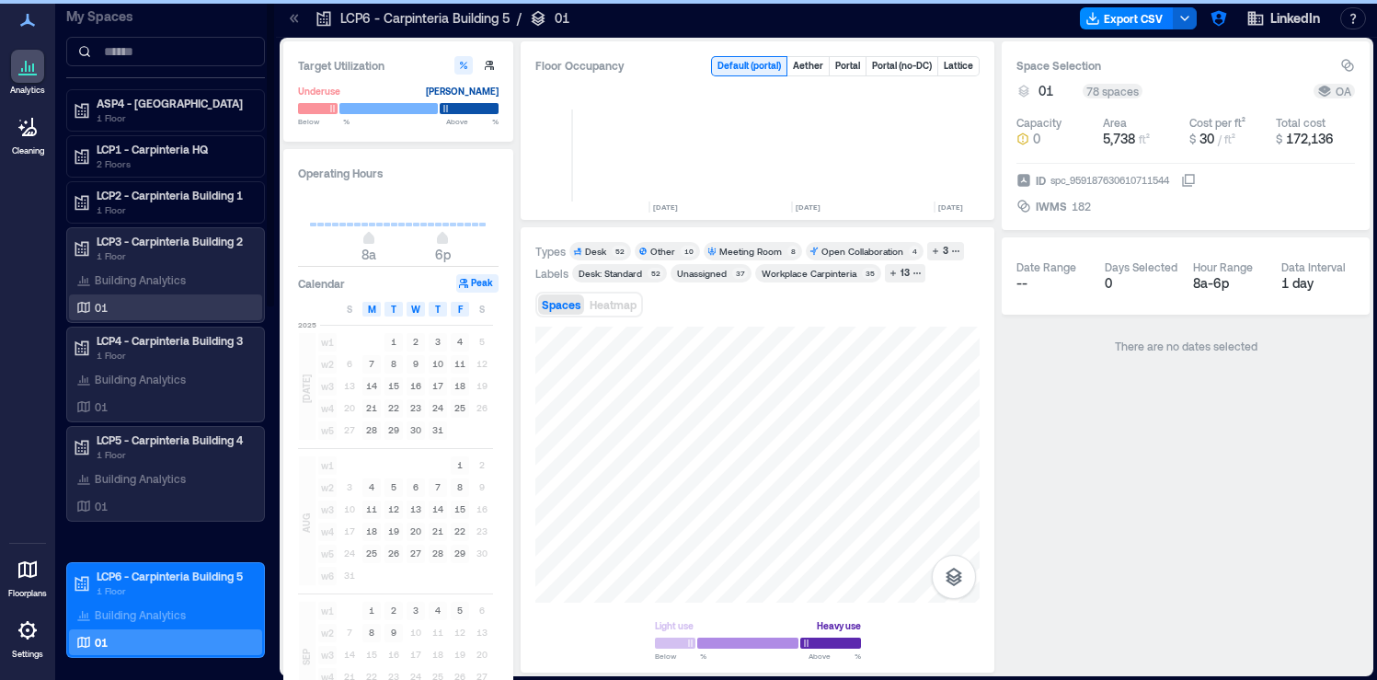
click at [171, 303] on div "01" at bounding box center [162, 307] width 178 height 18
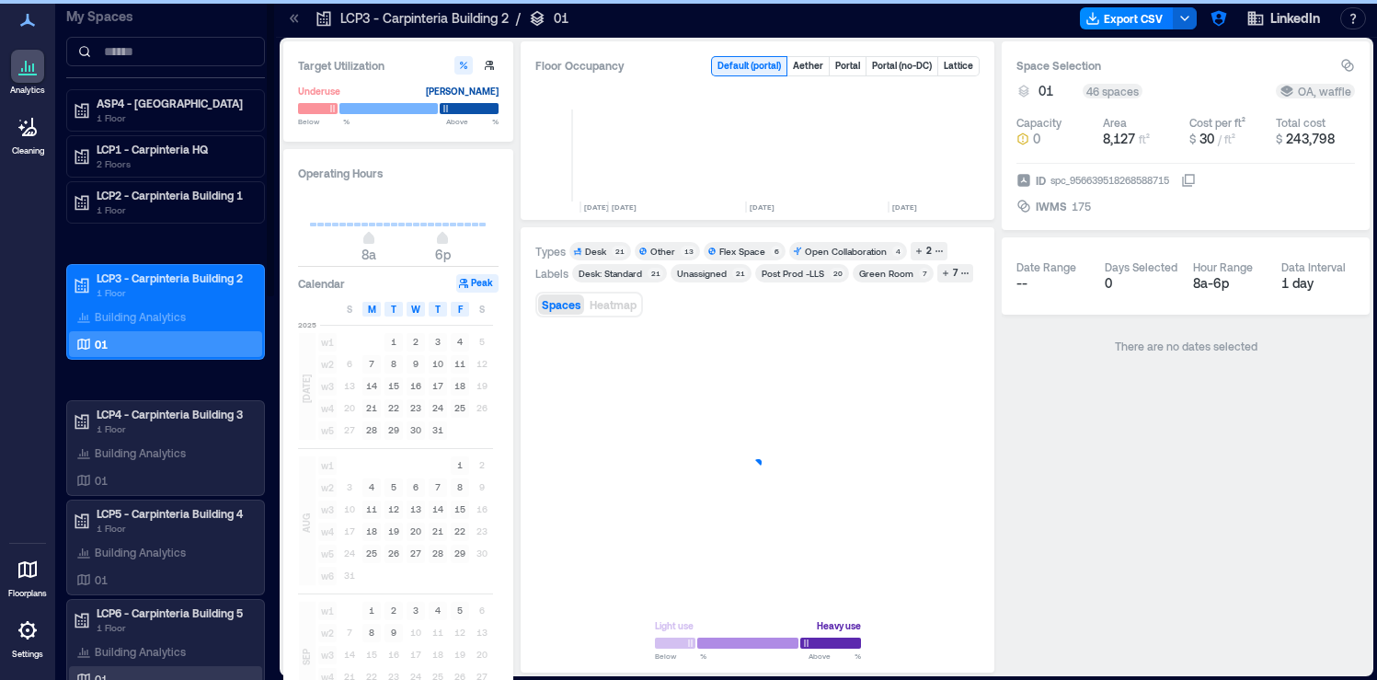
scroll to position [0, 4432]
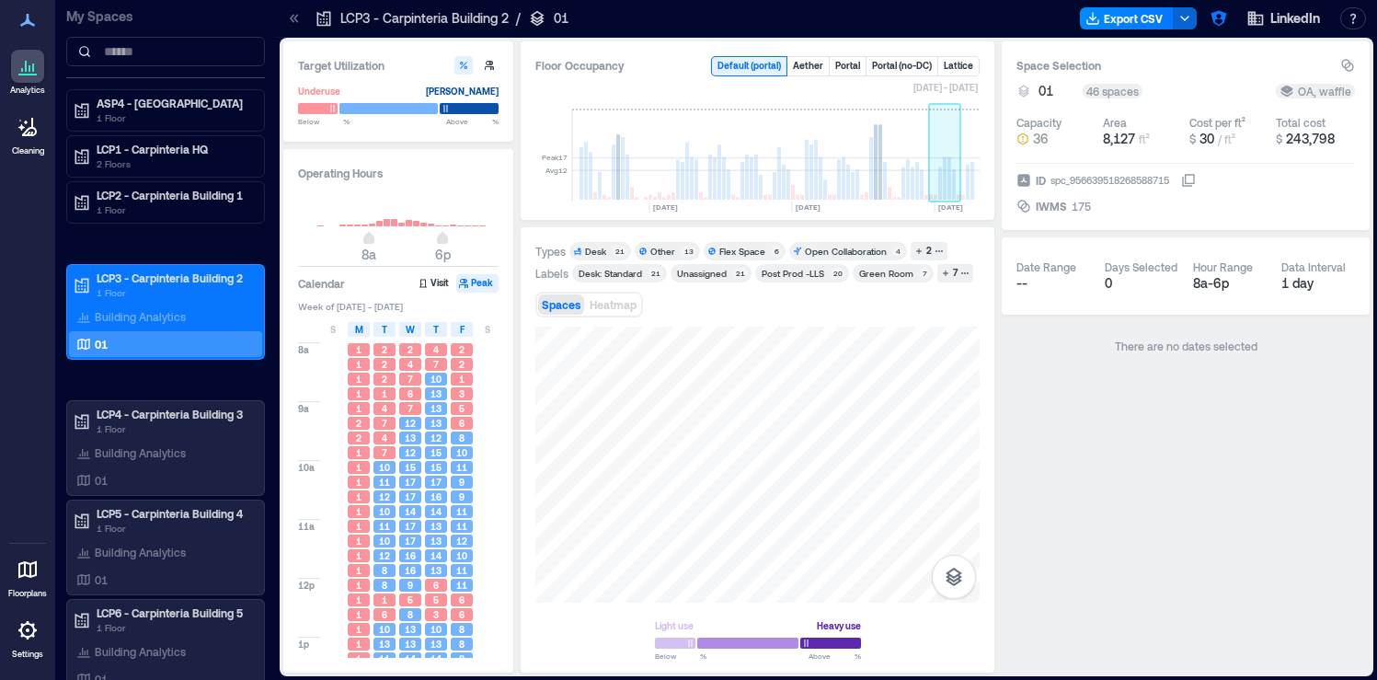
click at [955, 177] on rect at bounding box center [945, 155] width 32 height 92
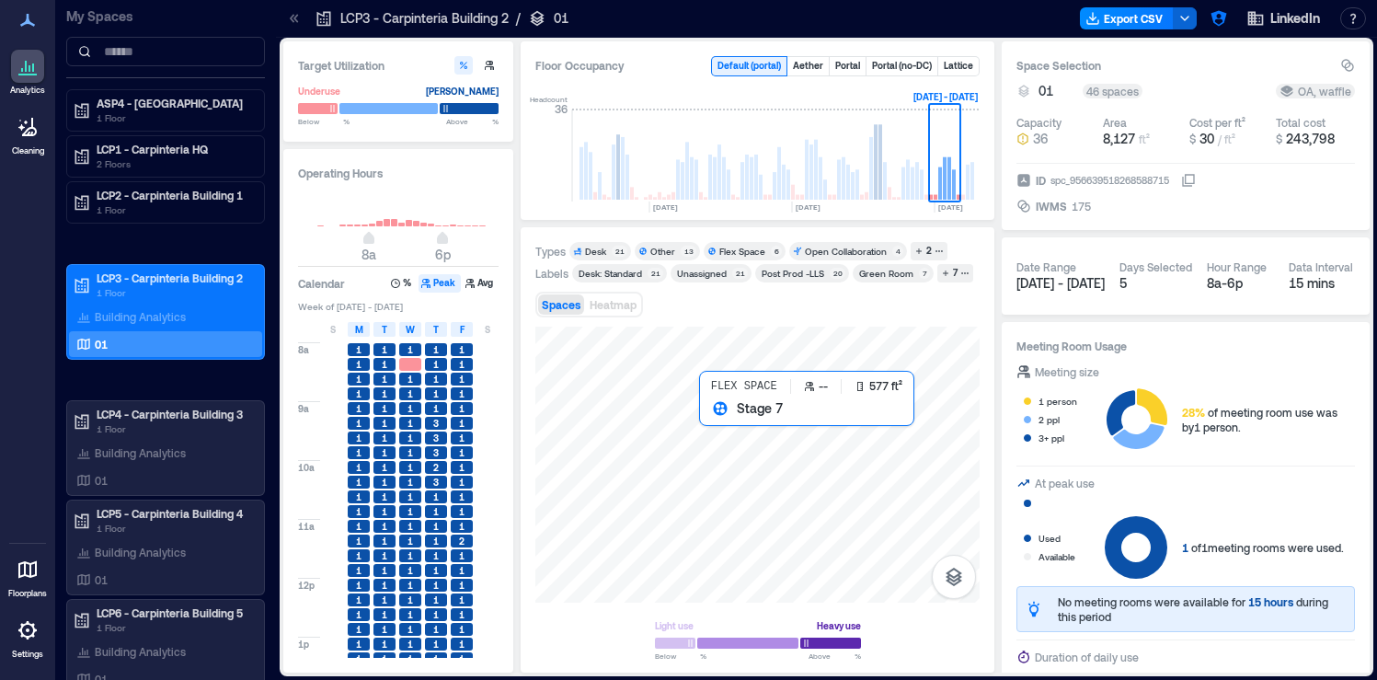
click at [723, 440] on div at bounding box center [757, 464] width 444 height 276
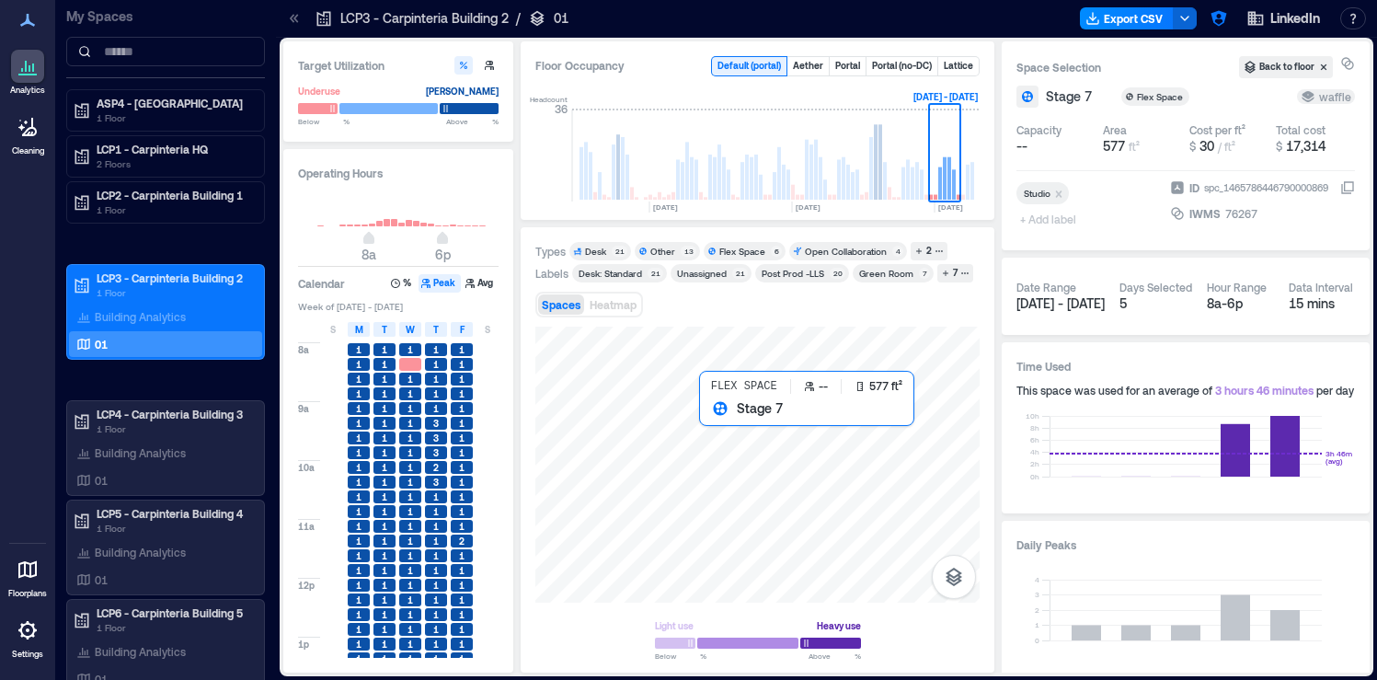
click at [714, 429] on div at bounding box center [757, 464] width 444 height 276
